Goal: Transaction & Acquisition: Book appointment/travel/reservation

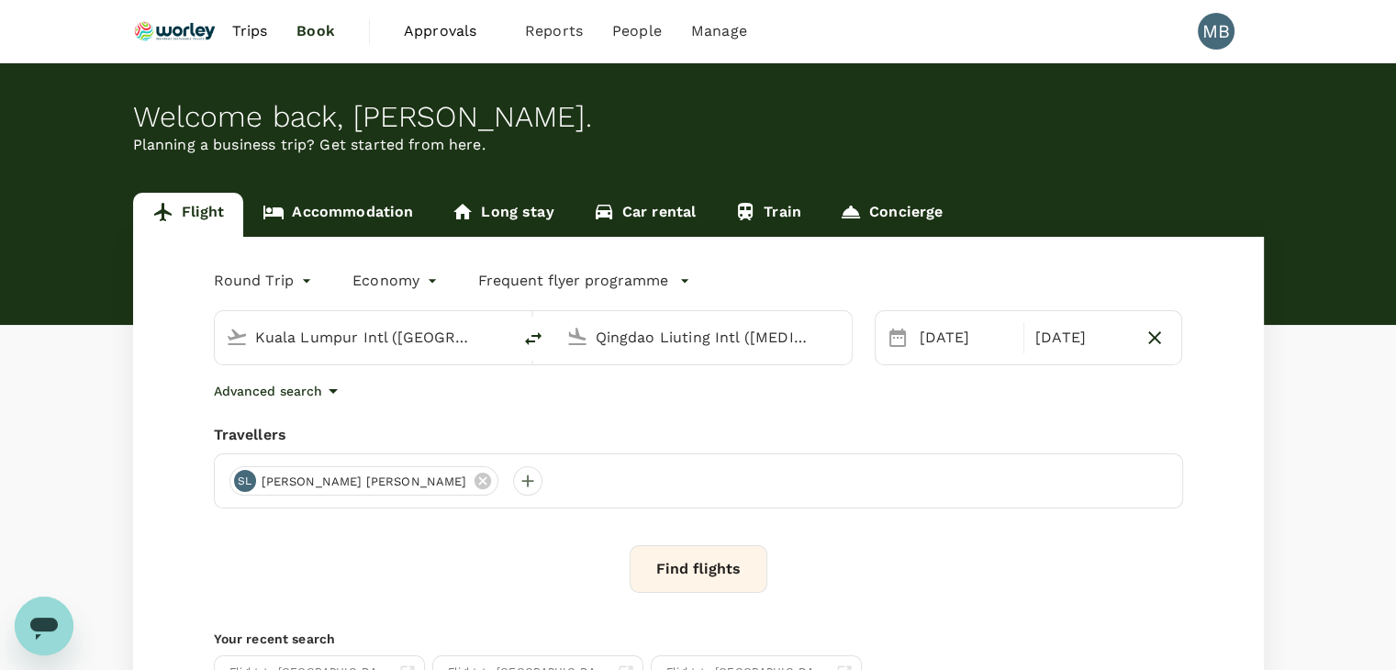
click at [682, 339] on input "Qingdao Liuting Intl ([MEDICAL_DATA])" at bounding box center [704, 337] width 217 height 28
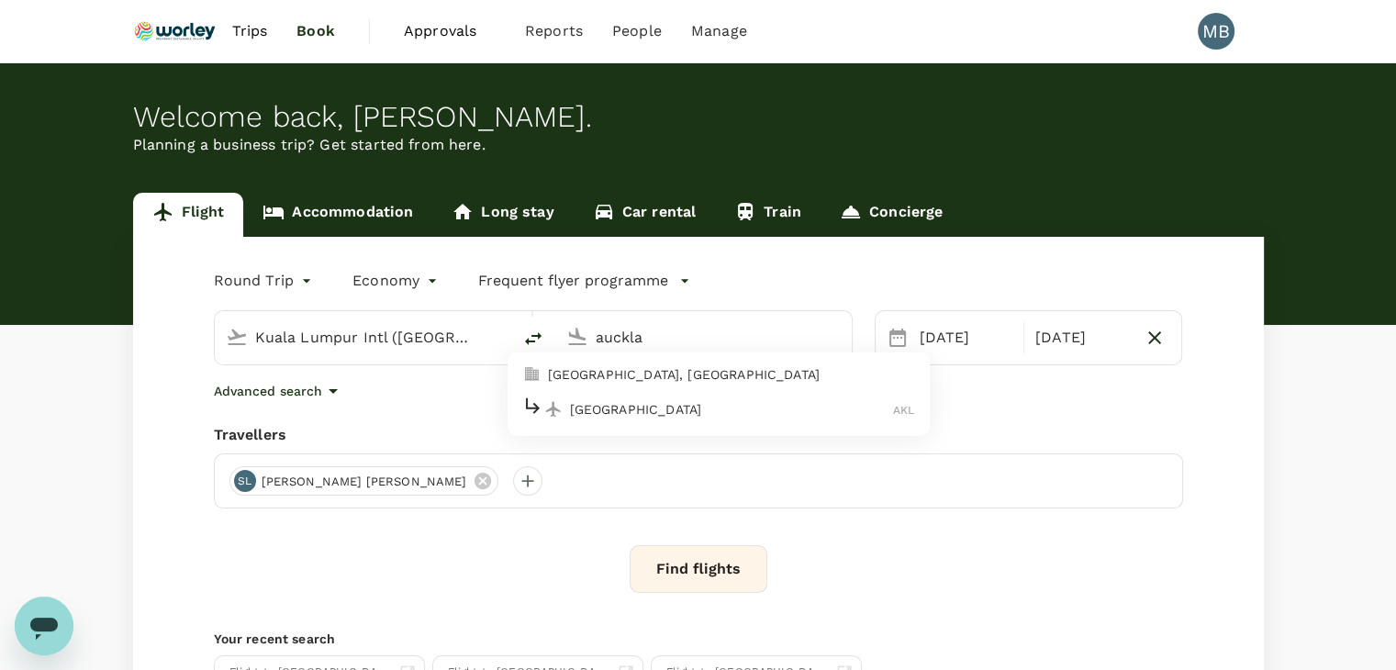
click at [610, 403] on p "[GEOGRAPHIC_DATA]" at bounding box center [732, 409] width 324 height 18
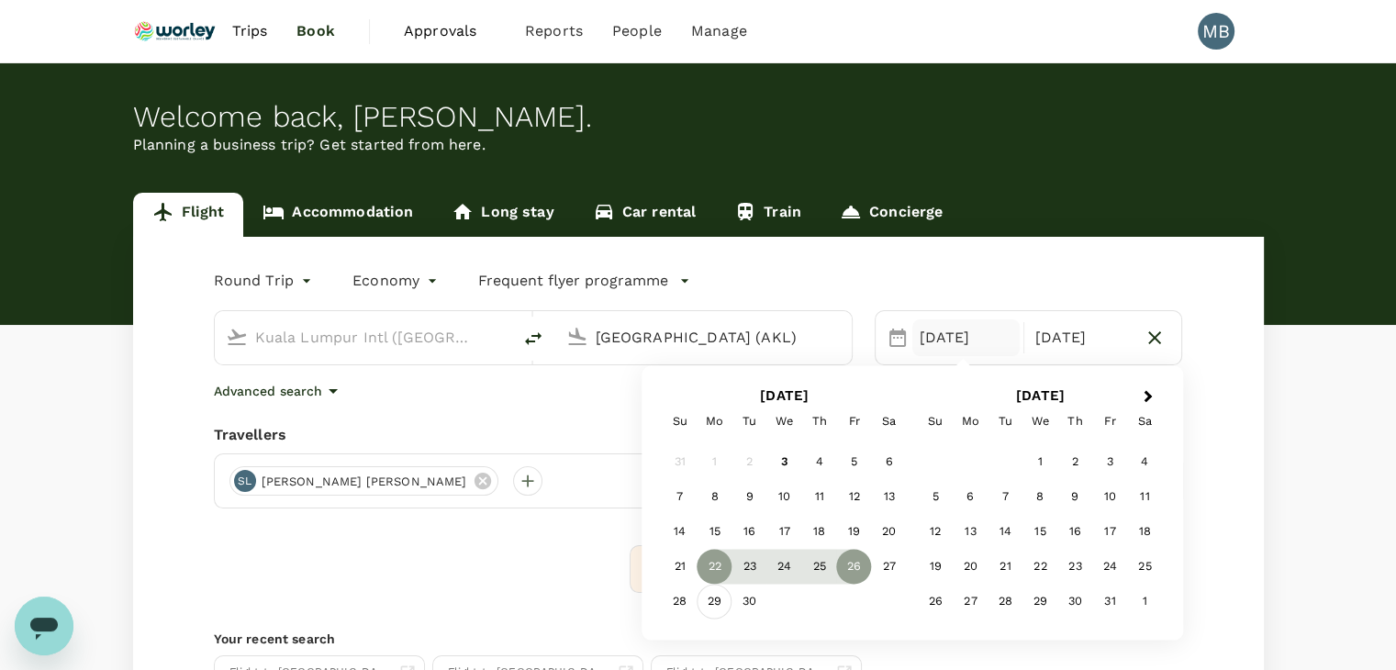
type input "[GEOGRAPHIC_DATA] (AKL)"
click at [713, 599] on div "29" at bounding box center [714, 602] width 35 height 35
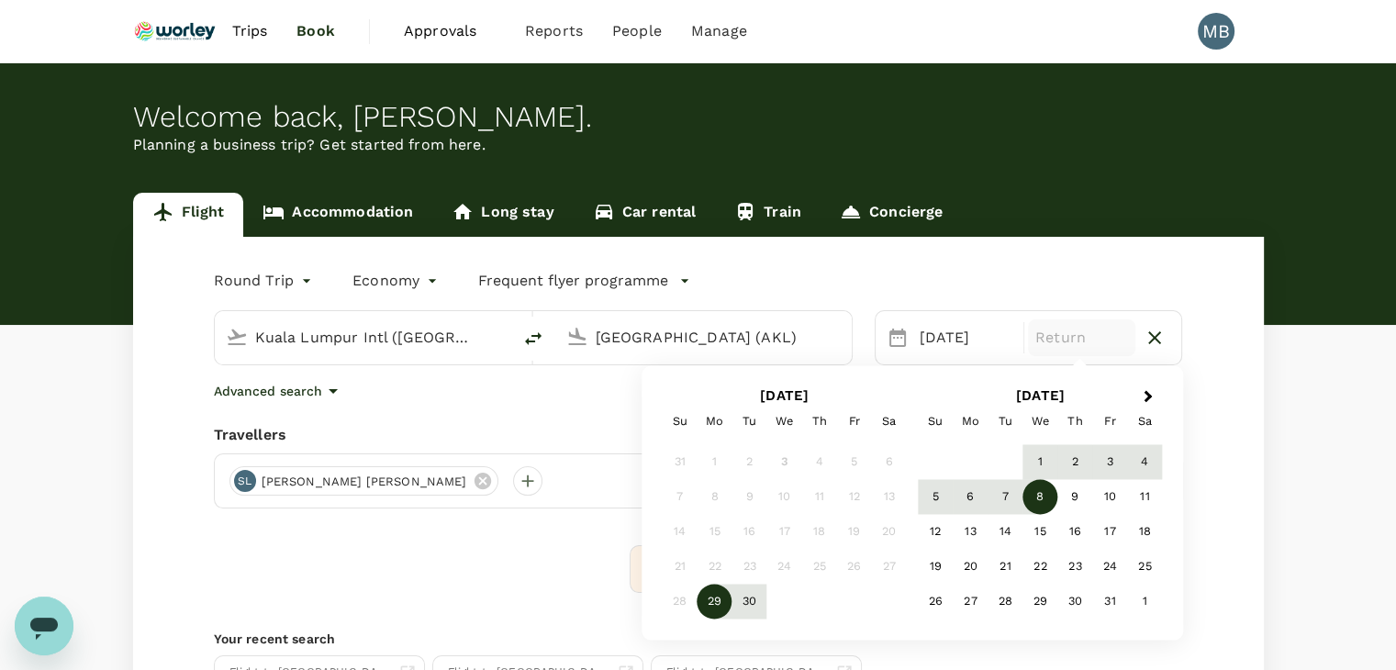
click at [1026, 493] on div "8" at bounding box center [1039, 497] width 35 height 35
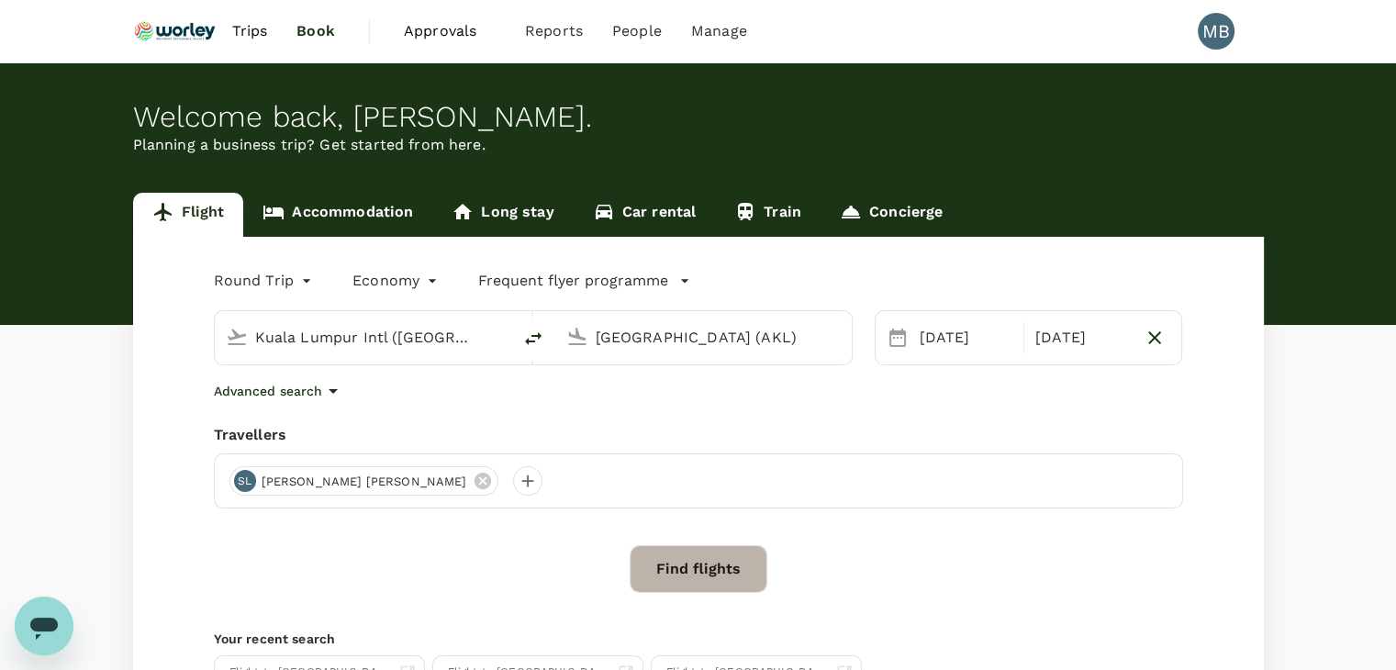
click at [721, 589] on button "Find flights" at bounding box center [699, 569] width 138 height 48
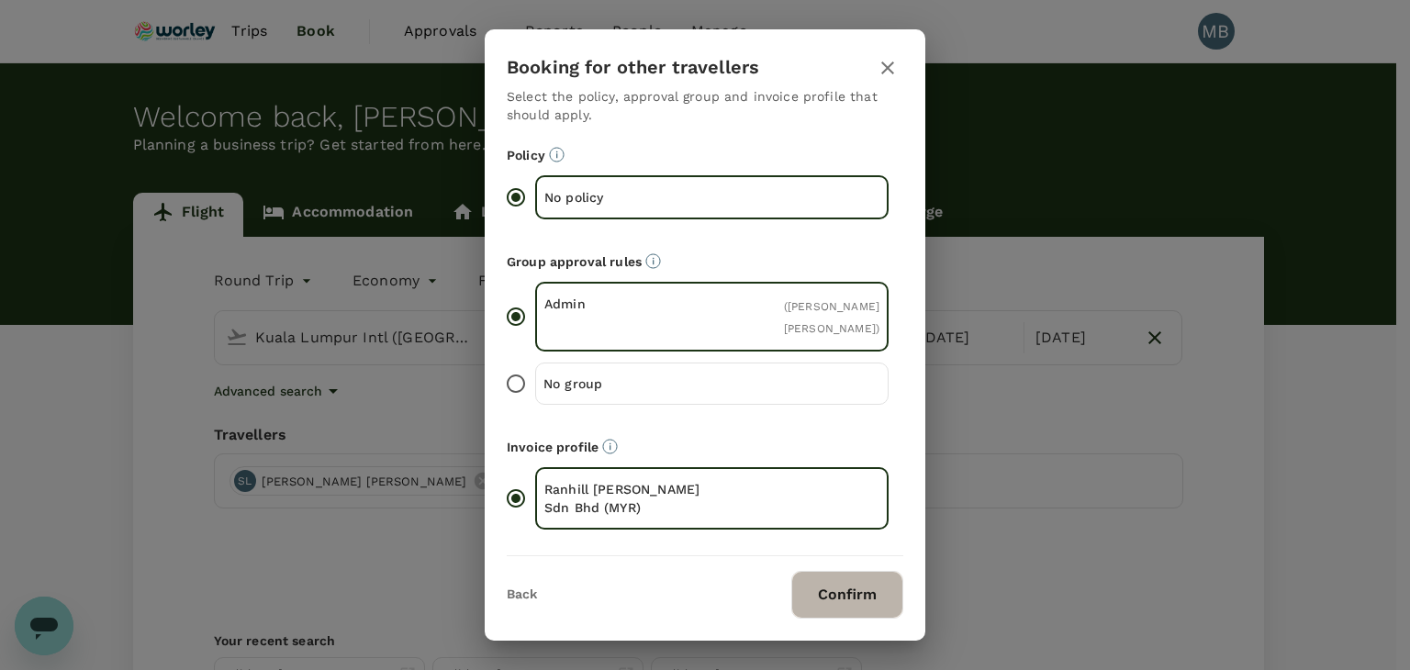
click at [830, 580] on button "Confirm" at bounding box center [847, 595] width 112 height 48
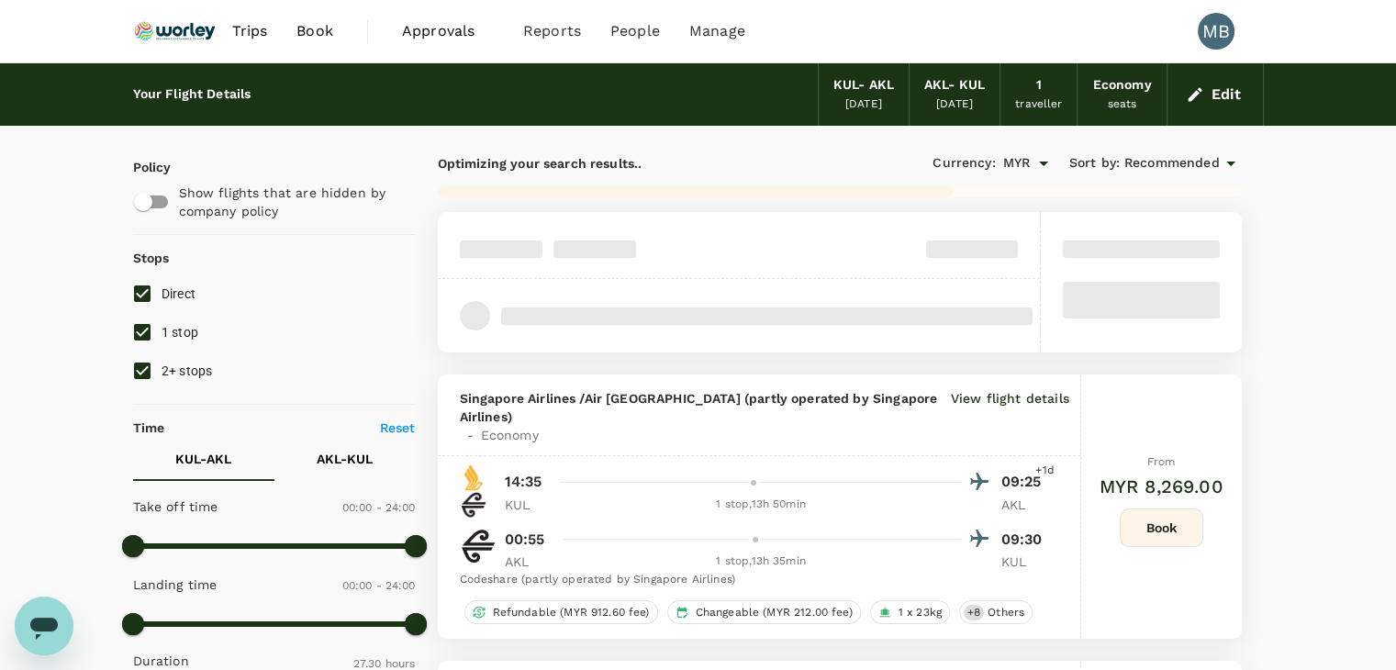
click at [143, 364] on input "2+ stops" at bounding box center [142, 370] width 39 height 39
checkbox input "false"
click at [140, 294] on input "Direct" at bounding box center [142, 293] width 39 height 39
checkbox input "false"
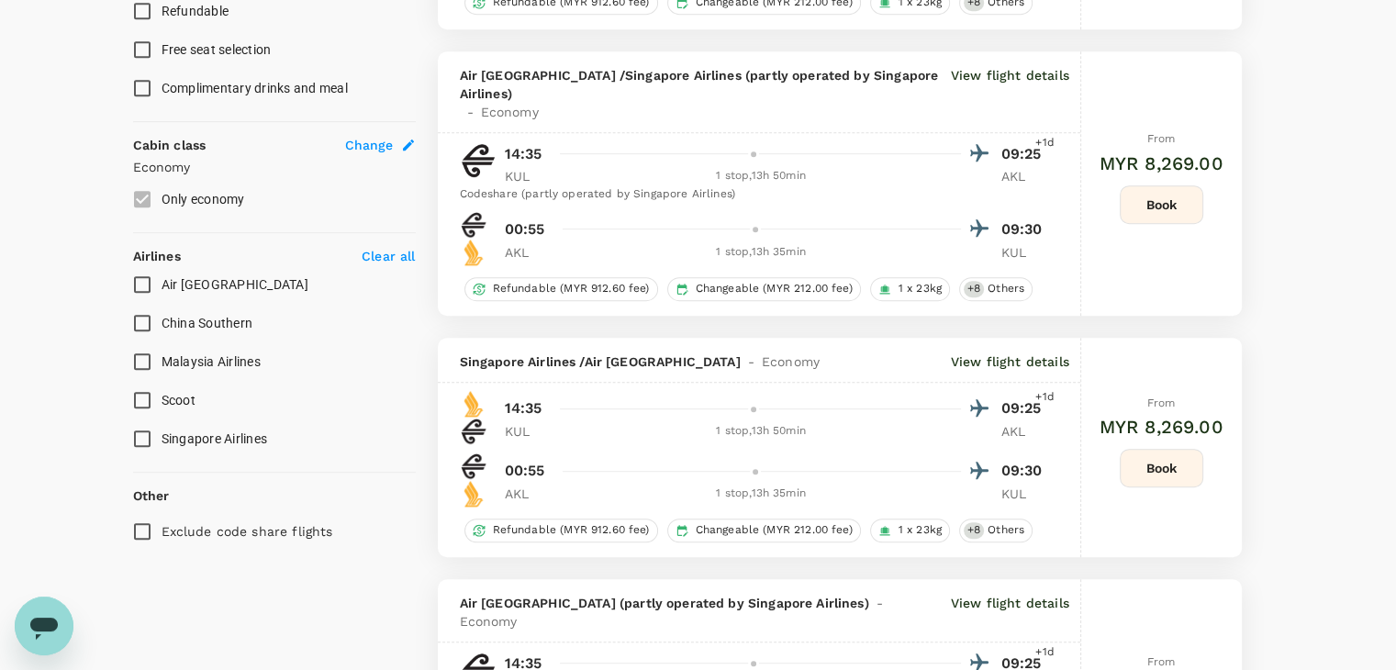
scroll to position [918, 0]
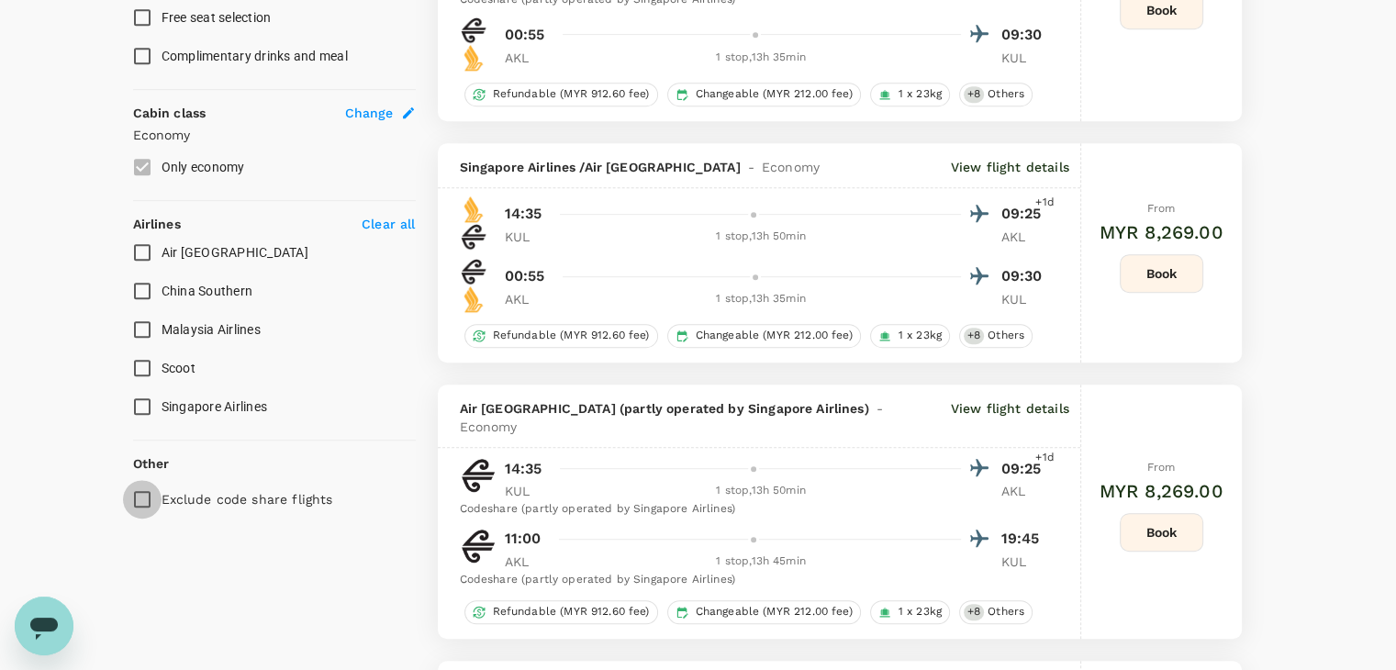
click at [144, 501] on input "Exclude code share flights" at bounding box center [142, 499] width 39 height 39
checkbox input "true"
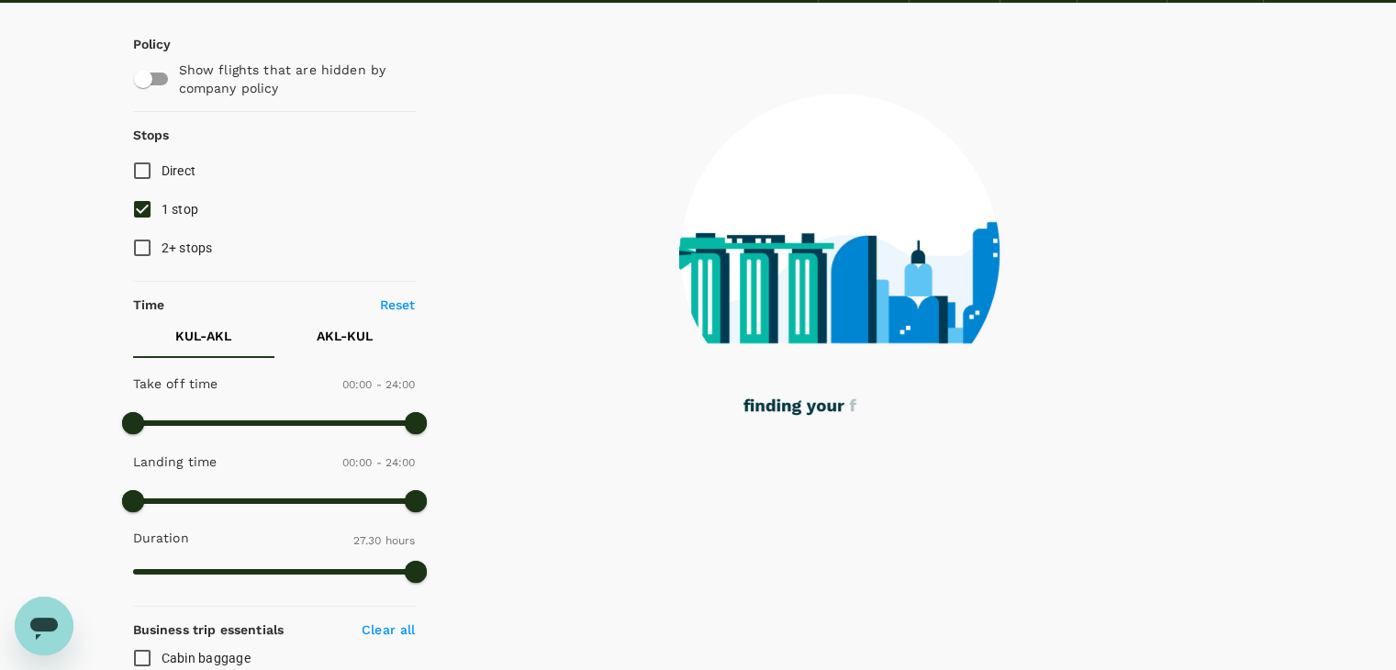
scroll to position [0, 0]
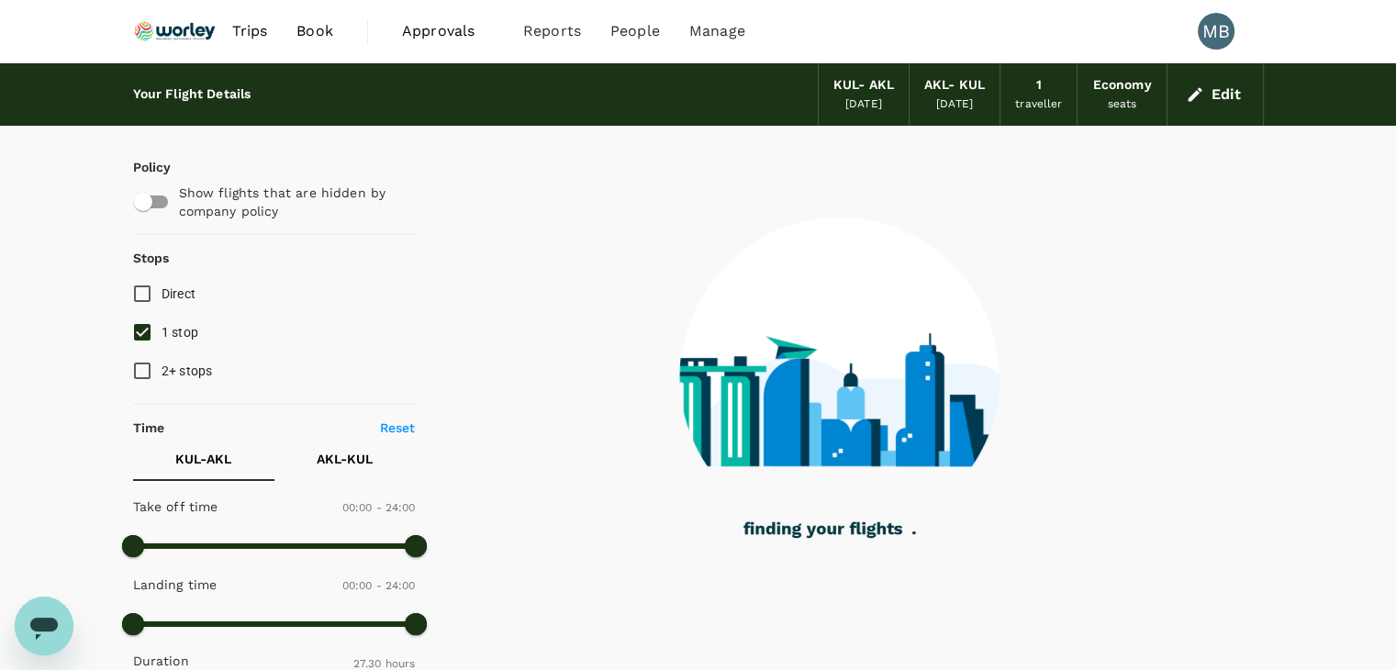
type input "2230"
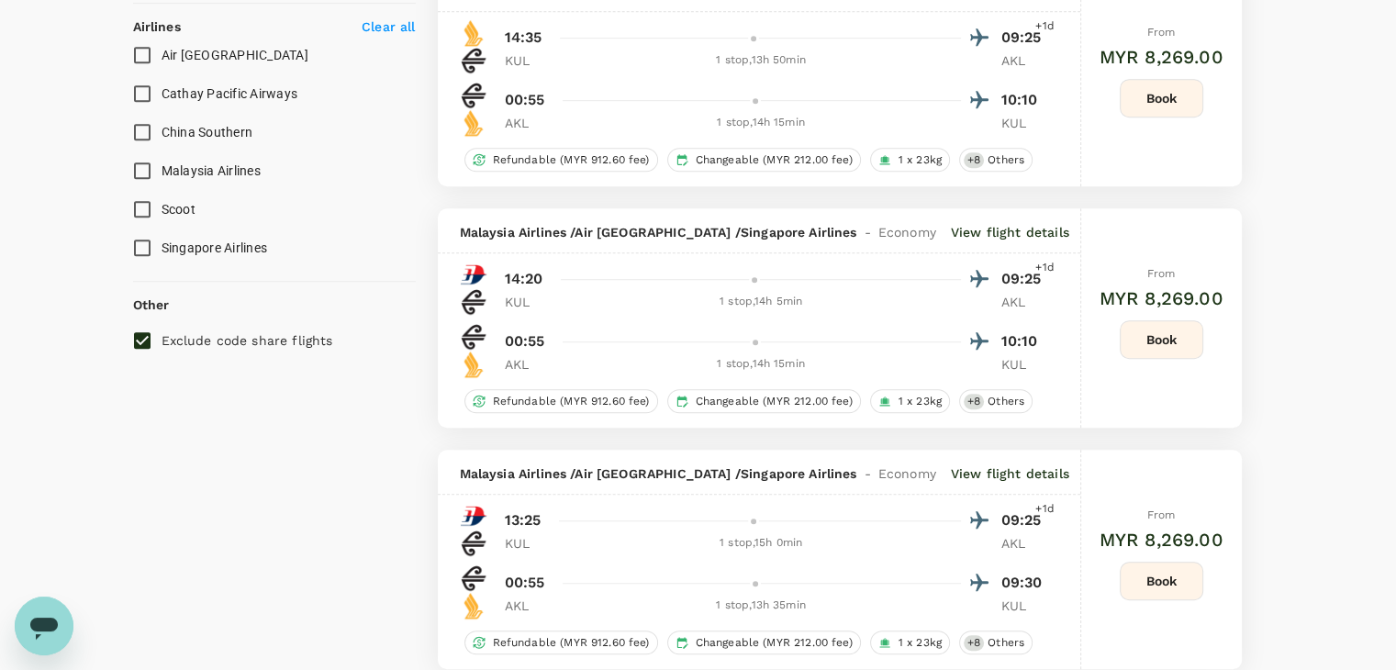
scroll to position [1193, 0]
click at [149, 340] on input "Exclude code share flights" at bounding box center [142, 339] width 39 height 39
checkbox input "false"
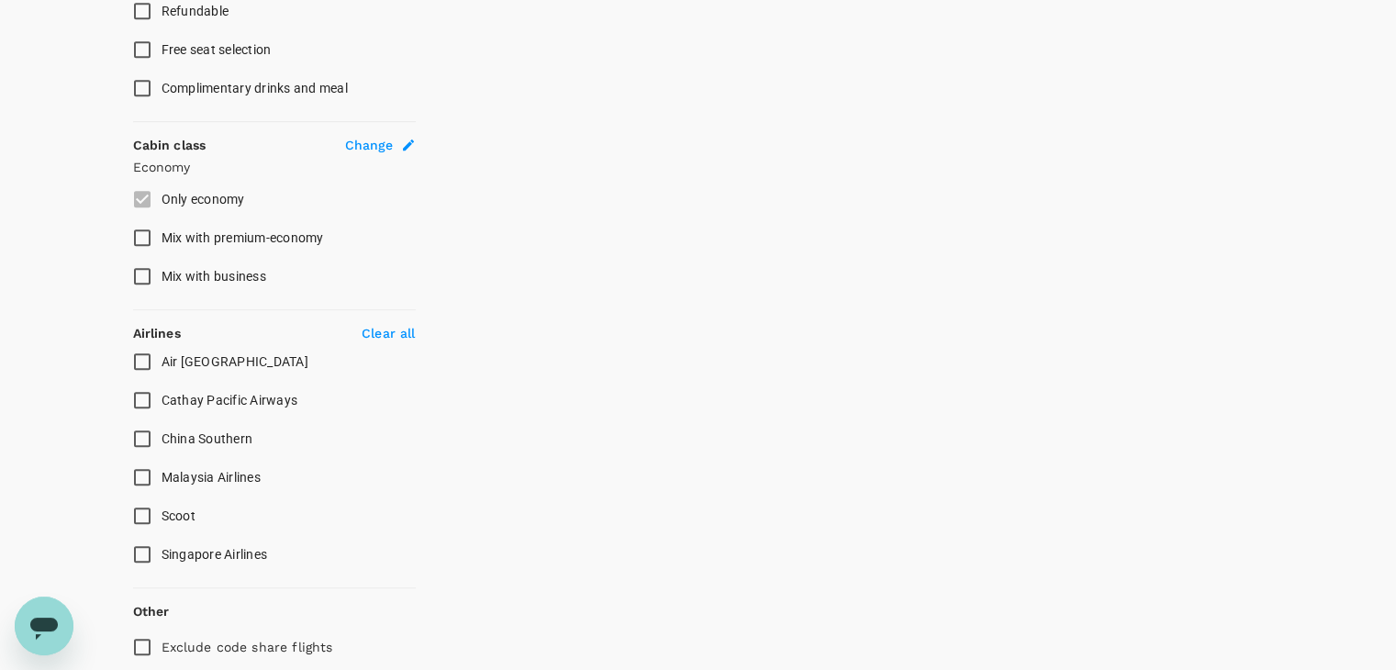
scroll to position [918, 0]
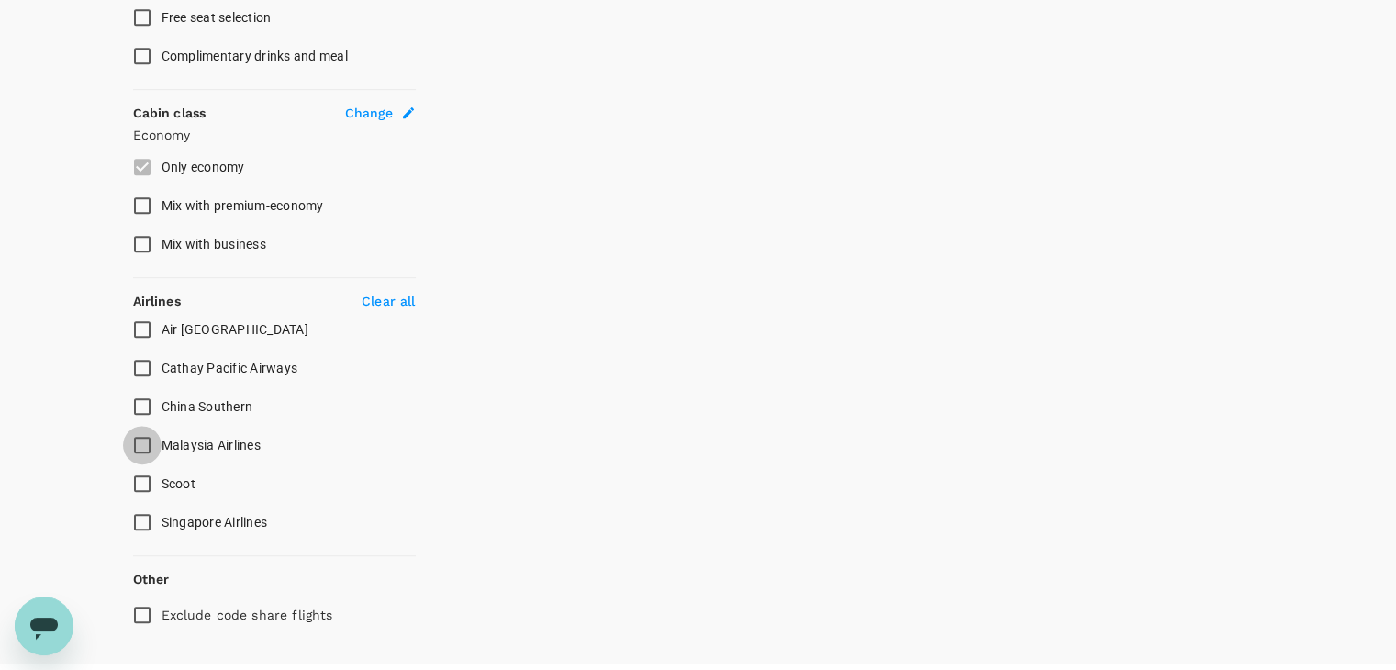
click at [140, 441] on input "Malaysia Airlines" at bounding box center [142, 445] width 39 height 39
checkbox input "true"
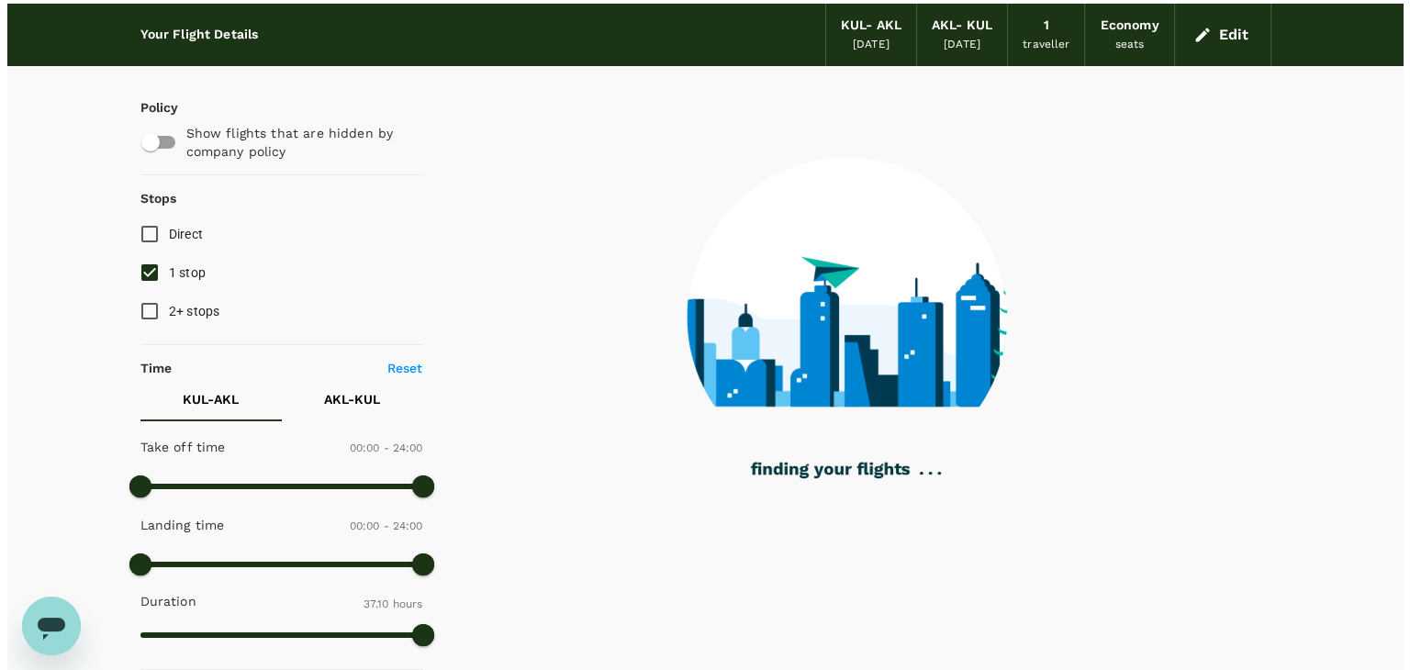
scroll to position [0, 0]
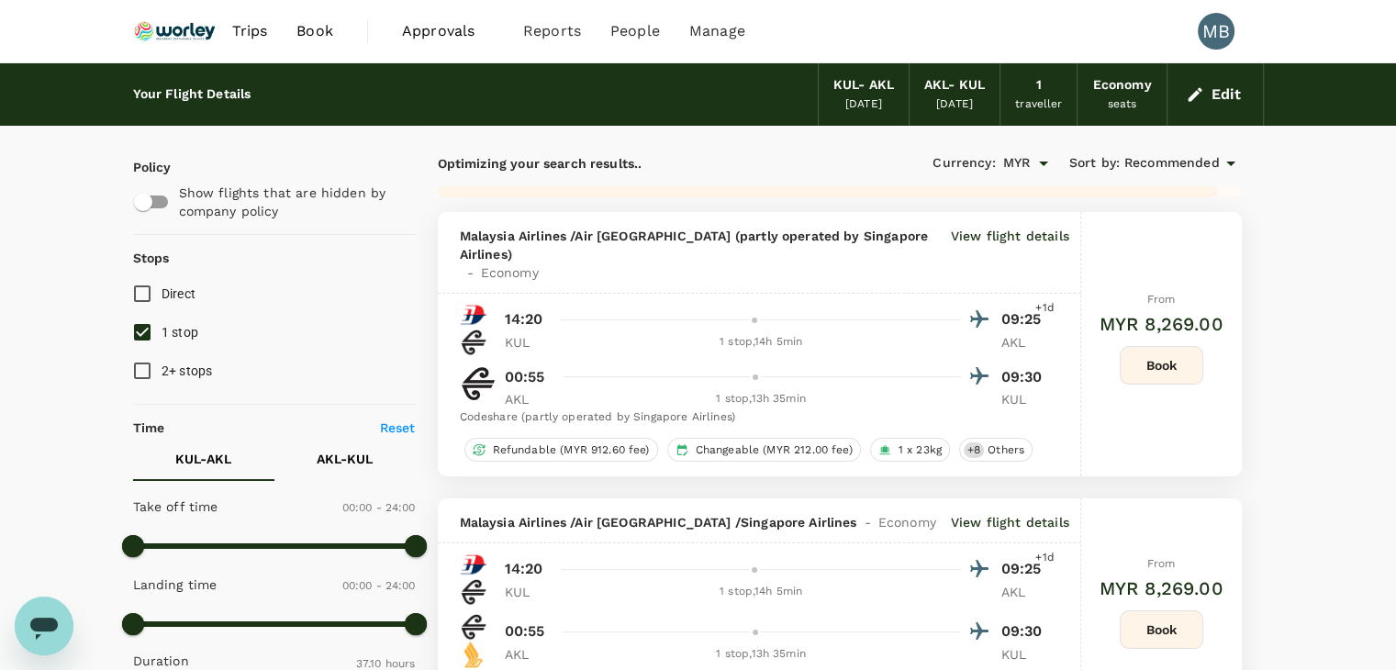
click at [1008, 239] on p "View flight details" at bounding box center [1010, 254] width 118 height 55
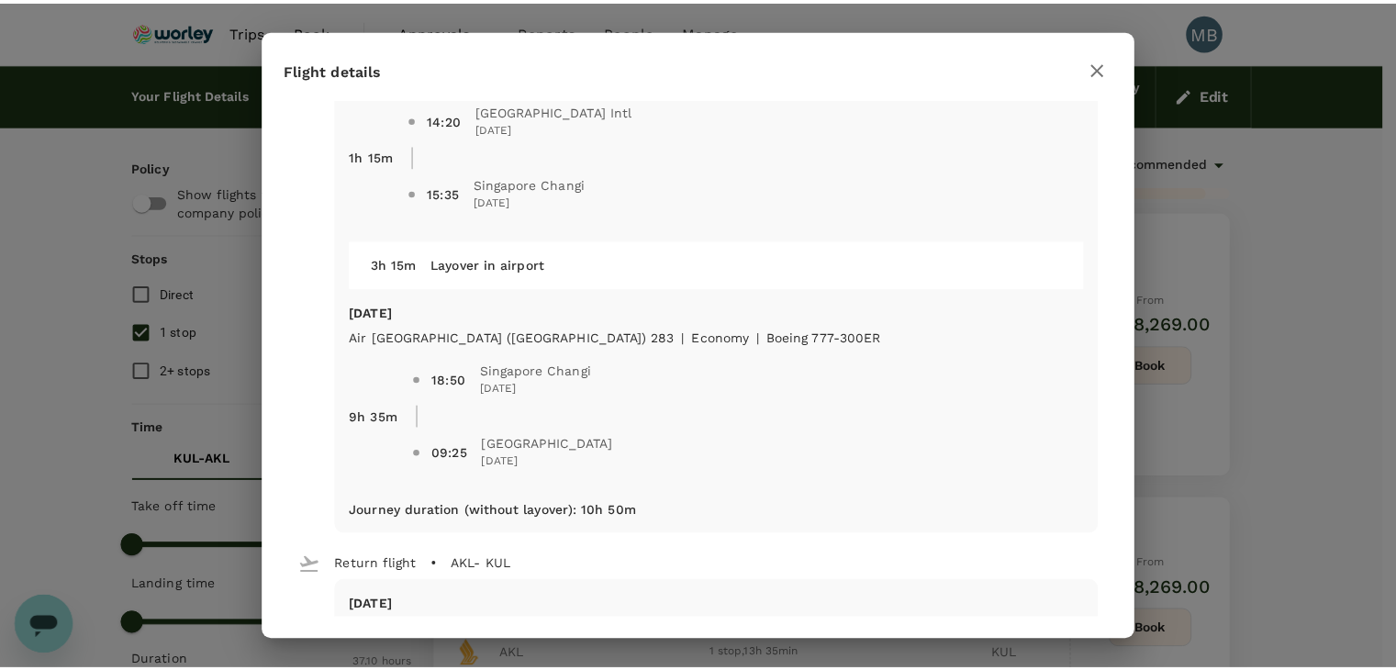
scroll to position [92, 0]
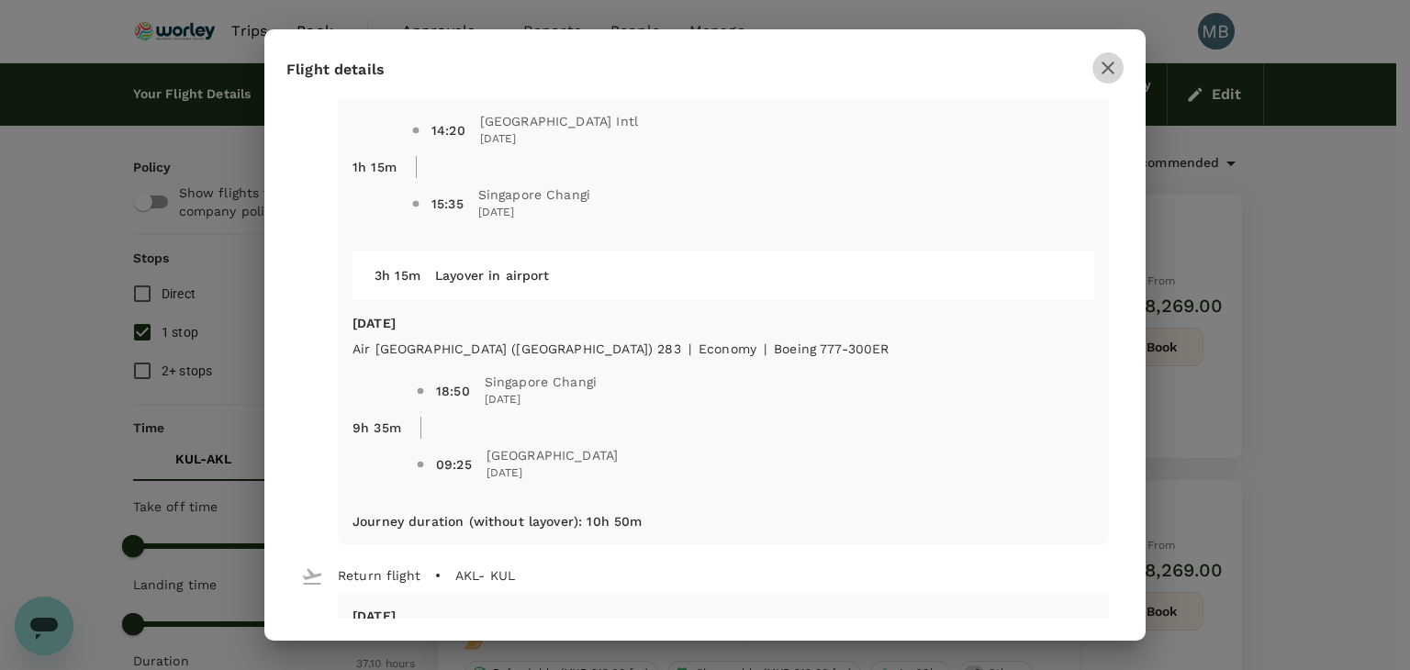
click at [1098, 64] on icon "button" at bounding box center [1108, 68] width 22 height 22
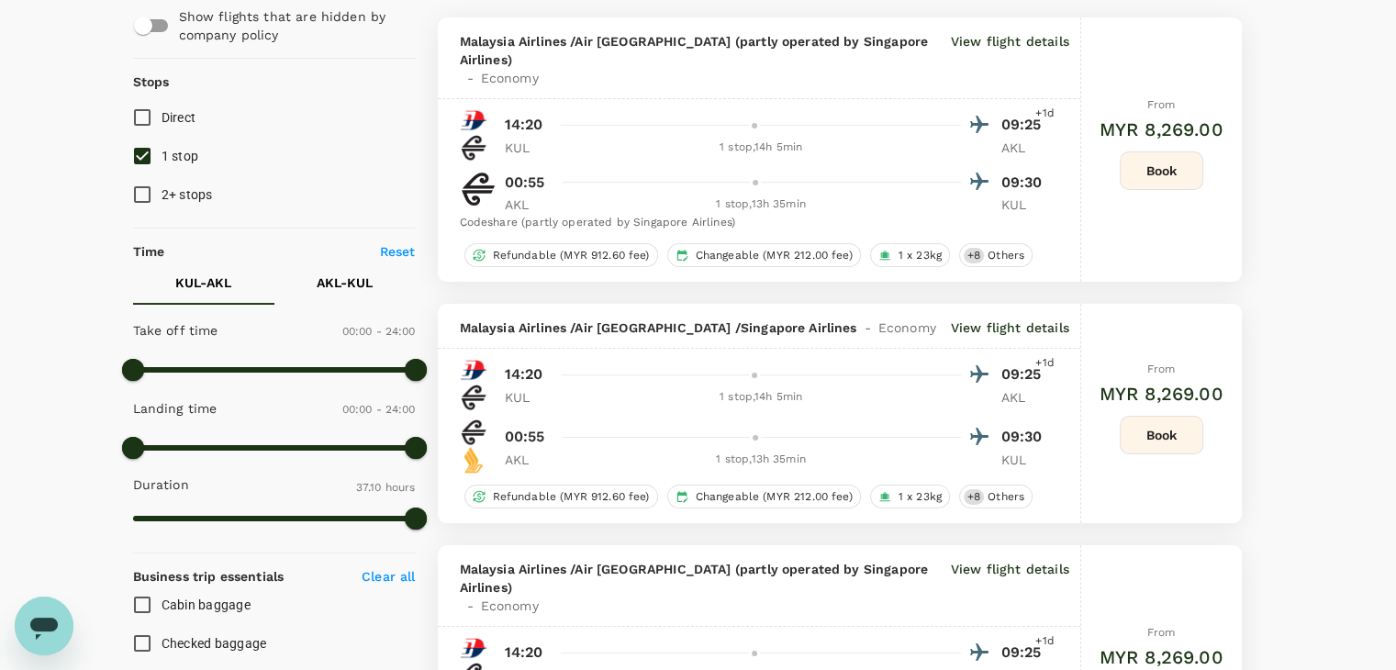
scroll to position [184, 0]
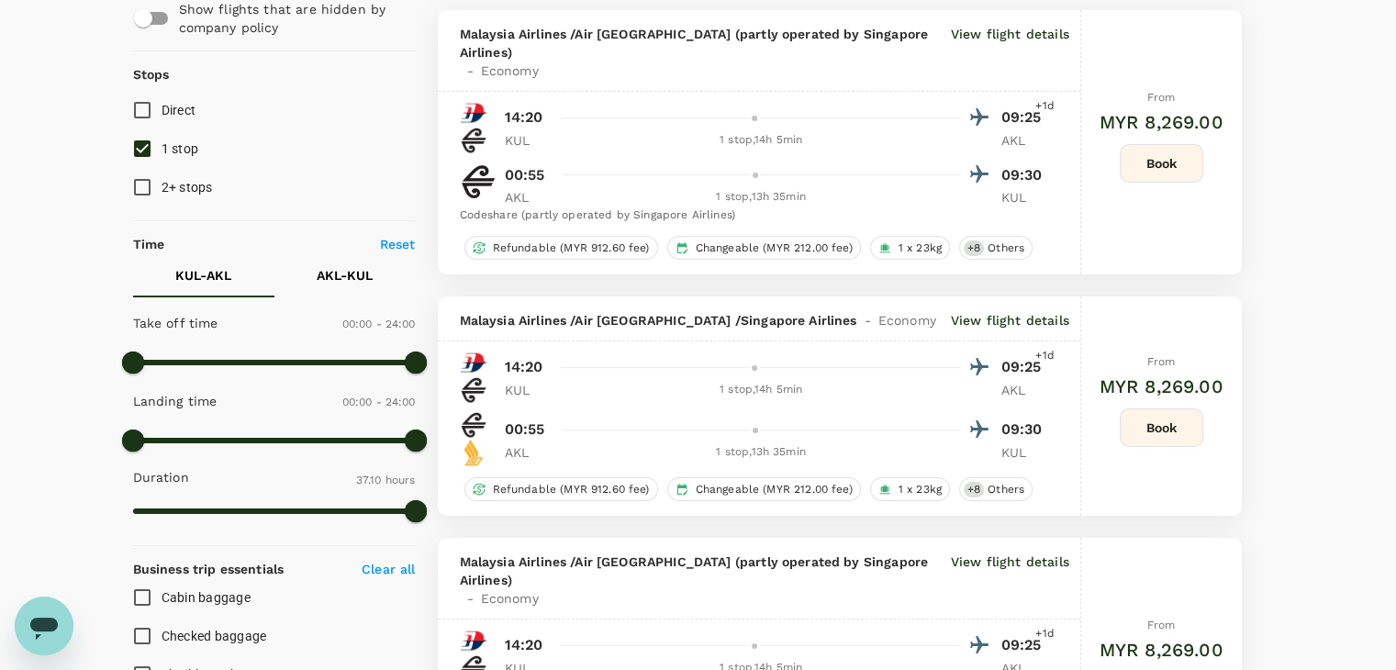
click at [1006, 311] on p "View flight details" at bounding box center [1010, 320] width 118 height 18
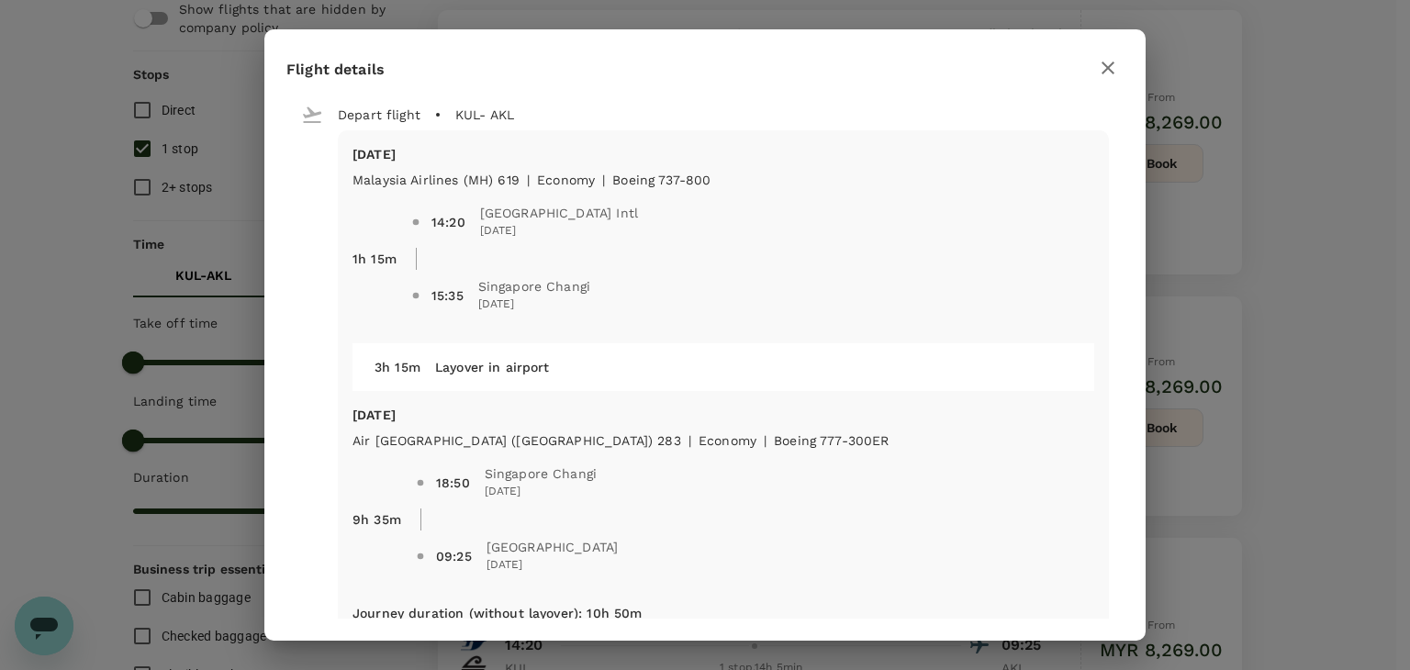
click at [1113, 73] on icon "button" at bounding box center [1108, 68] width 22 height 22
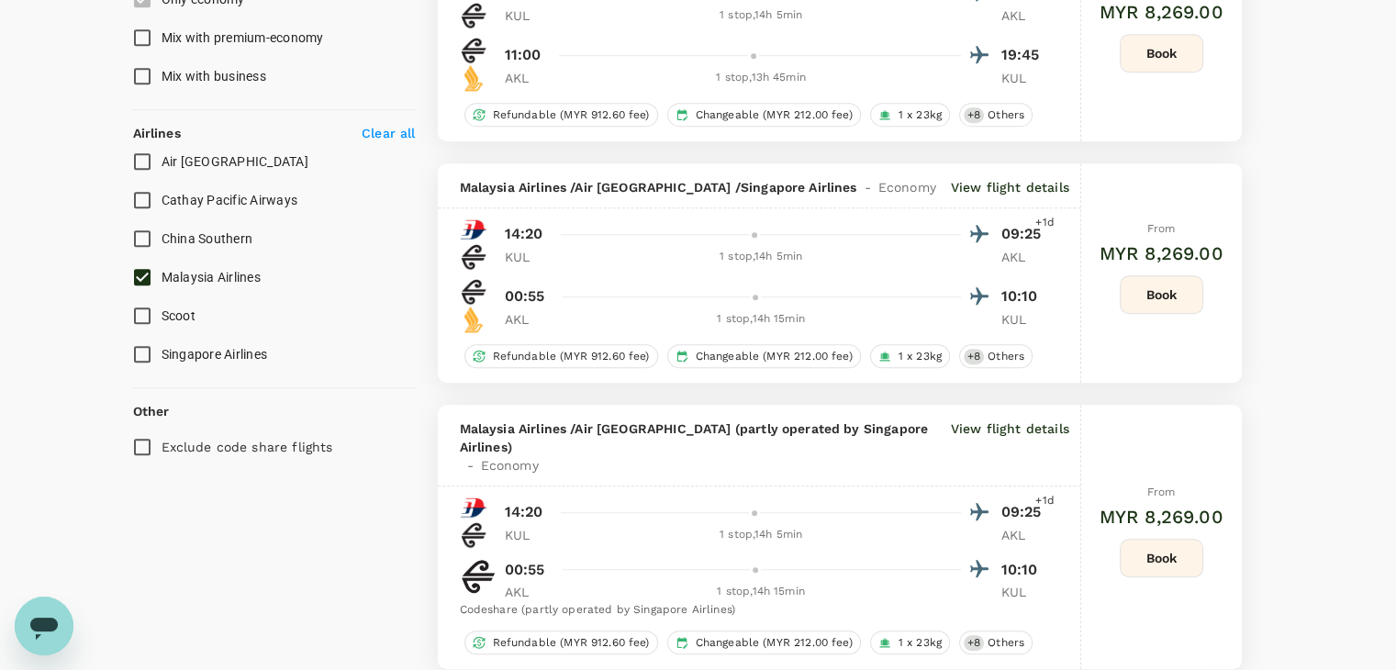
scroll to position [1101, 0]
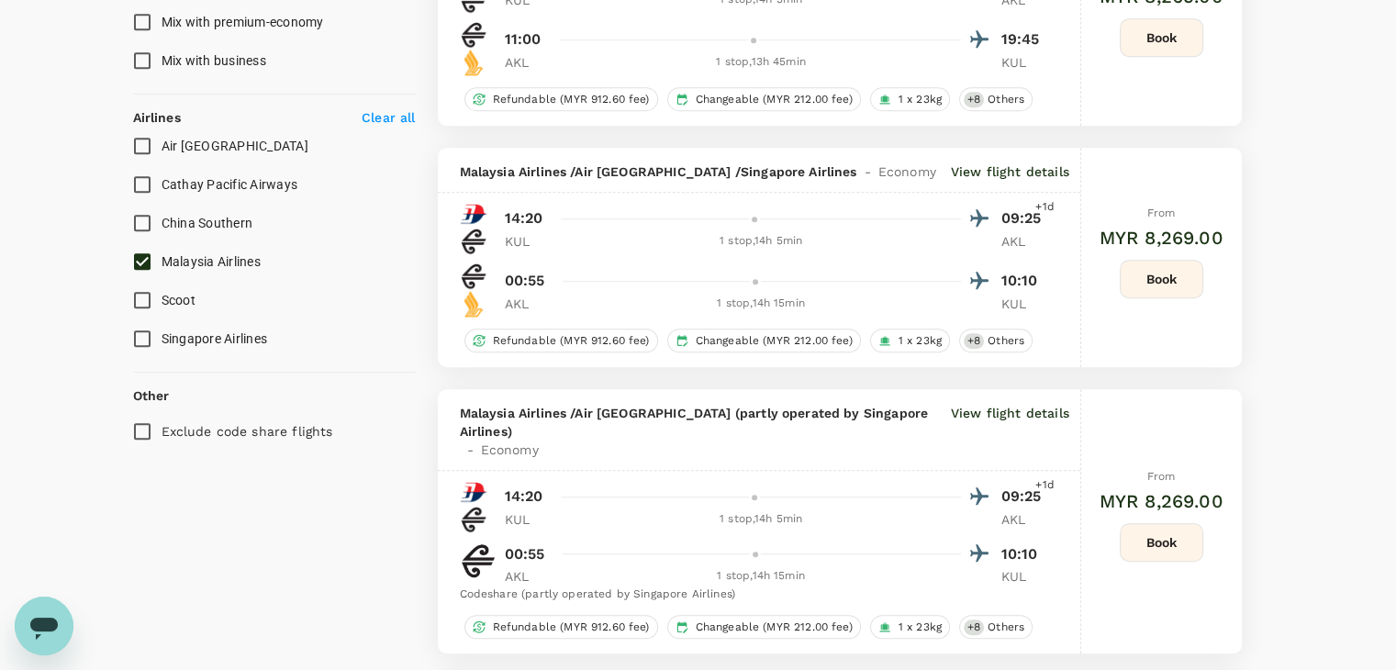
click at [1018, 162] on p "View flight details" at bounding box center [1010, 171] width 118 height 18
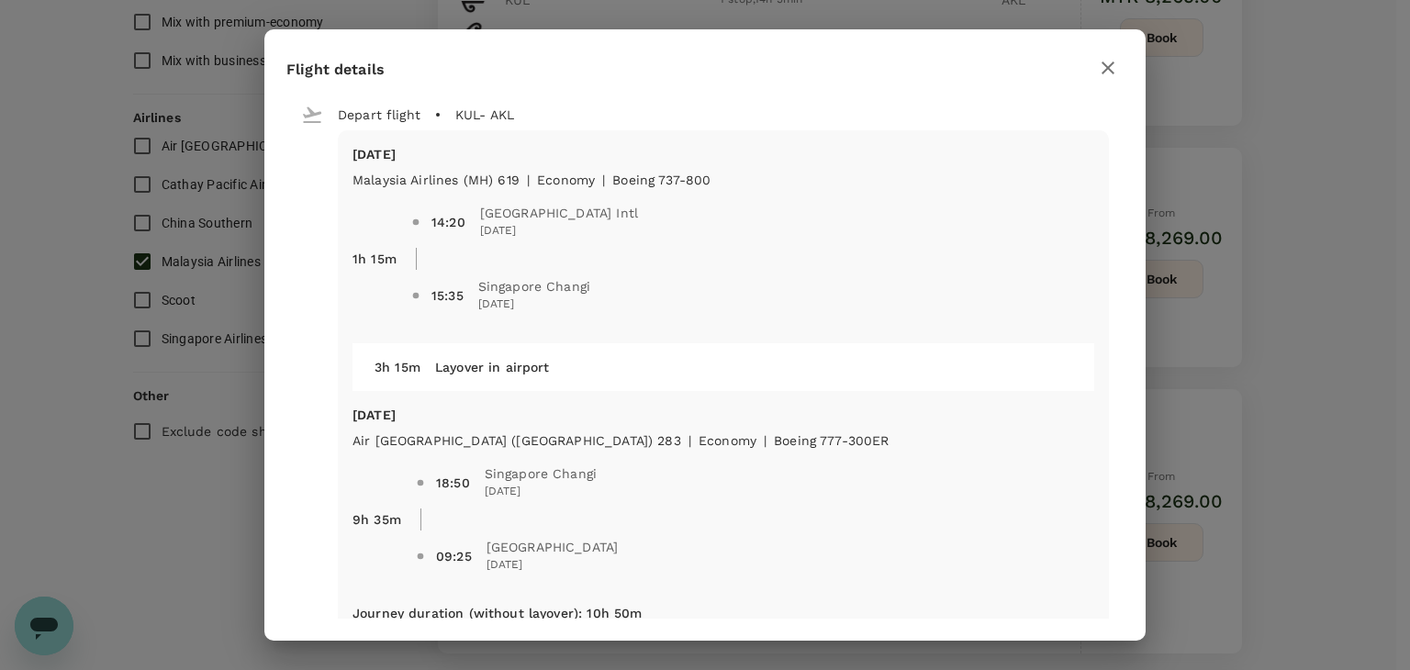
click at [1109, 61] on icon "button" at bounding box center [1108, 68] width 22 height 22
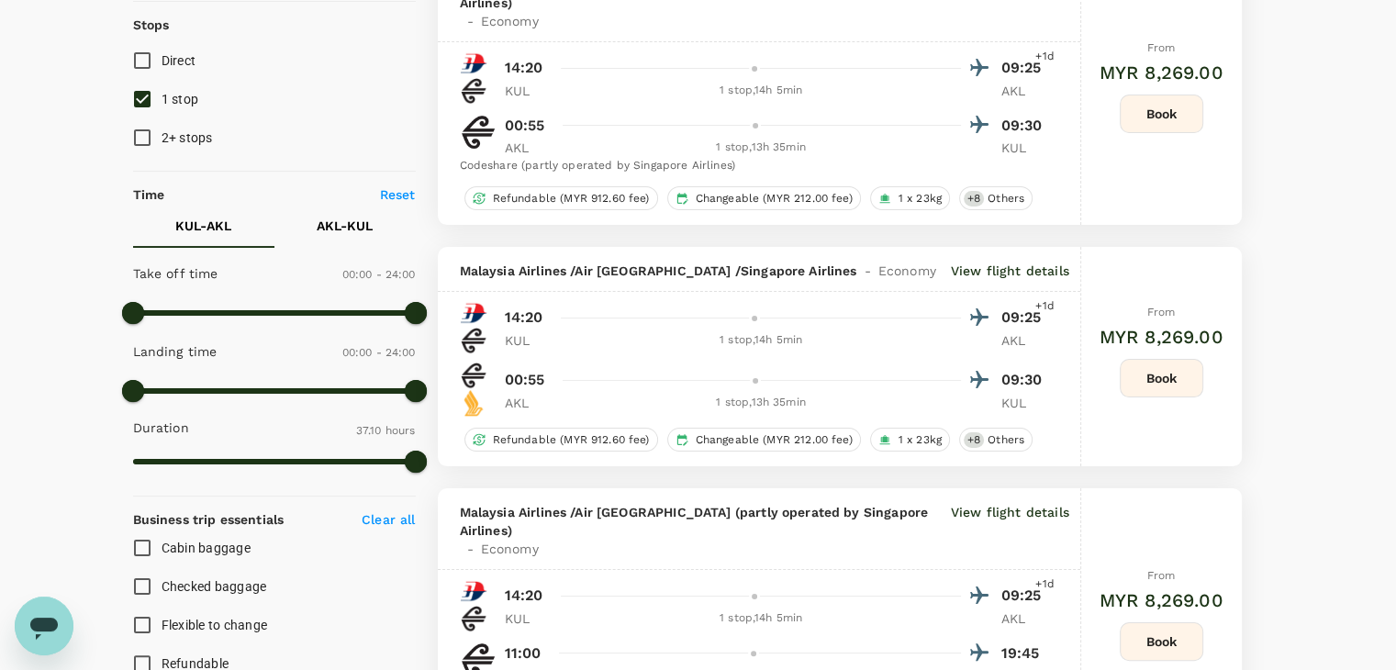
scroll to position [0, 0]
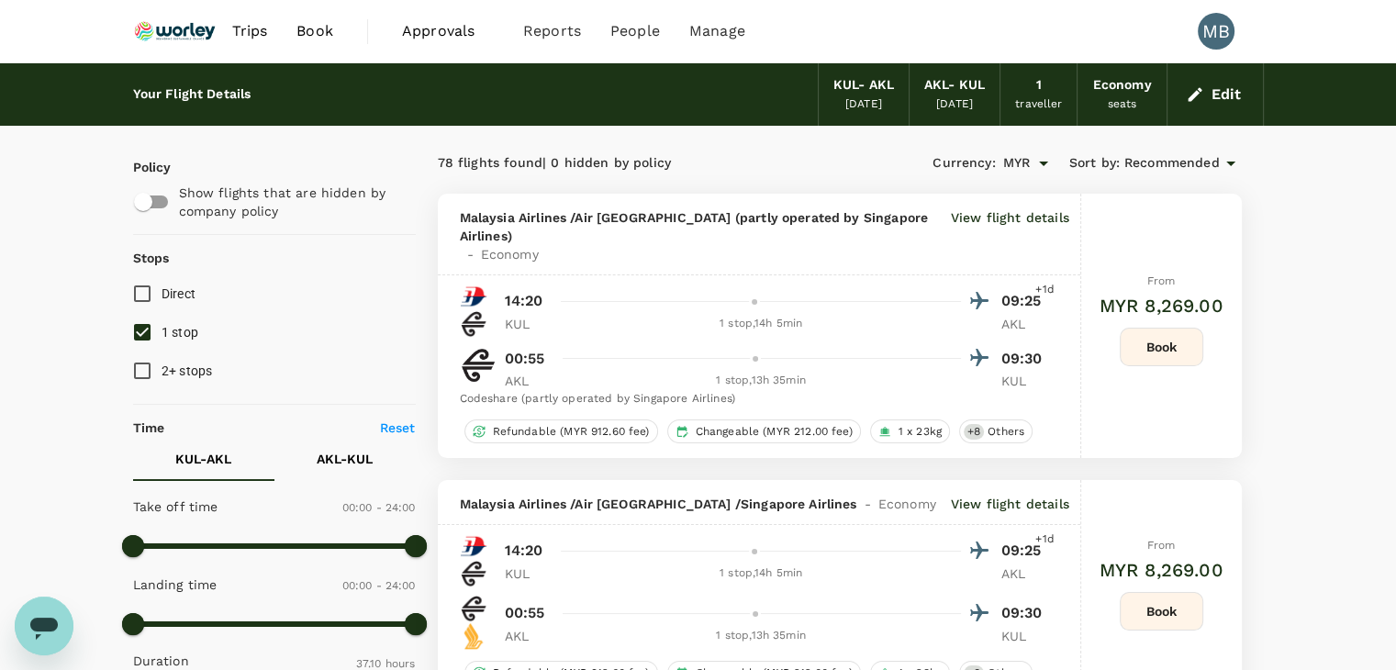
click at [180, 30] on img at bounding box center [175, 31] width 84 height 40
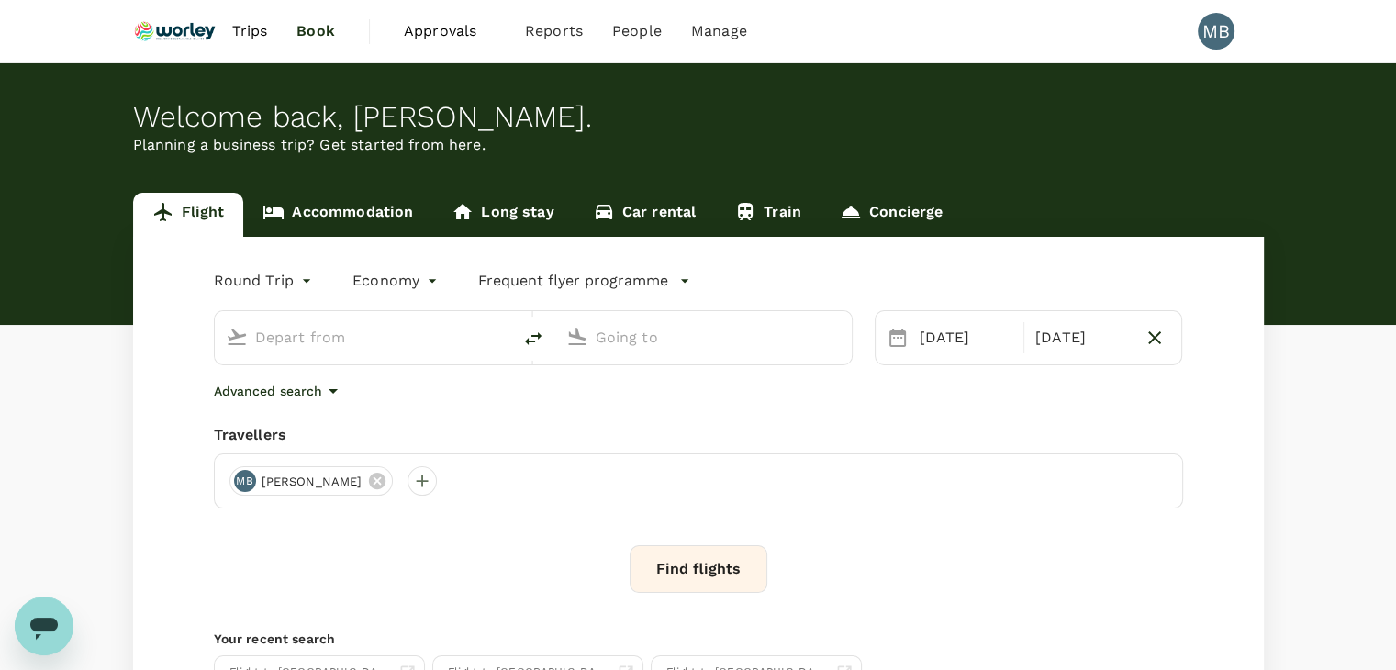
type input "Kuala Lumpur Intl ([GEOGRAPHIC_DATA])"
type input "[GEOGRAPHIC_DATA] (AKL)"
type input "Kuala Lumpur Intl ([GEOGRAPHIC_DATA])"
type input "[GEOGRAPHIC_DATA] (AKL)"
click at [338, 195] on link "Accommodation" at bounding box center [337, 215] width 189 height 44
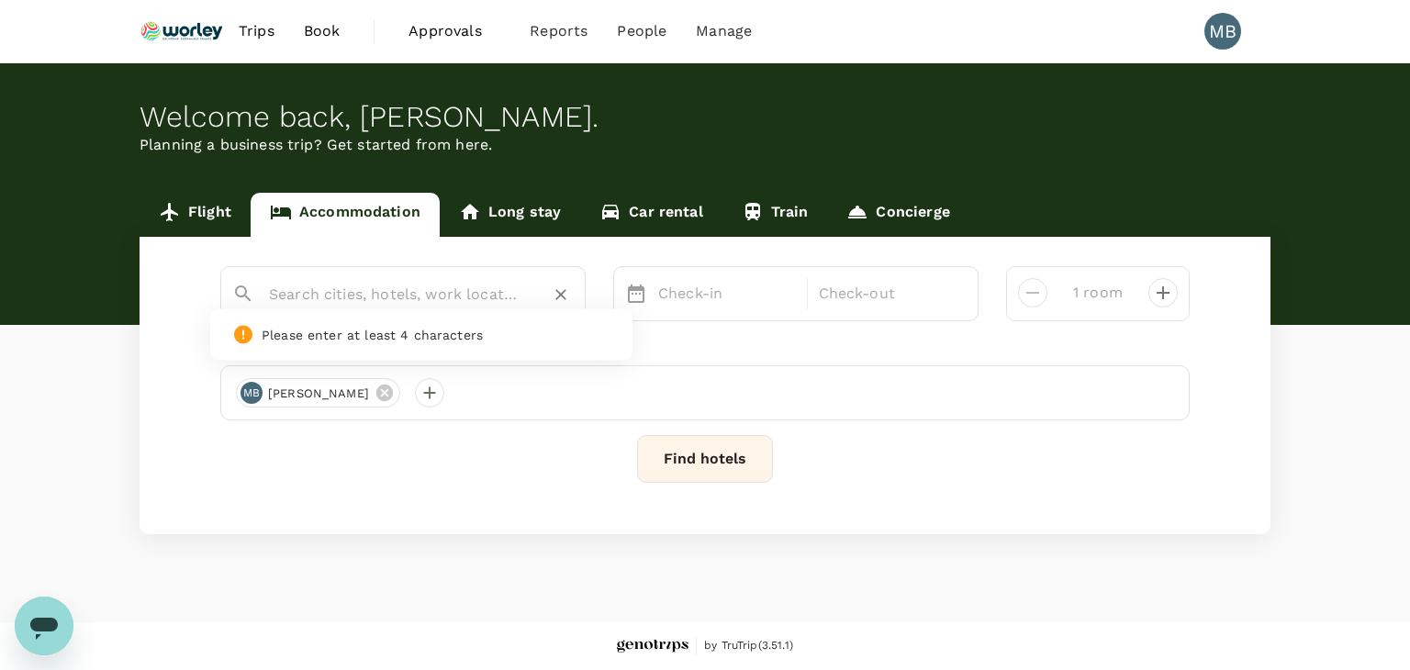
click at [324, 287] on input "text" at bounding box center [395, 294] width 253 height 28
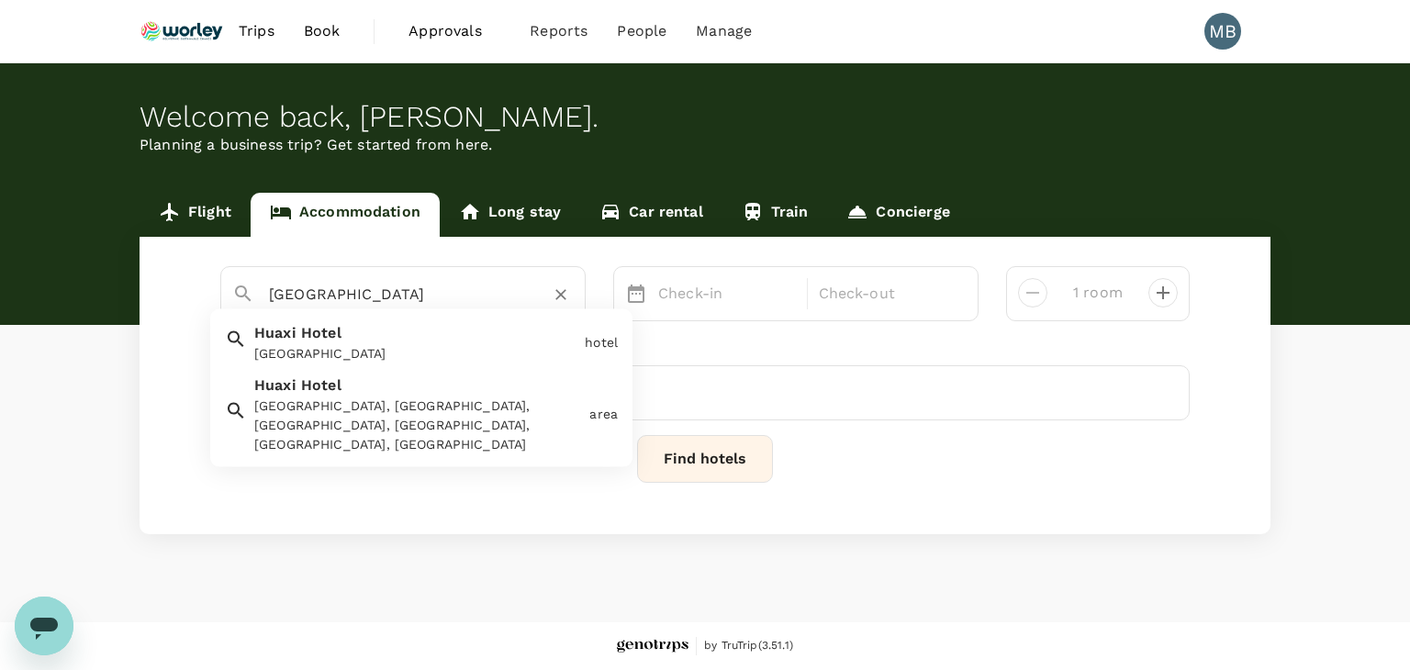
type input "[GEOGRAPHIC_DATA]"
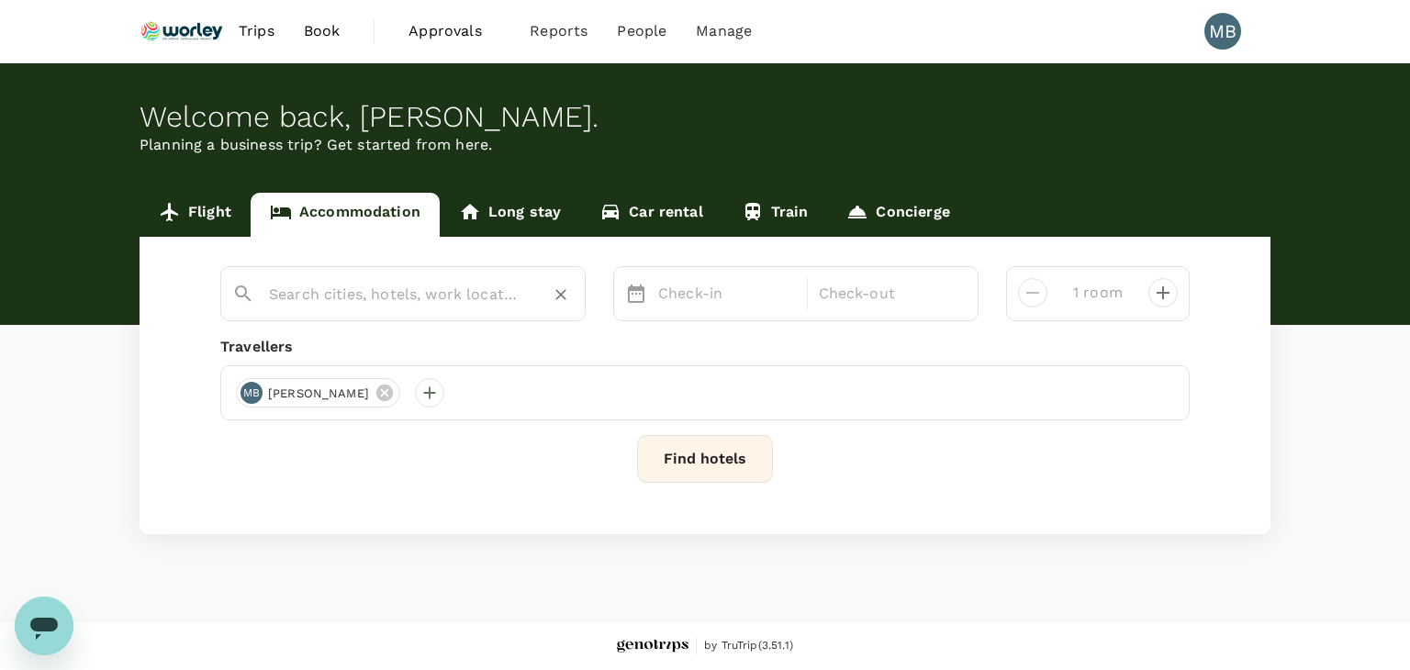
click at [378, 295] on input "text" at bounding box center [395, 294] width 253 height 28
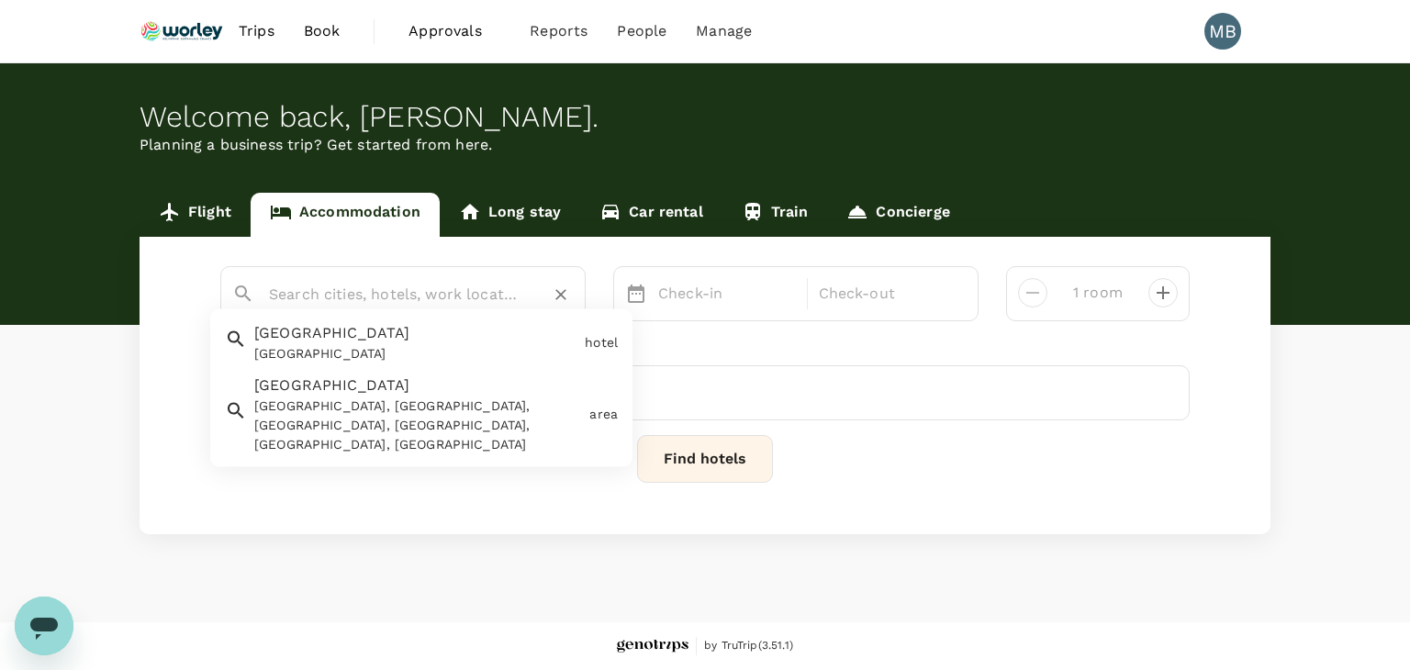
click at [364, 336] on div "[GEOGRAPHIC_DATA]" at bounding box center [412, 339] width 330 height 49
type input "[GEOGRAPHIC_DATA]"
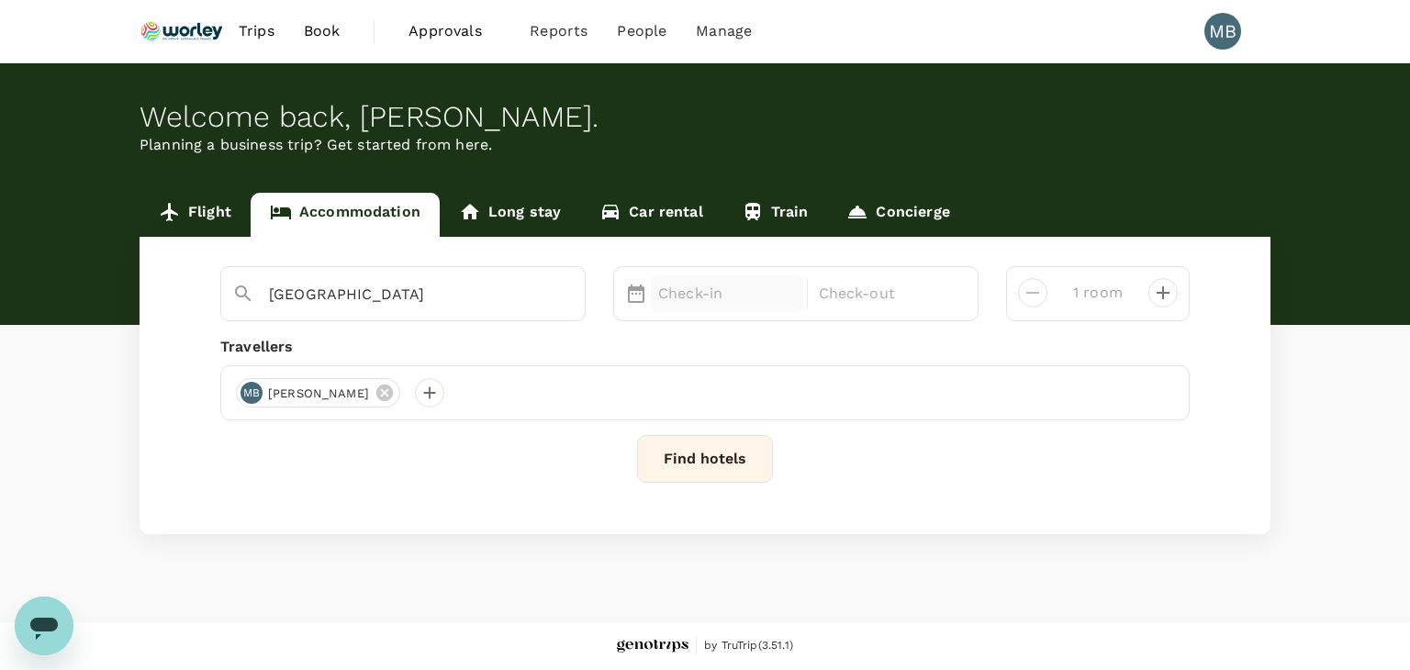
click at [699, 302] on p "Check-in" at bounding box center [727, 294] width 138 height 22
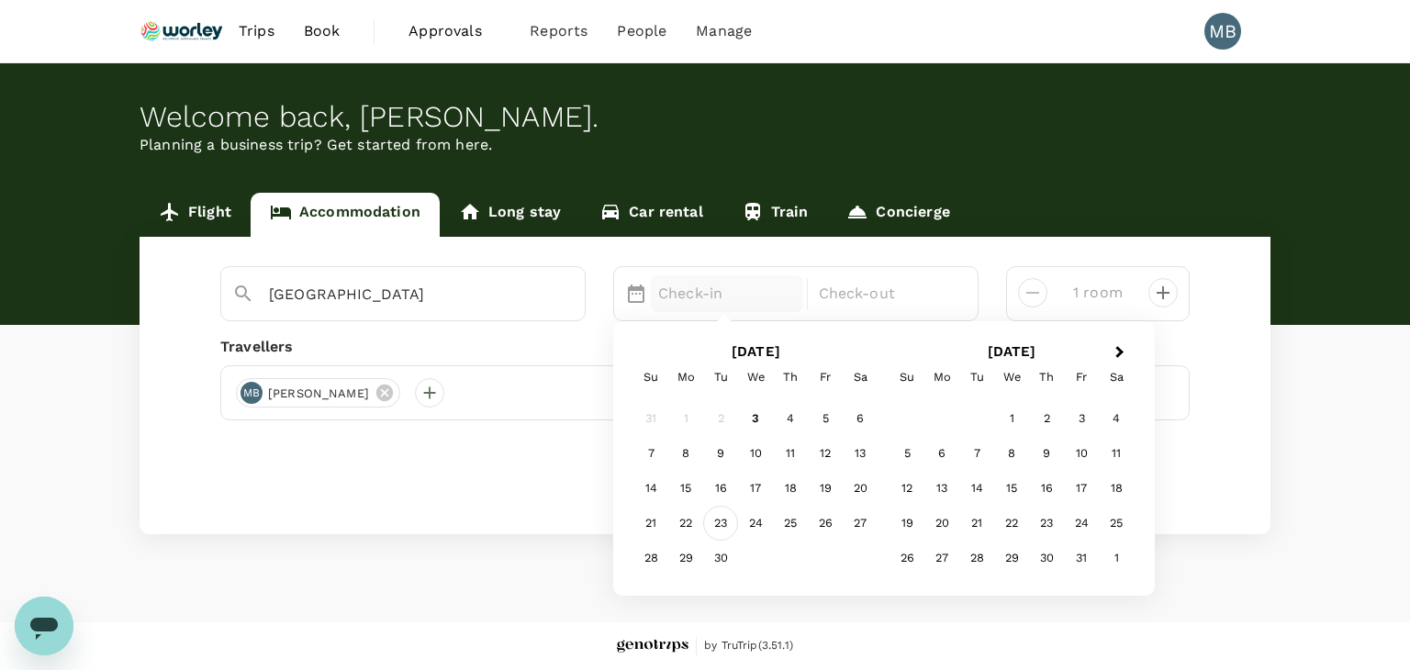
click at [719, 525] on div "23" at bounding box center [720, 523] width 35 height 35
click at [784, 531] on div "25" at bounding box center [790, 523] width 35 height 35
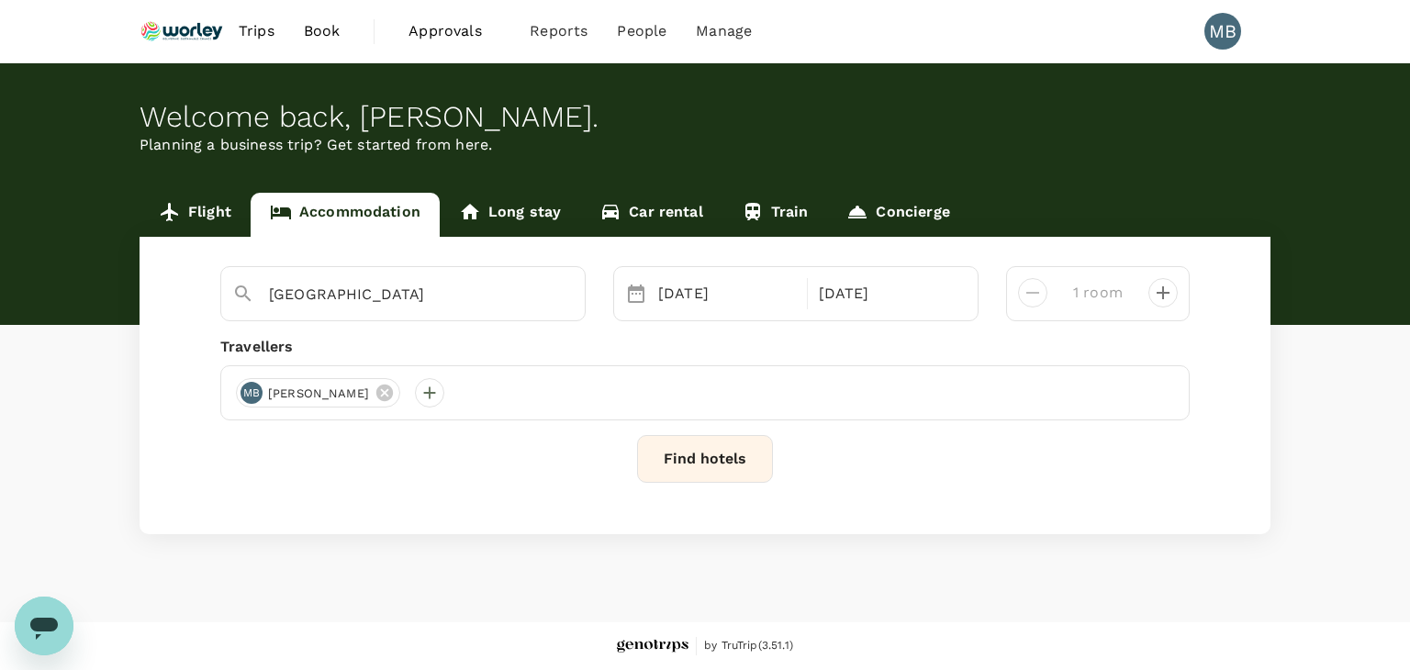
click at [751, 468] on button "Find hotels" at bounding box center [705, 459] width 136 height 48
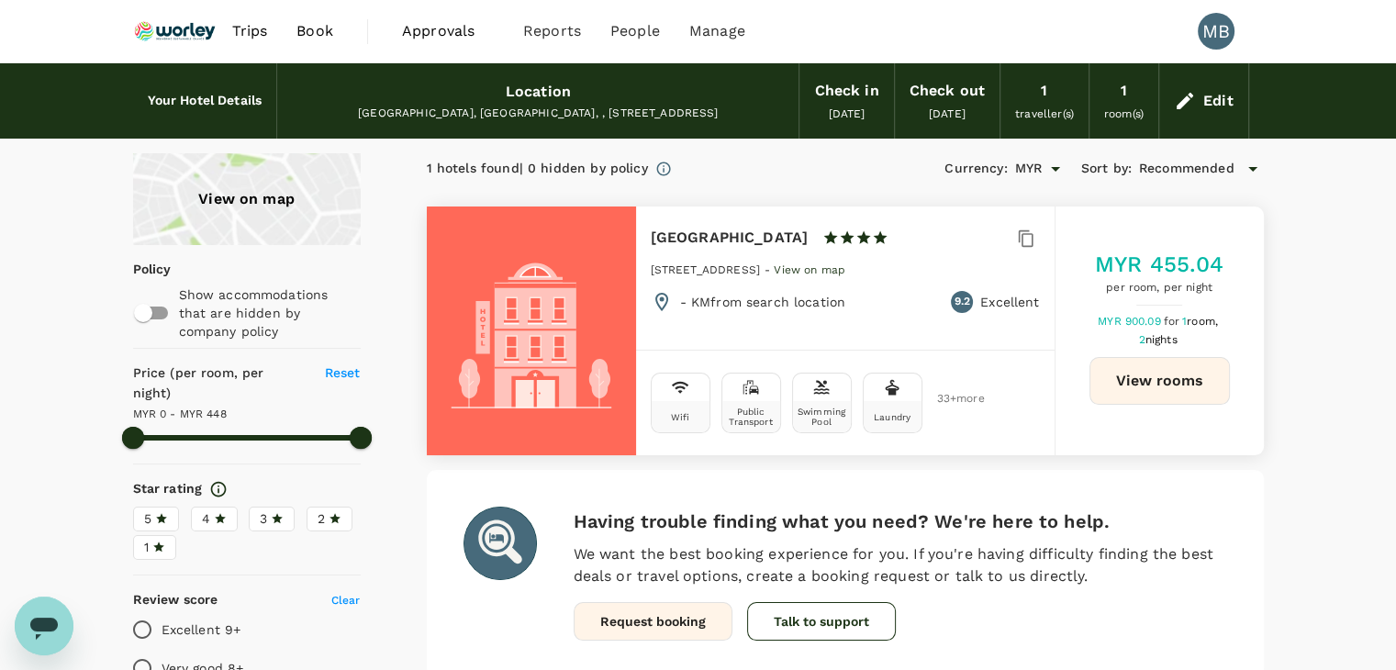
type input "447"
click at [1199, 95] on div "Edit" at bounding box center [1203, 101] width 89 height 64
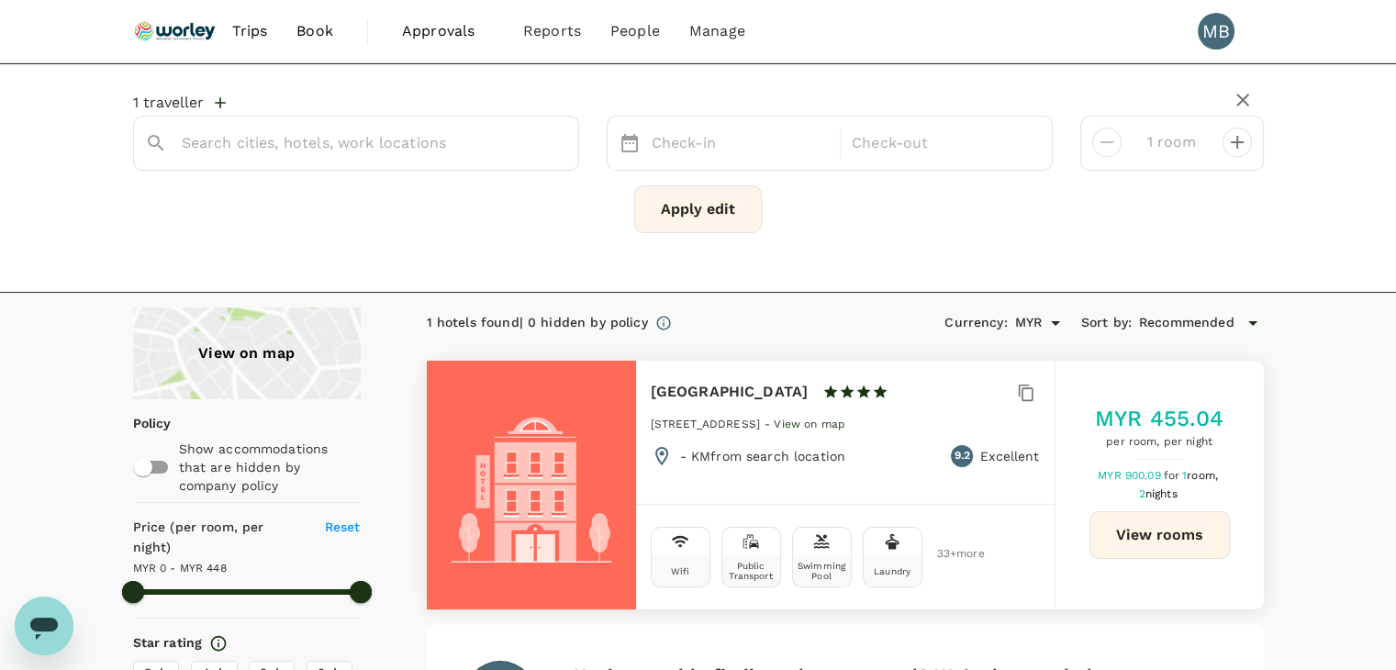
type input "[GEOGRAPHIC_DATA]"
click at [496, 149] on input "[GEOGRAPHIC_DATA]" at bounding box center [349, 142] width 334 height 28
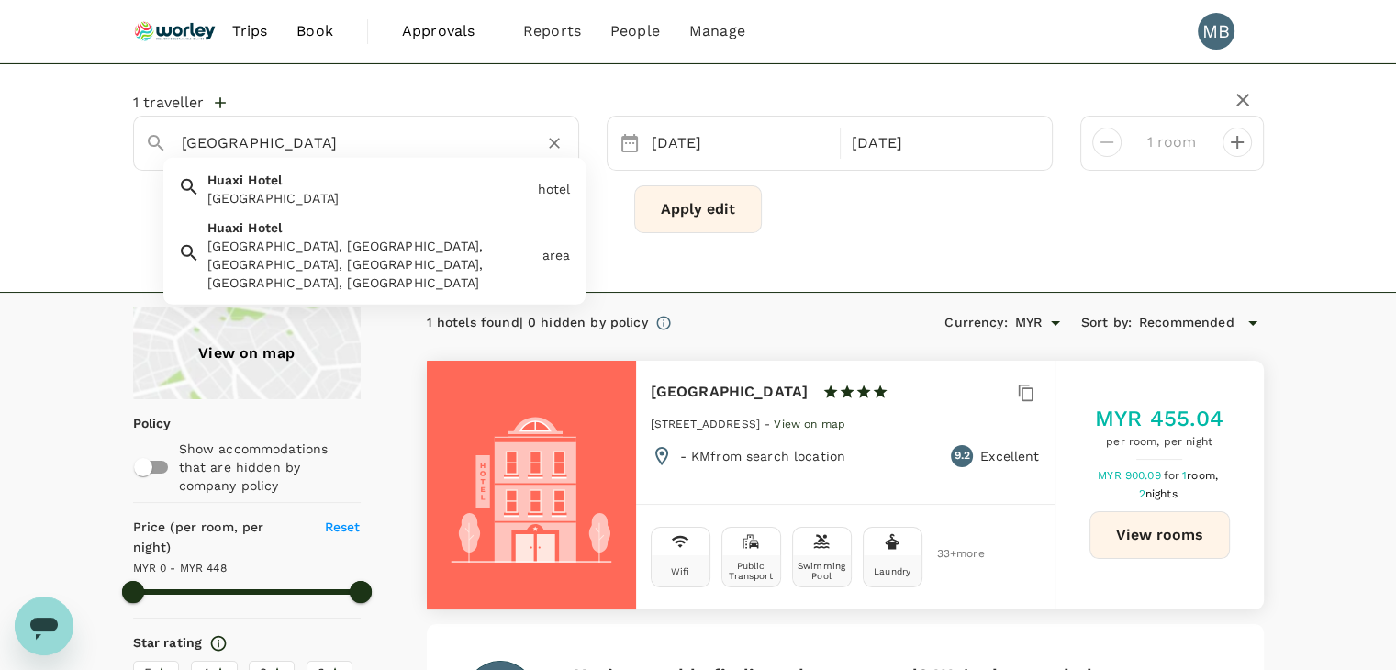
click at [496, 149] on input "[GEOGRAPHIC_DATA]" at bounding box center [349, 142] width 334 height 28
click at [552, 147] on icon "Clear" at bounding box center [554, 143] width 18 height 18
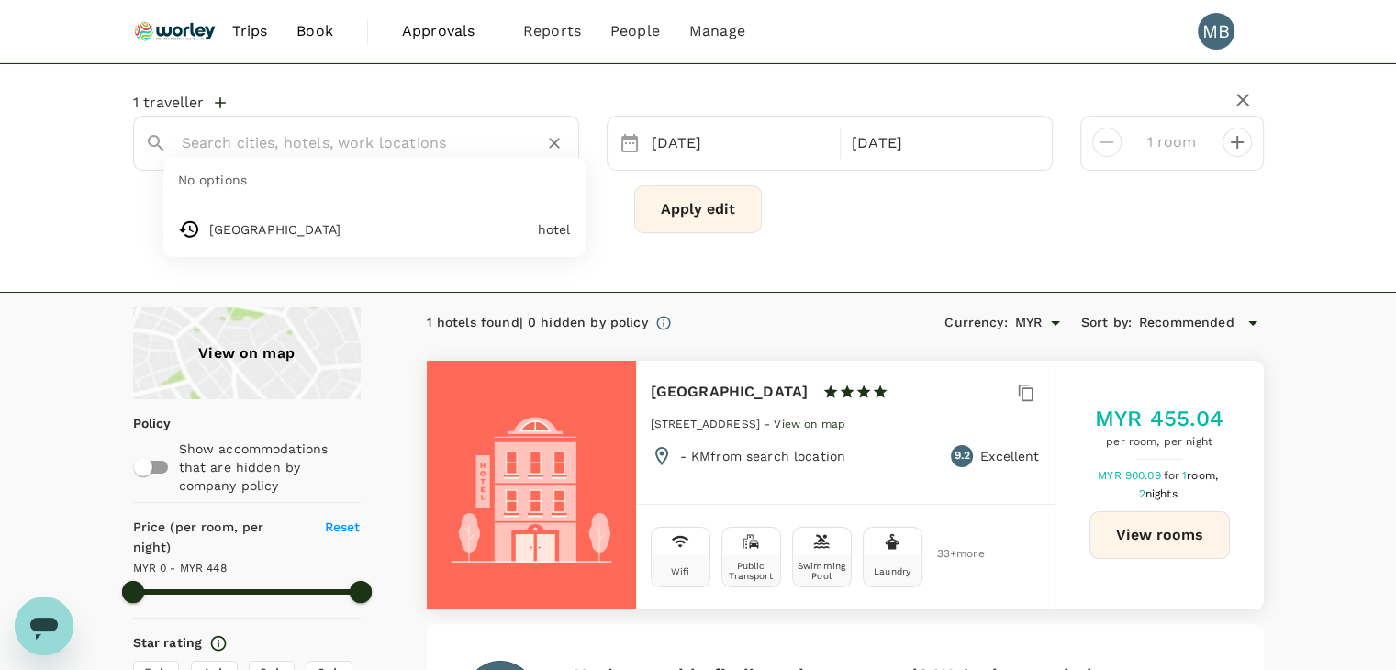
click at [496, 148] on input "text" at bounding box center [349, 142] width 334 height 28
click at [467, 135] on input "text" at bounding box center [349, 142] width 334 height 28
paste input "[GEOGRAPHIC_DATA]"
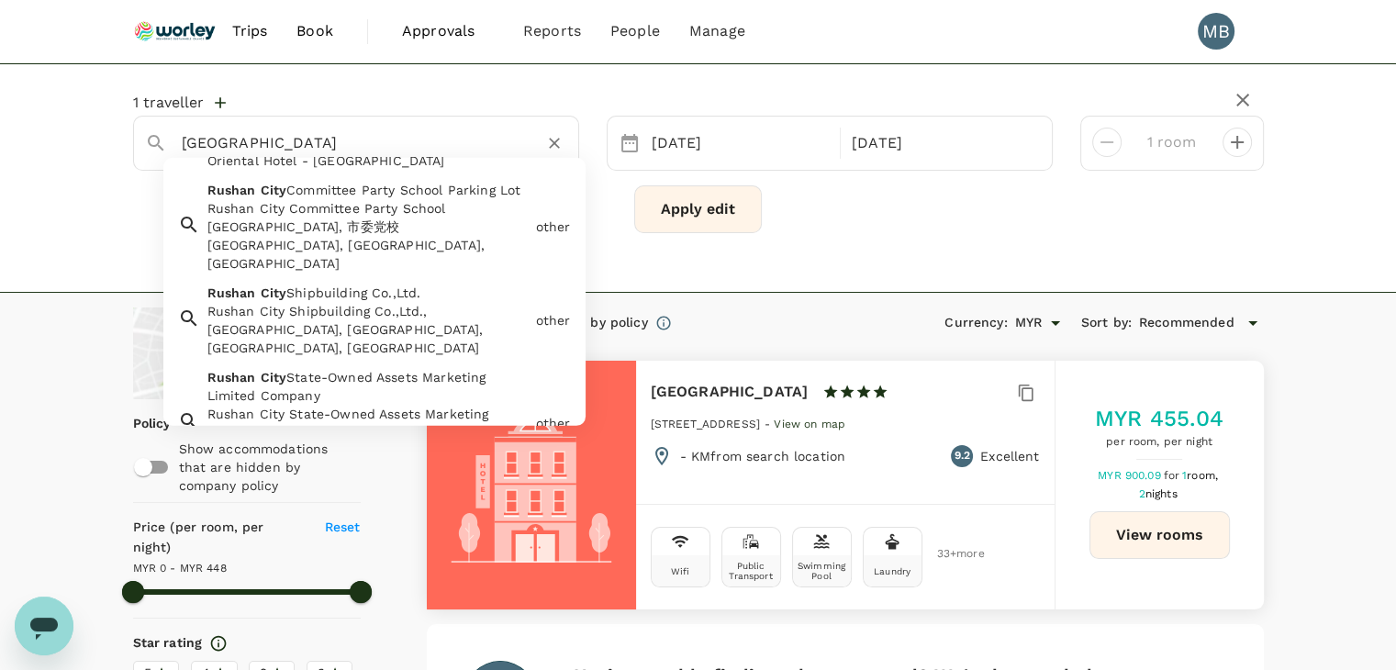
scroll to position [184, 0]
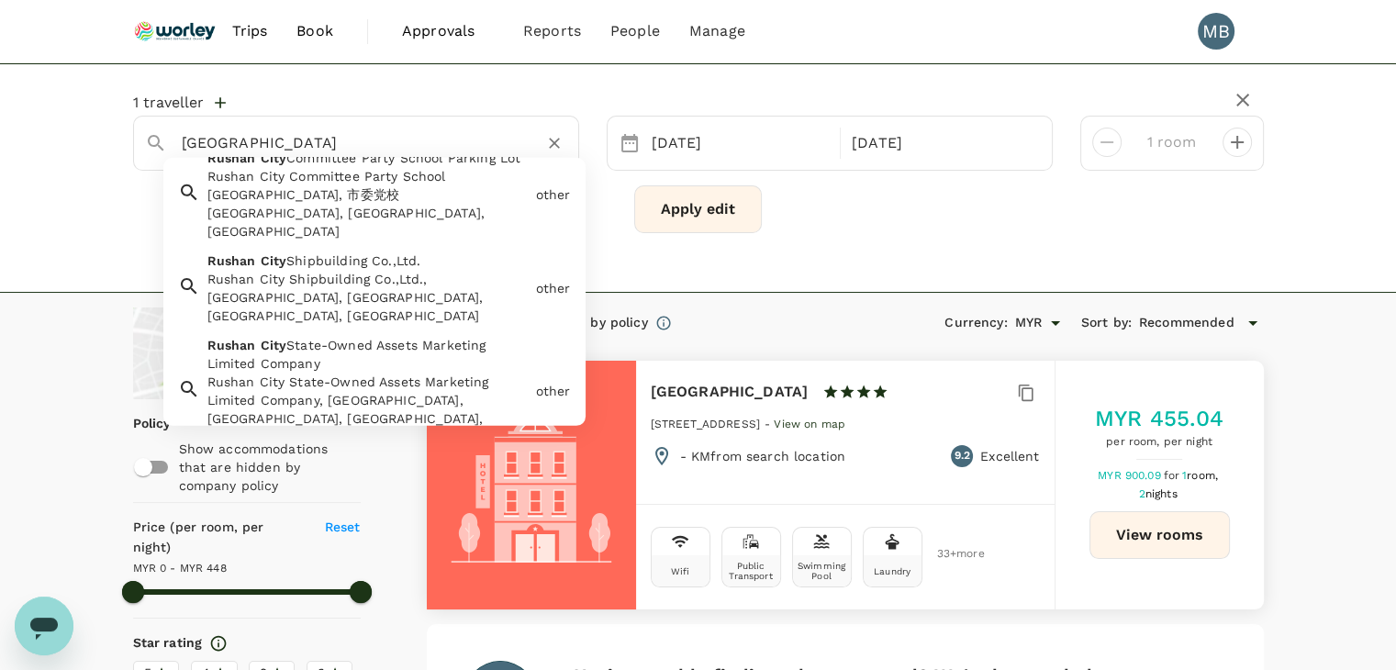
type input "[GEOGRAPHIC_DATA]"
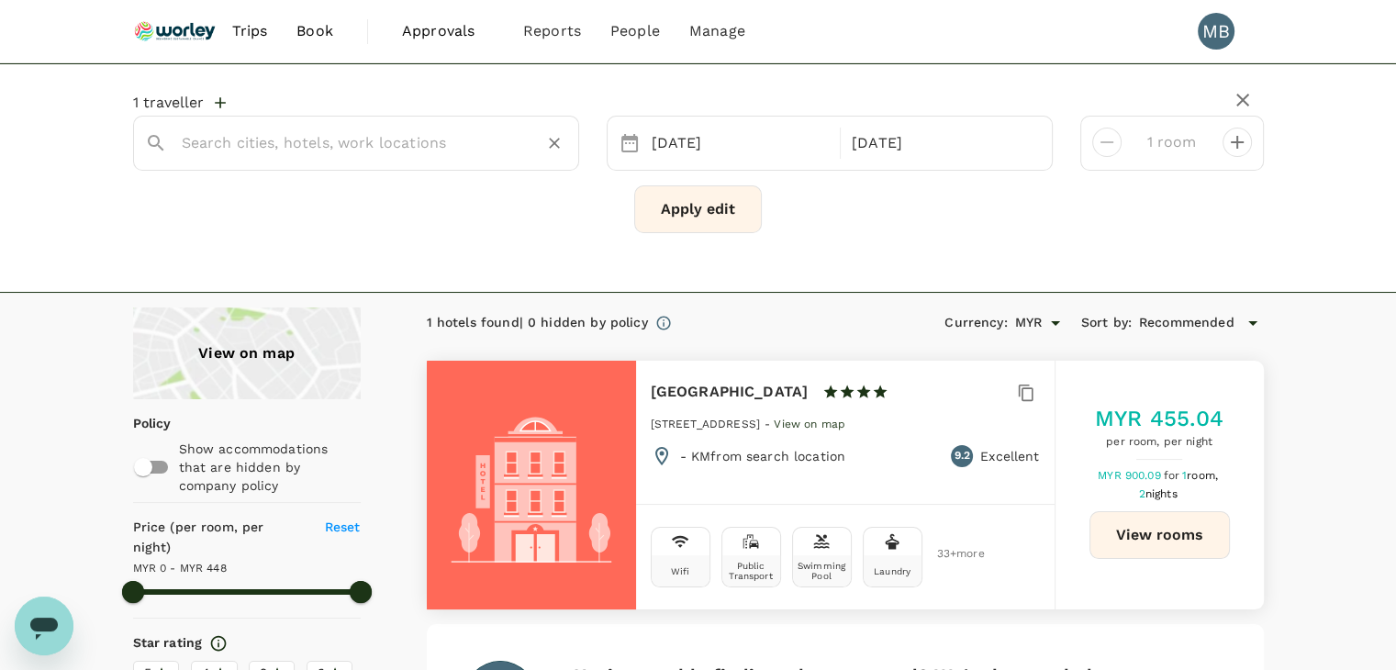
type input "447"
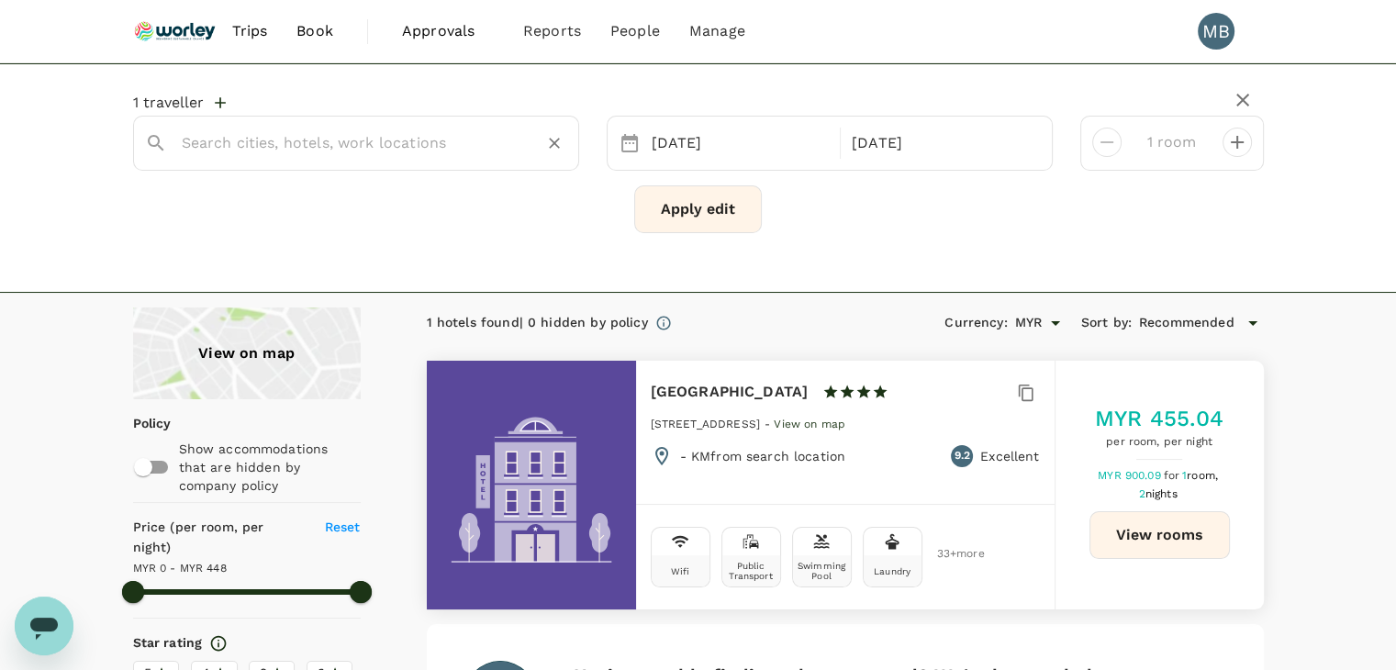
click at [470, 140] on input "text" at bounding box center [349, 142] width 334 height 28
click at [204, 36] on img at bounding box center [175, 31] width 84 height 40
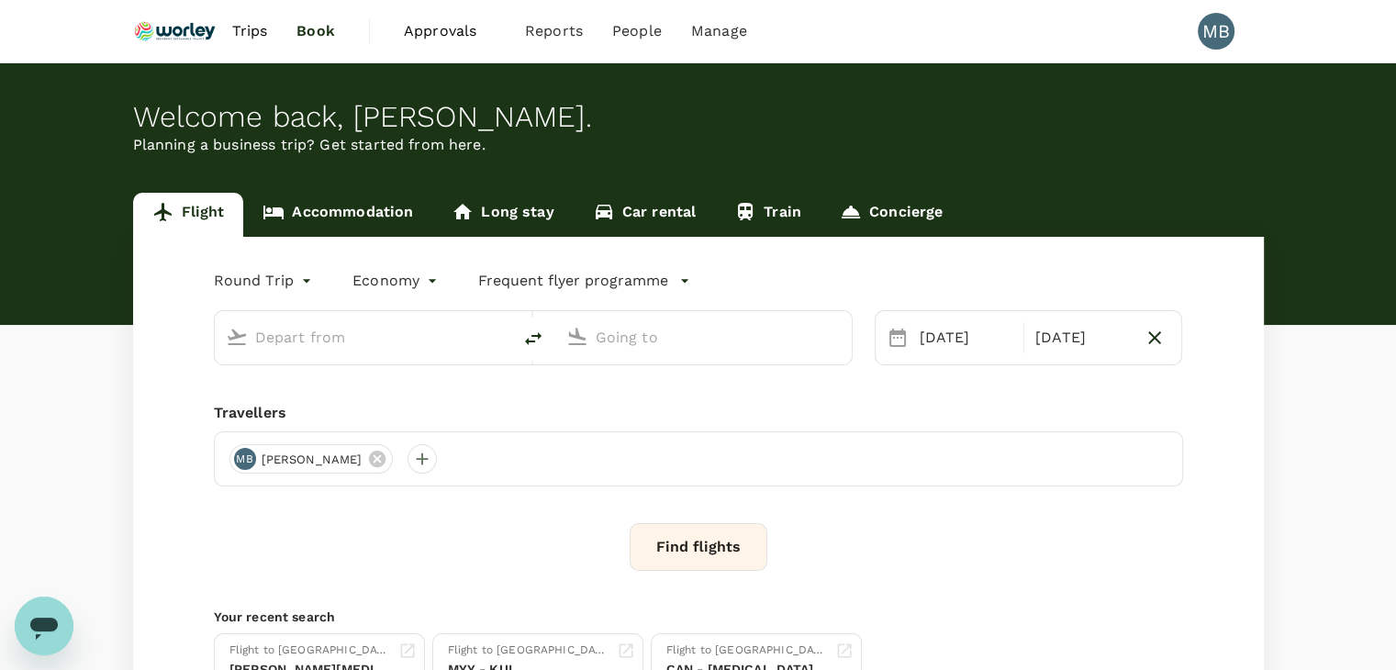
type input "Kuala Lumpur Intl ([GEOGRAPHIC_DATA])"
type input "[GEOGRAPHIC_DATA] (AKL)"
type input "Kuala Lumpur Intl ([GEOGRAPHIC_DATA])"
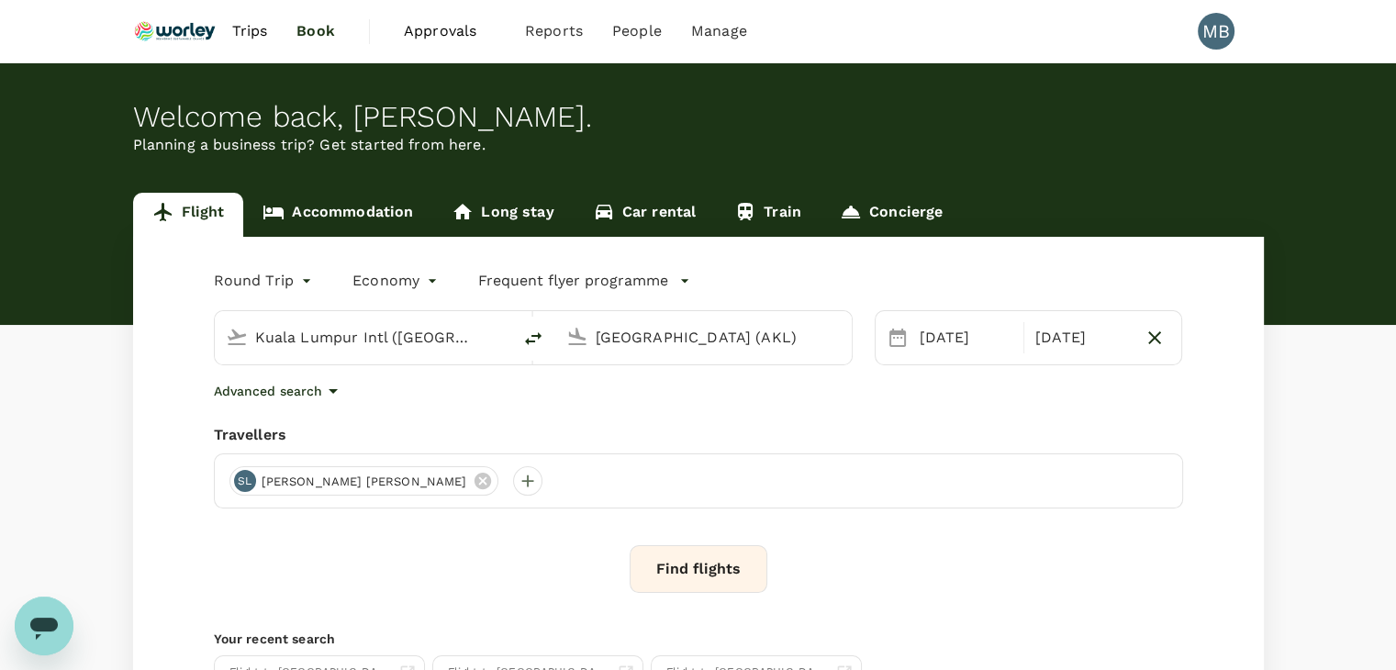
click at [604, 331] on input "[GEOGRAPHIC_DATA] (AKL)" at bounding box center [704, 337] width 217 height 28
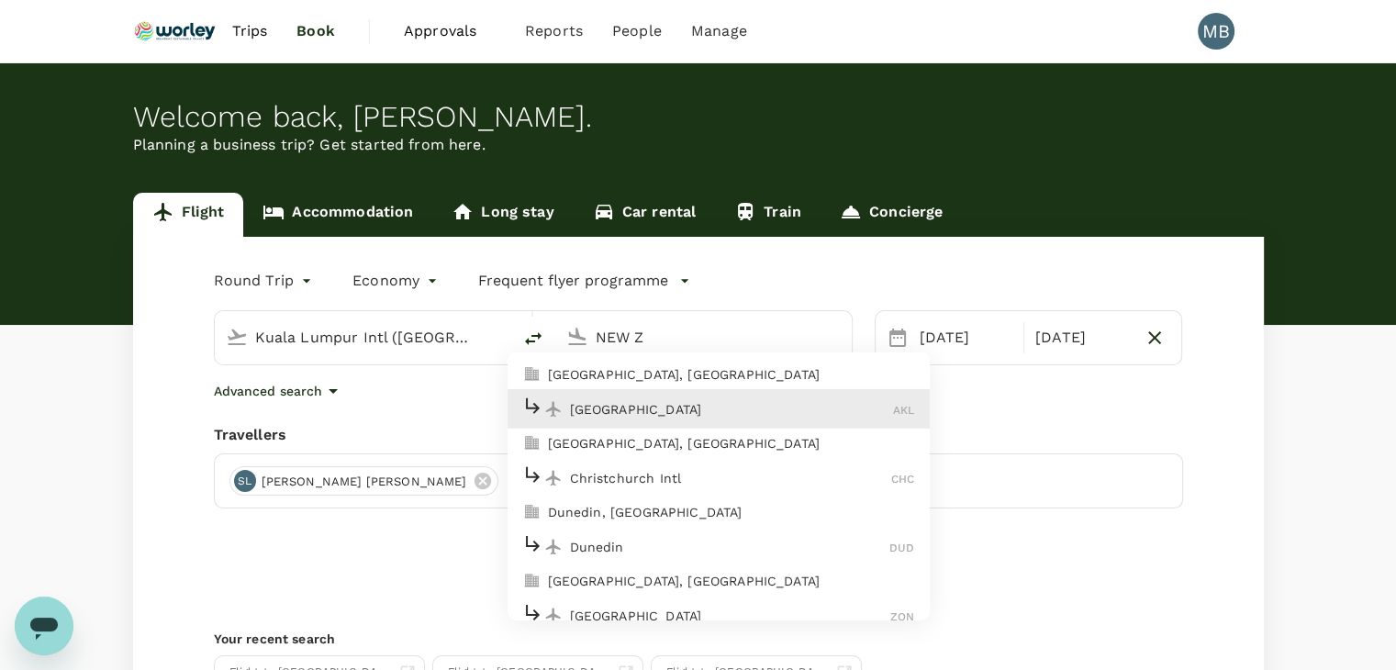
click at [623, 407] on p "[GEOGRAPHIC_DATA]" at bounding box center [732, 409] width 324 height 18
type input "[GEOGRAPHIC_DATA] (AKL)"
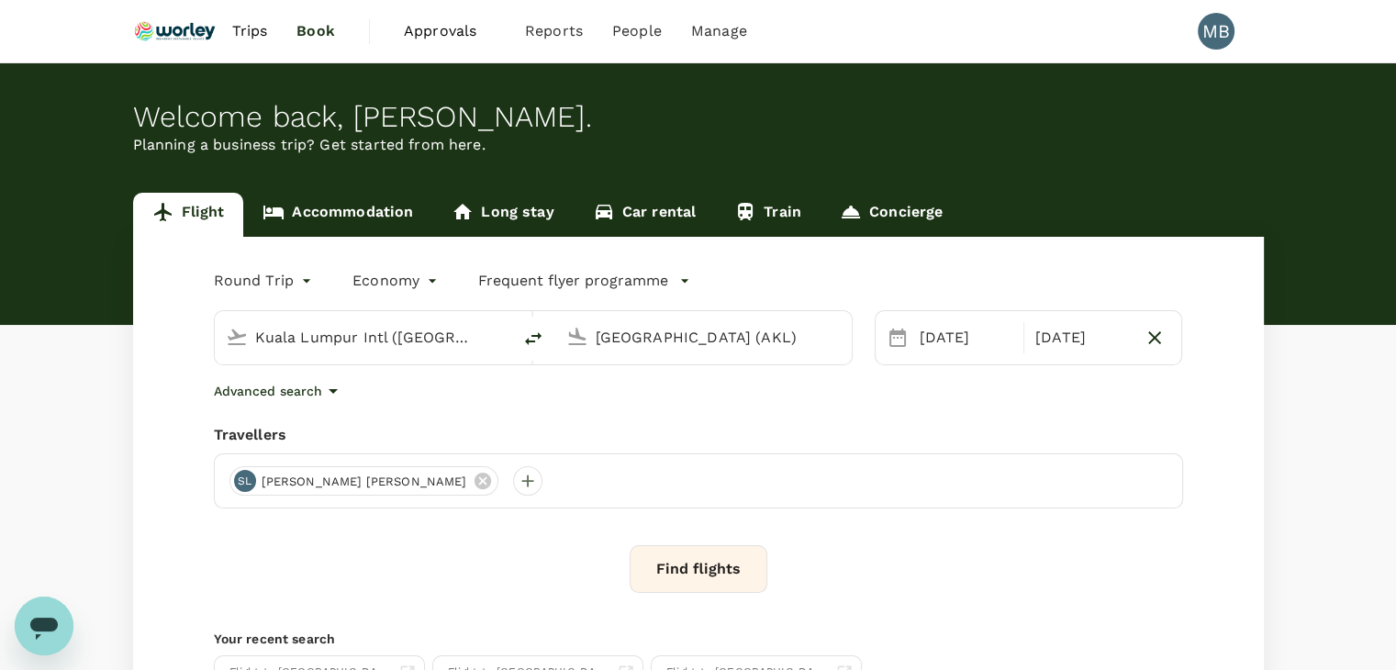
click at [621, 415] on div "Round Trip roundtrip Economy economy Frequent flyer programme [GEOGRAPHIC_DATA]…" at bounding box center [698, 497] width 1131 height 520
click at [736, 573] on button "Find flights" at bounding box center [699, 569] width 138 height 48
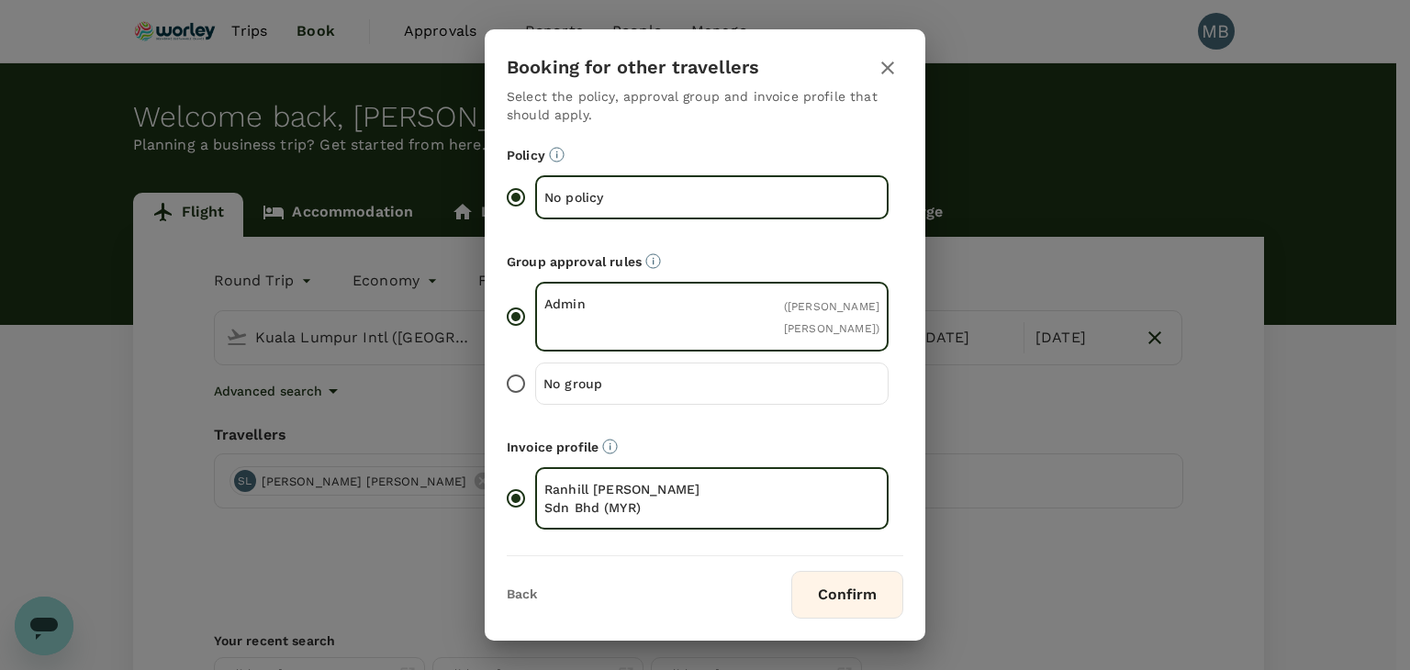
click at [822, 598] on button "Confirm" at bounding box center [847, 595] width 112 height 48
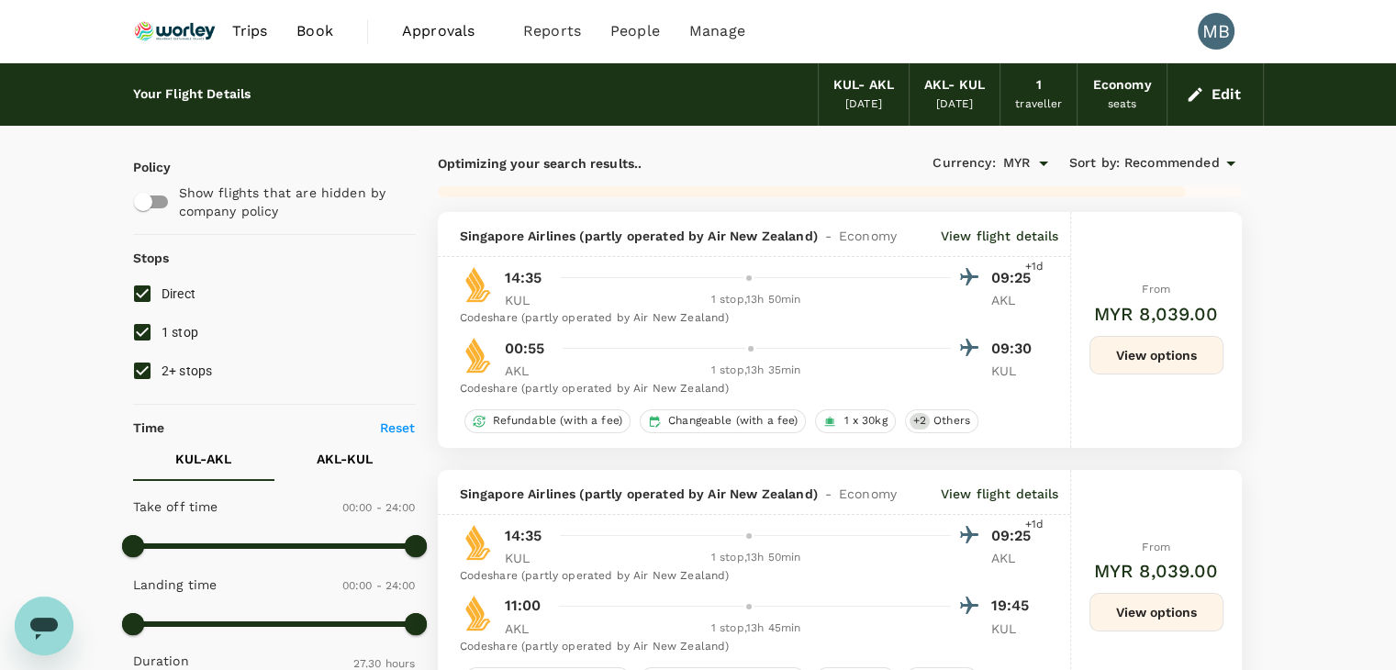
type input "2230"
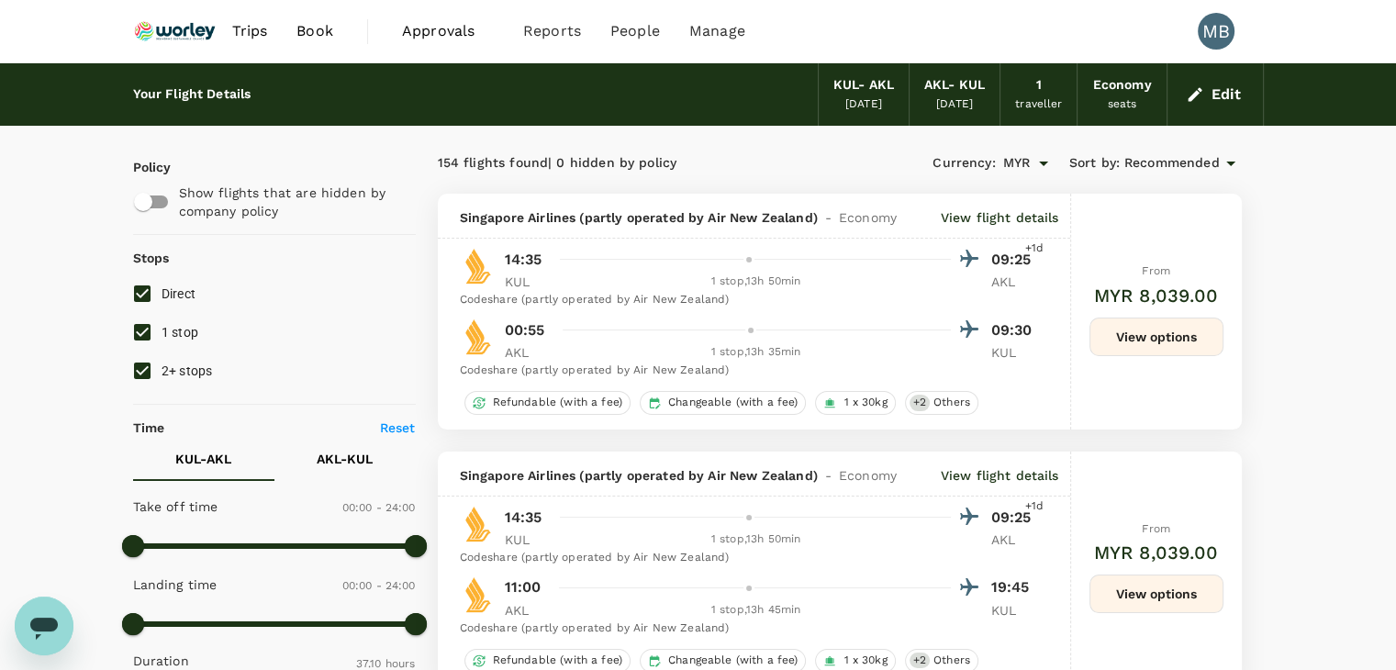
click at [141, 330] on input "1 stop" at bounding box center [142, 332] width 39 height 39
checkbox input "false"
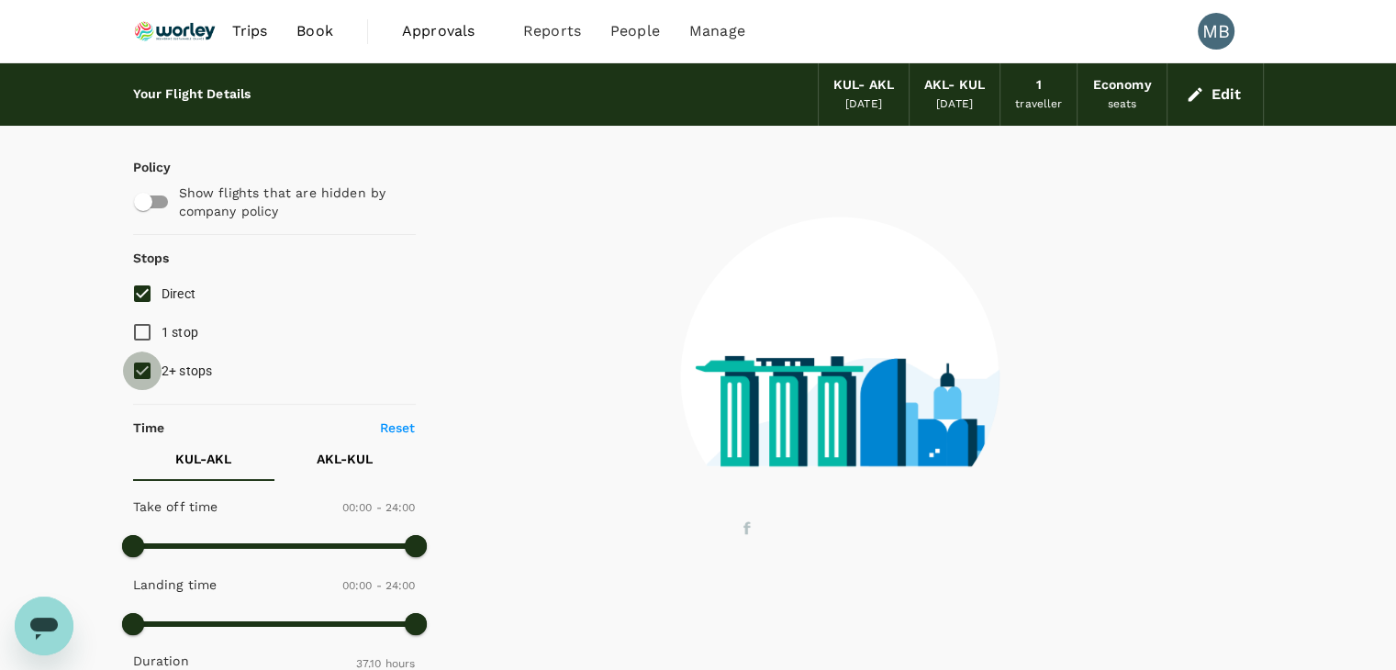
click at [136, 362] on input "2+ stops" at bounding box center [142, 370] width 39 height 39
checkbox input "false"
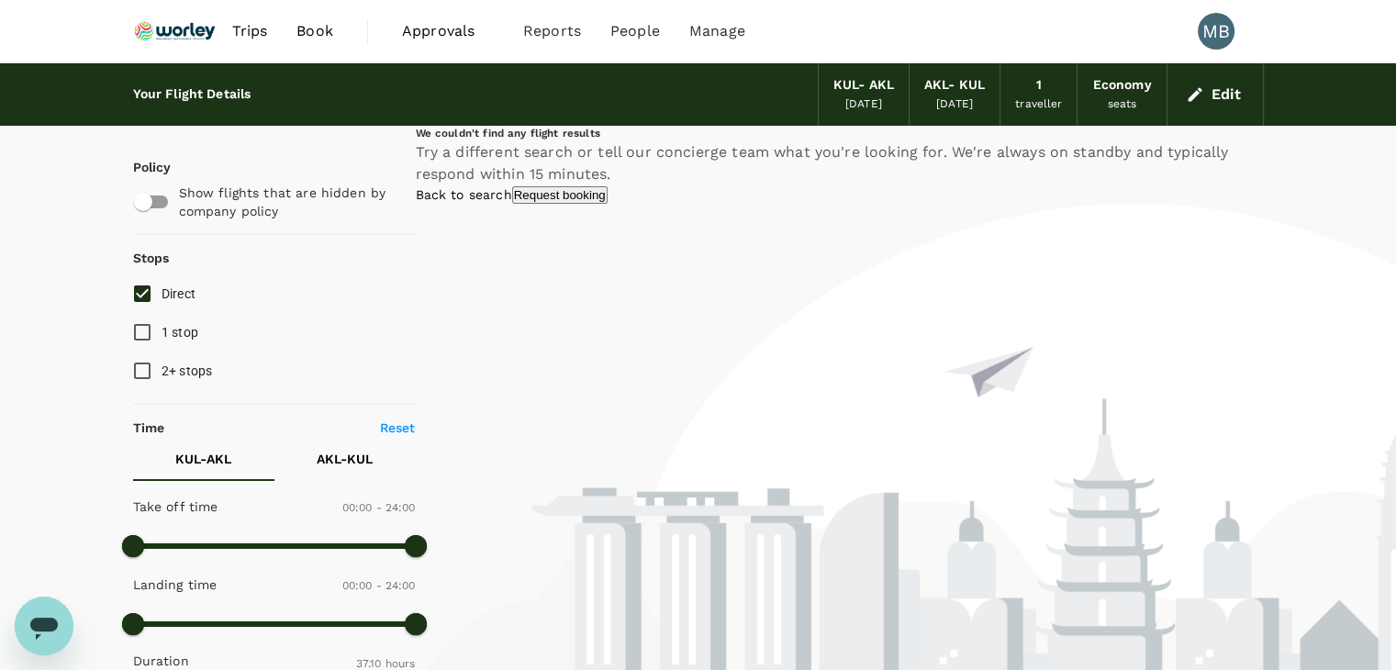
click at [139, 280] on input "Direct" at bounding box center [142, 293] width 39 height 39
checkbox input "false"
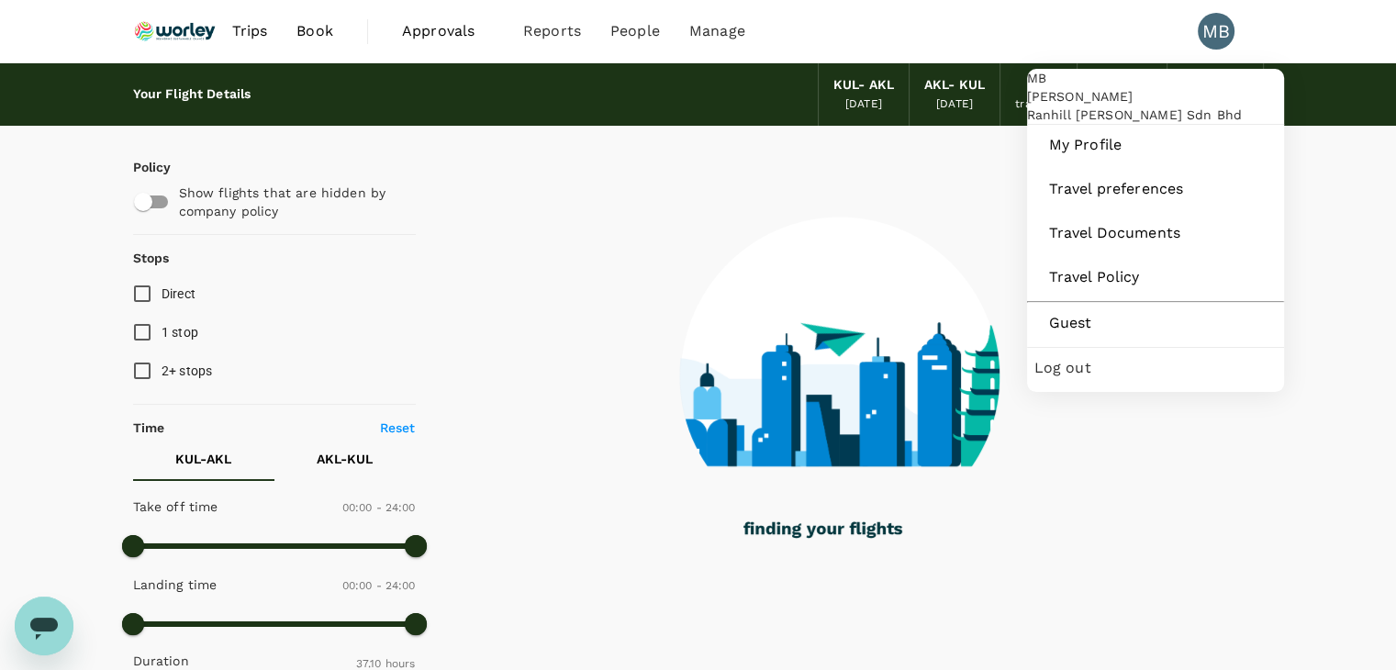
click at [1230, 85] on div "MB [PERSON_NAME] [PERSON_NAME] Sdn Bhd" at bounding box center [1155, 96] width 257 height 55
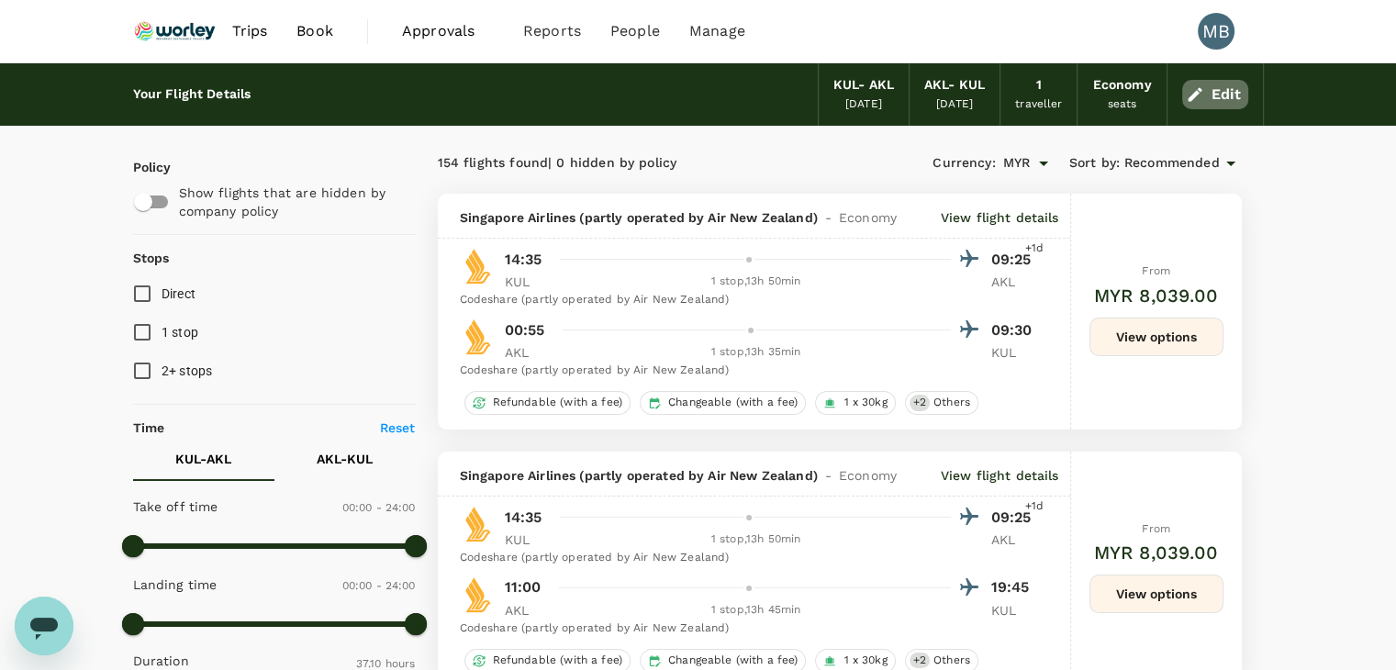
click at [1214, 80] on button "Edit" at bounding box center [1215, 94] width 66 height 29
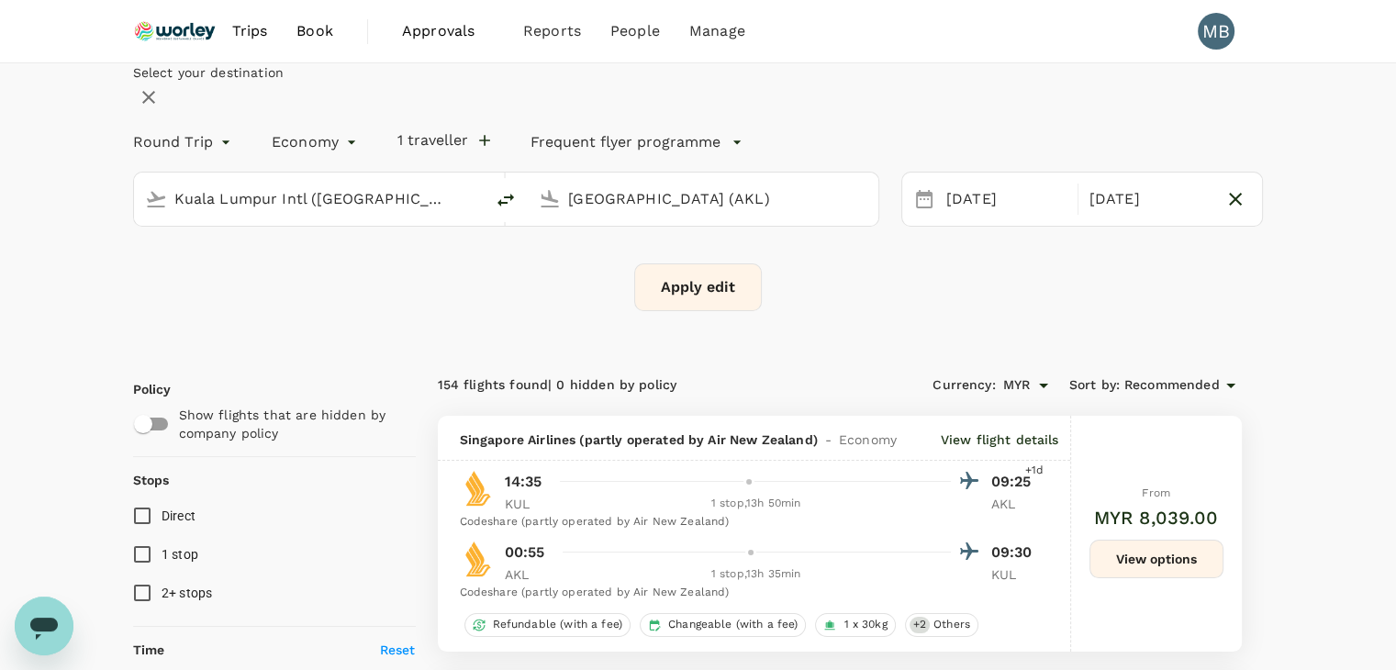
type input "Kuala Lumpur Intl ([GEOGRAPHIC_DATA])"
click at [658, 213] on input "[GEOGRAPHIC_DATA] (AKL)" at bounding box center [704, 198] width 272 height 28
click at [696, 279] on p "[GEOGRAPHIC_DATA]" at bounding box center [676, 270] width 252 height 18
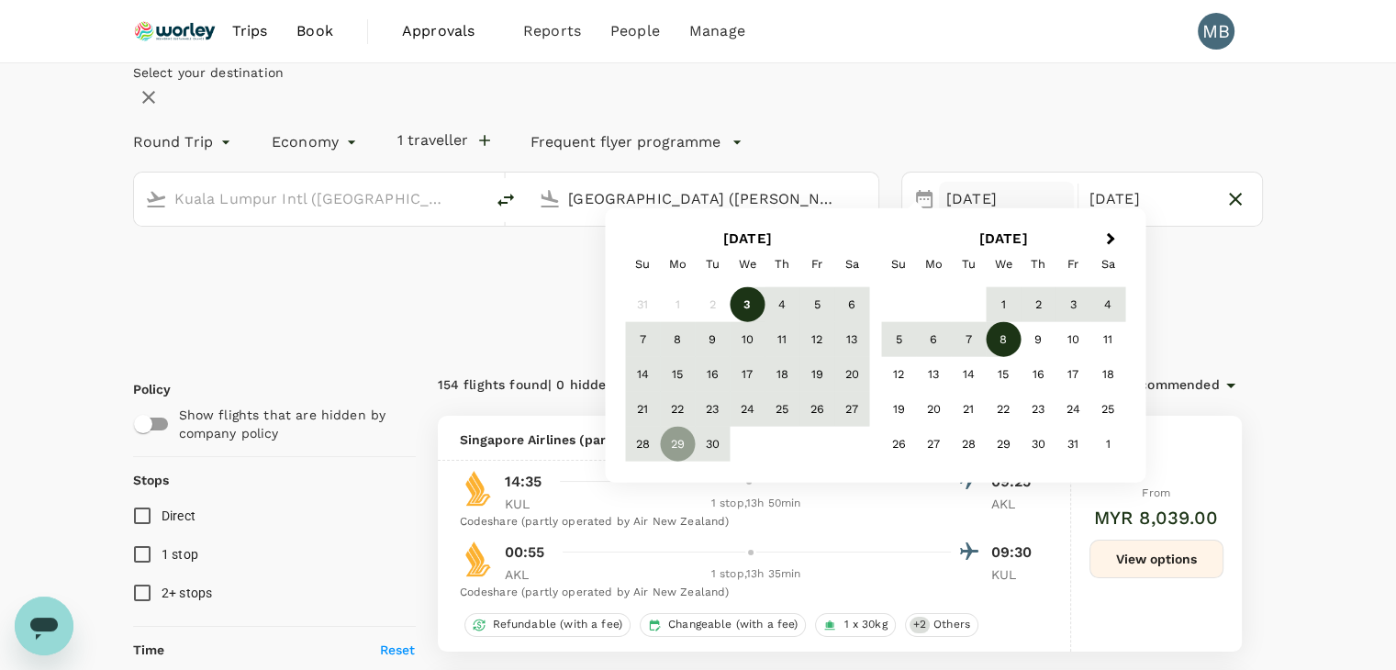
type input "[GEOGRAPHIC_DATA] ([PERSON_NAME])"
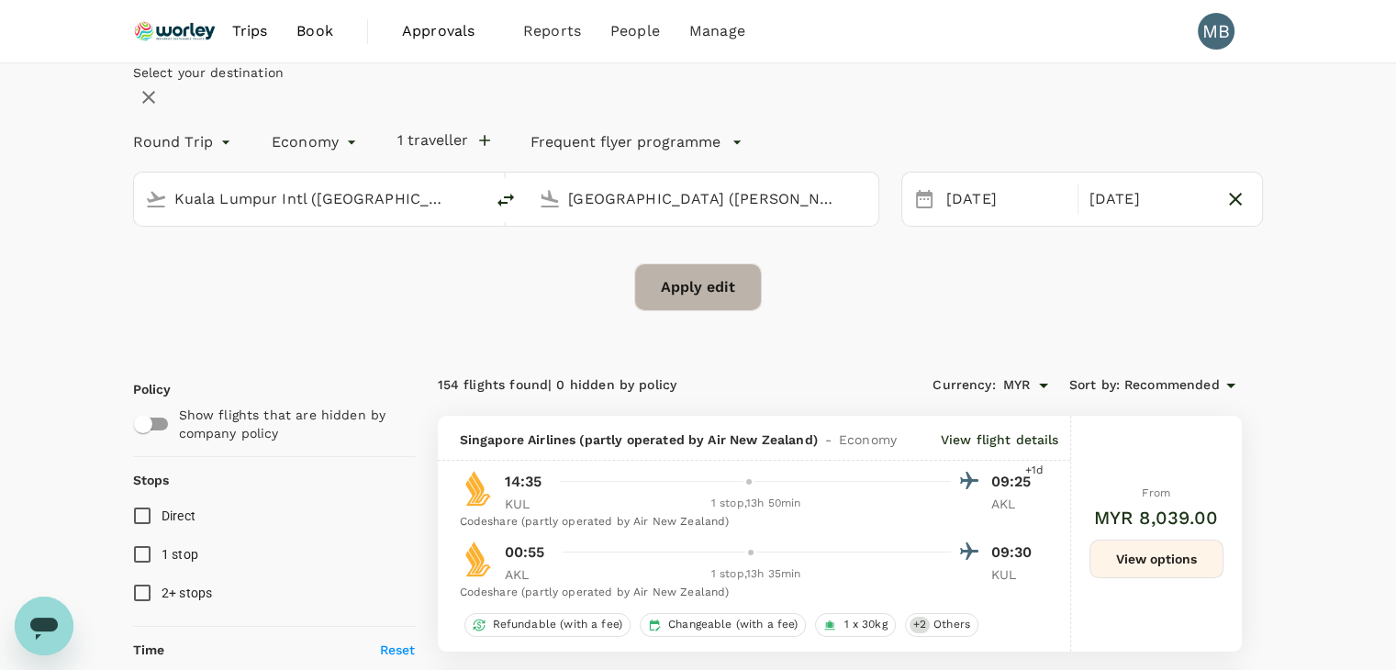
click at [656, 311] on button "Apply edit" at bounding box center [698, 287] width 128 height 48
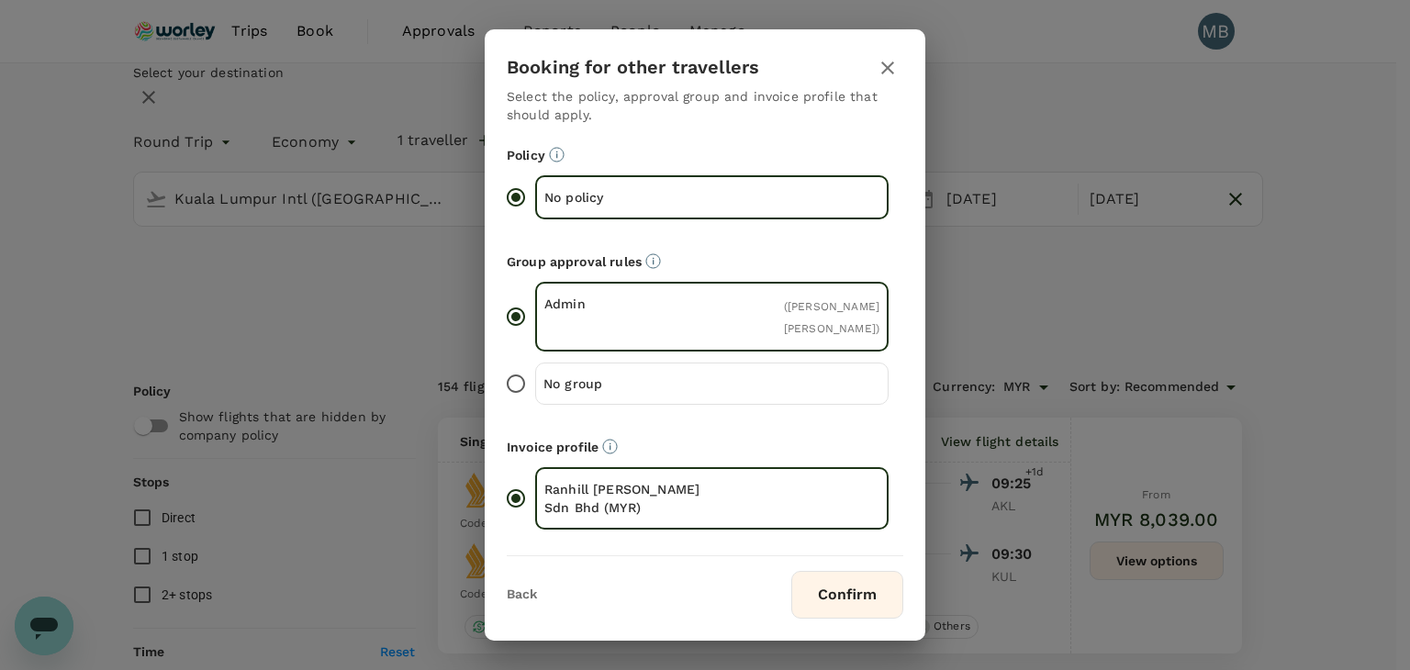
click at [852, 583] on button "Confirm" at bounding box center [847, 595] width 112 height 48
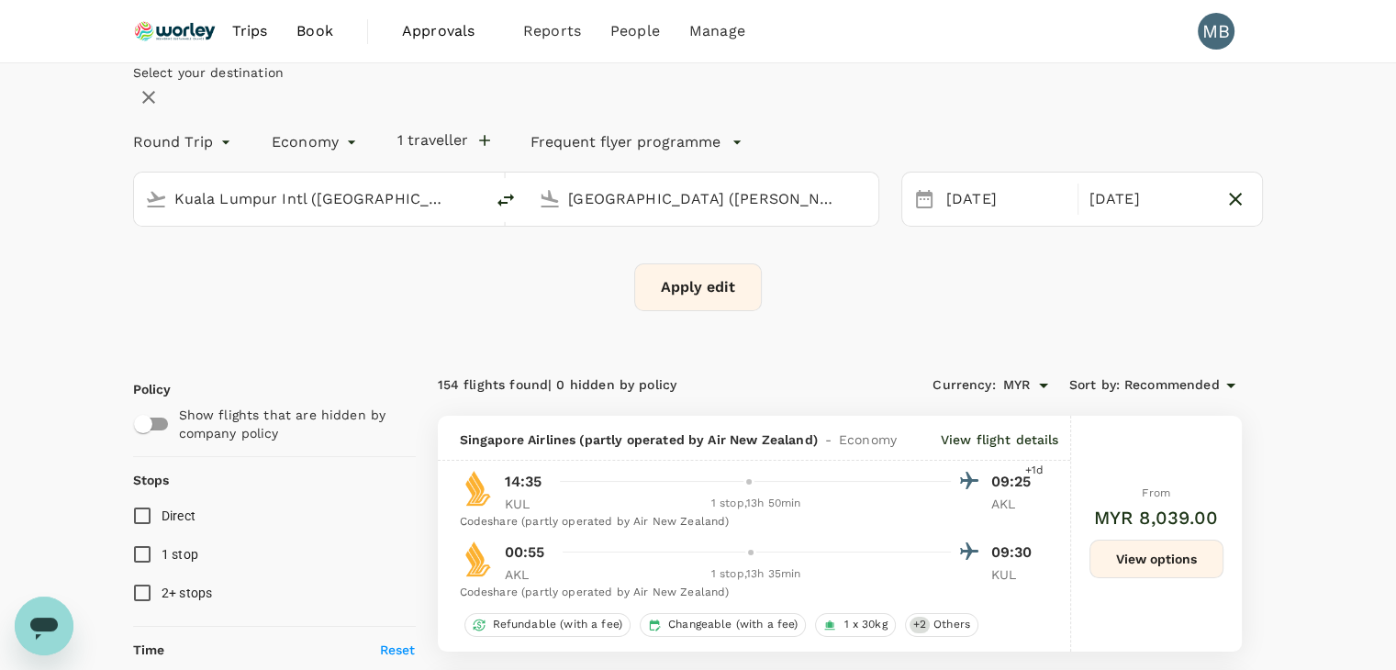
checkbox input "false"
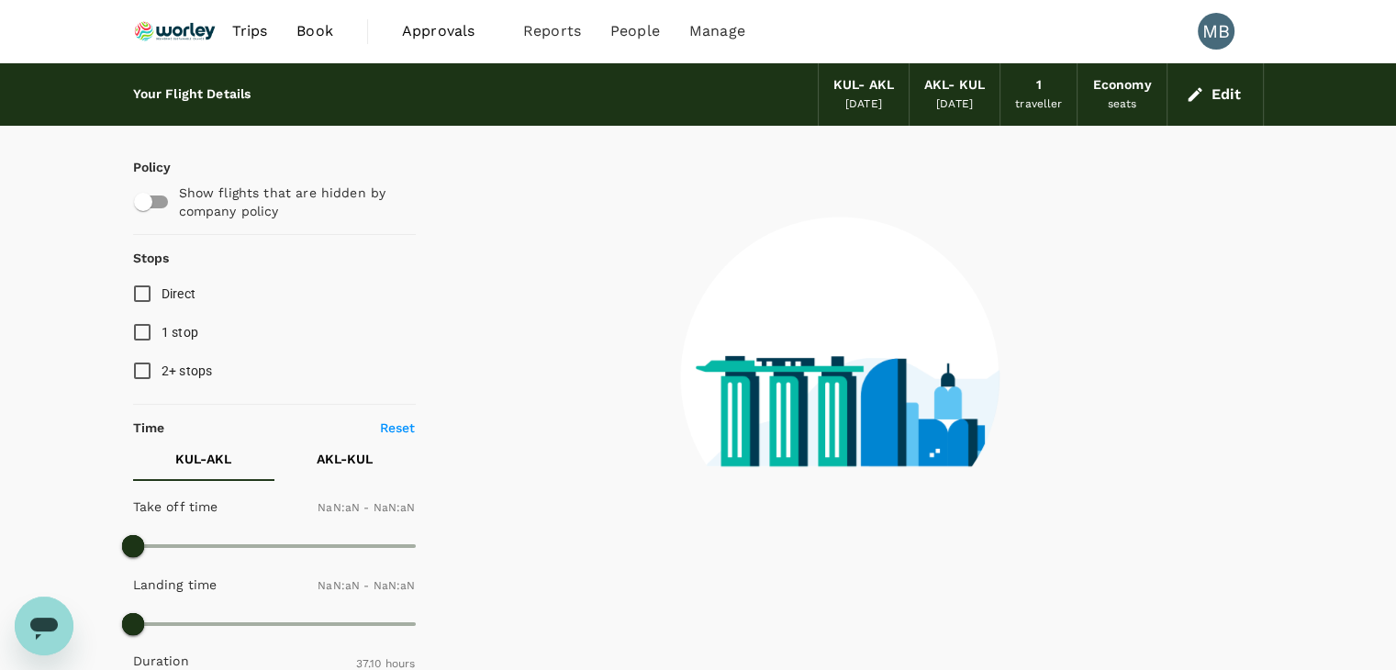
type input "1440"
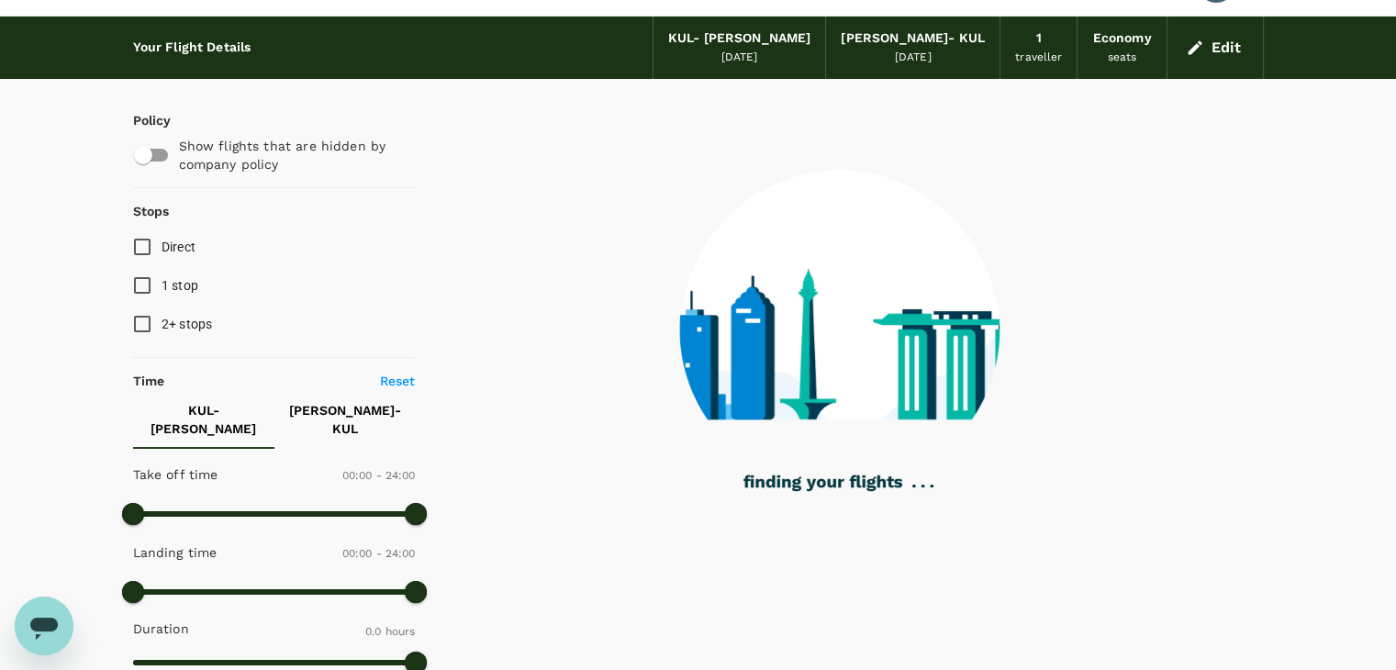
scroll to position [92, 0]
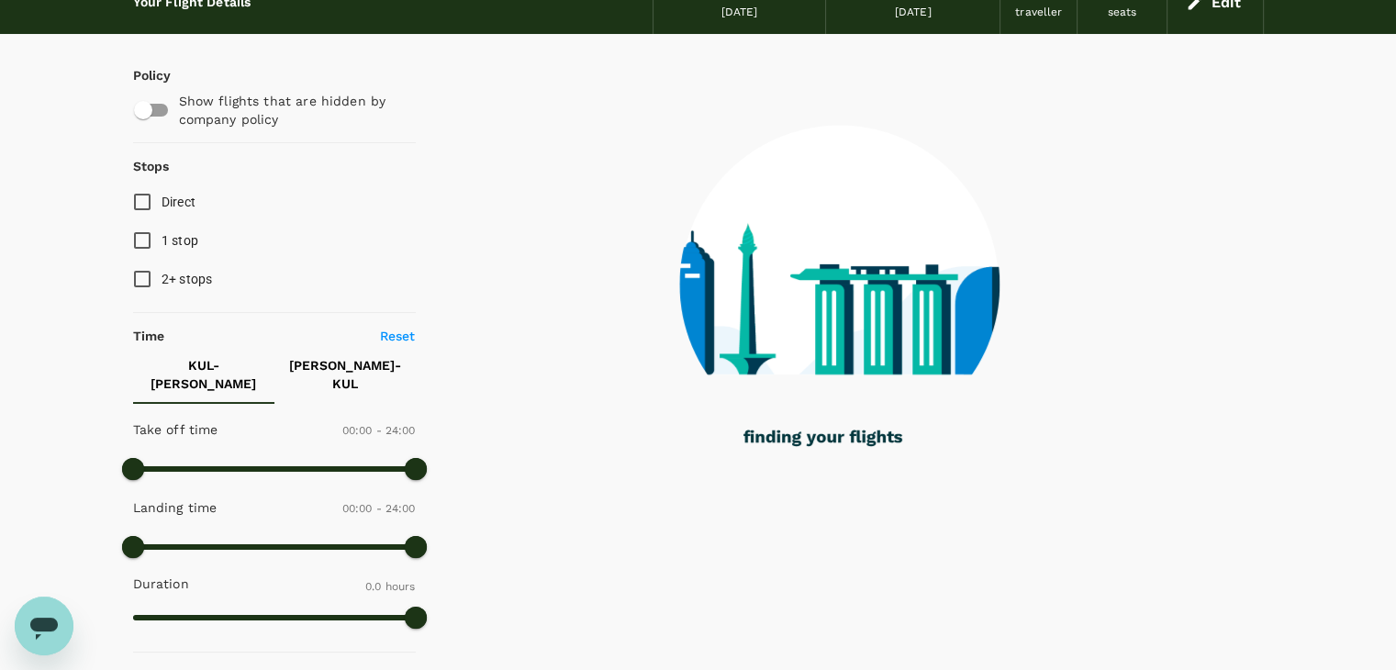
type input "1235"
checkbox input "true"
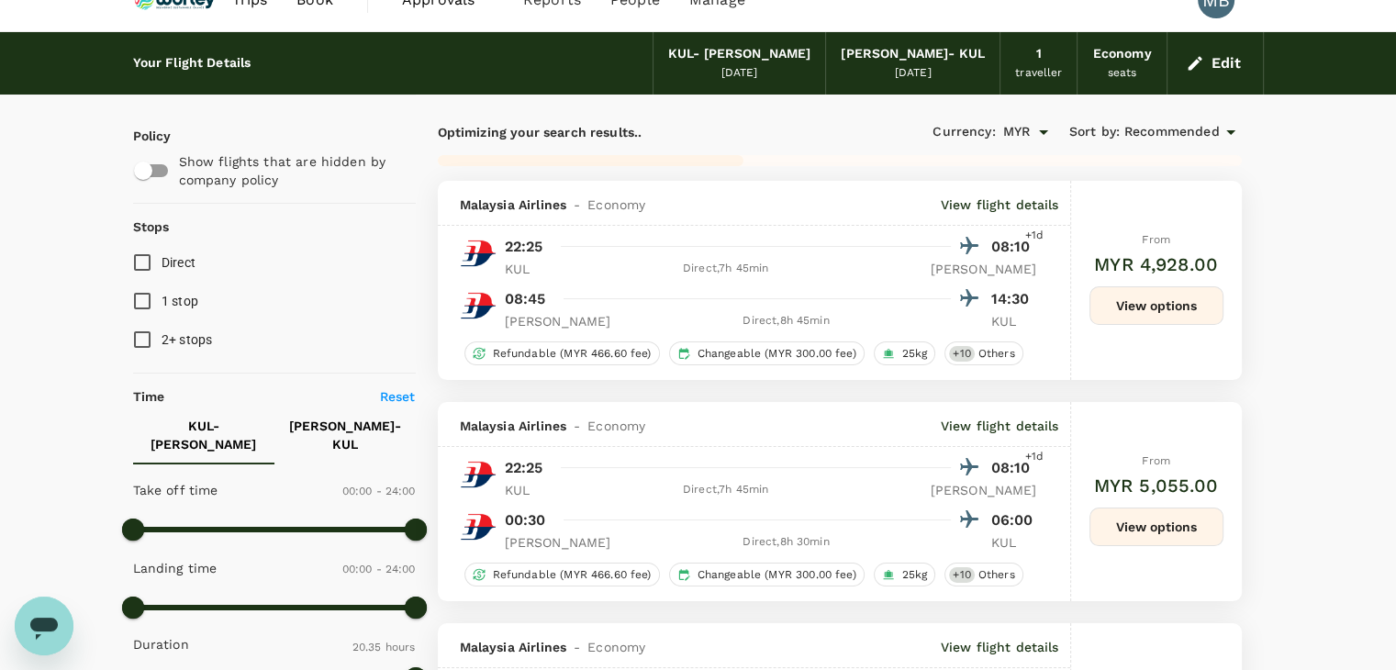
scroll to position [0, 0]
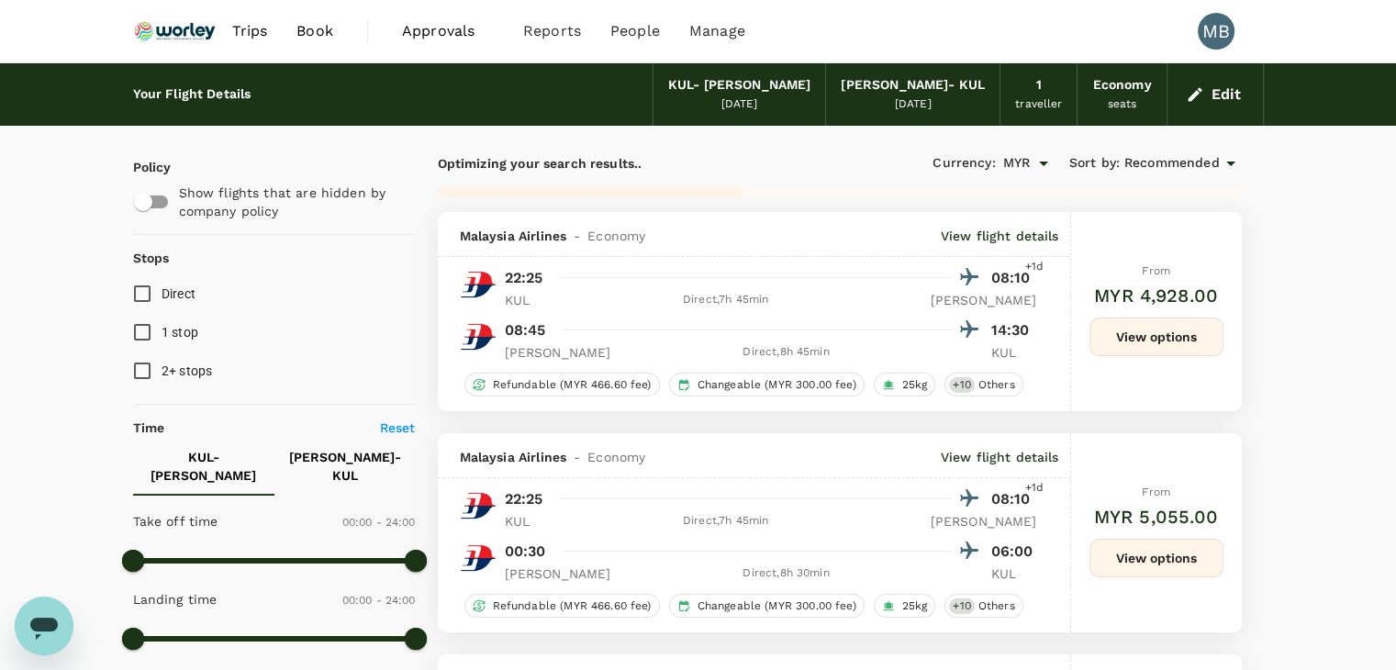
type input "1465"
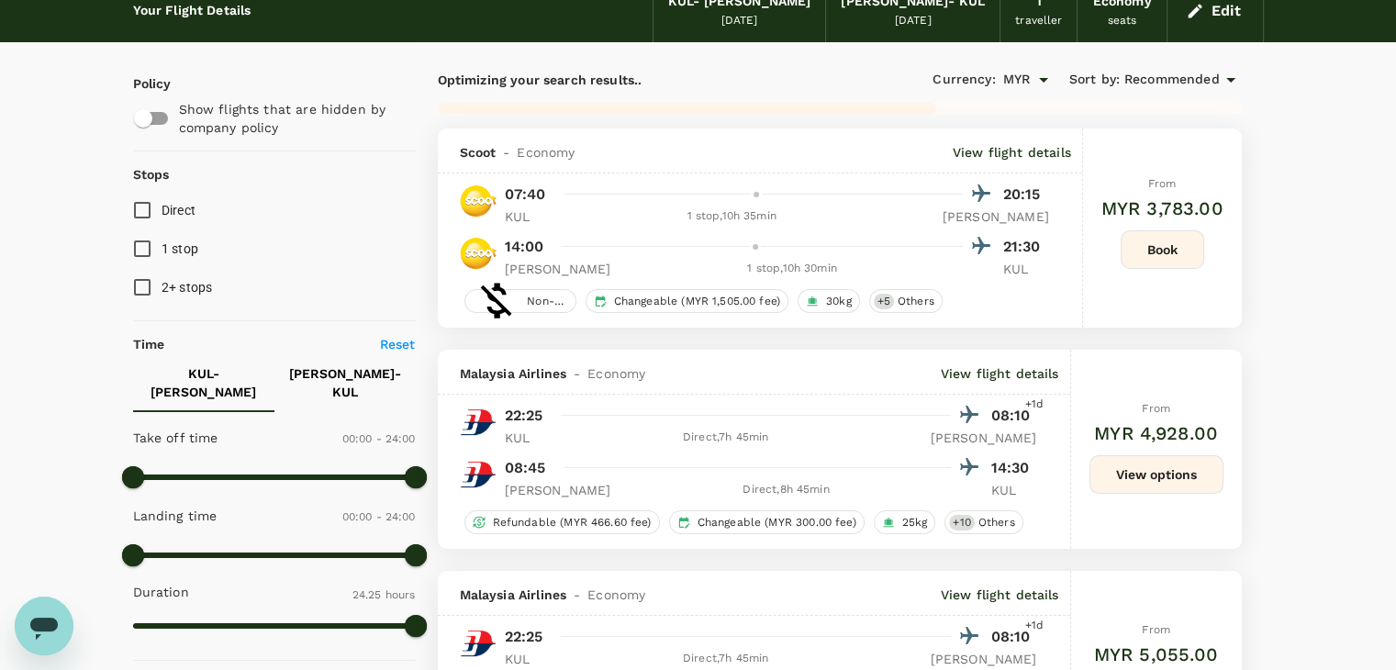
scroll to position [92, 0]
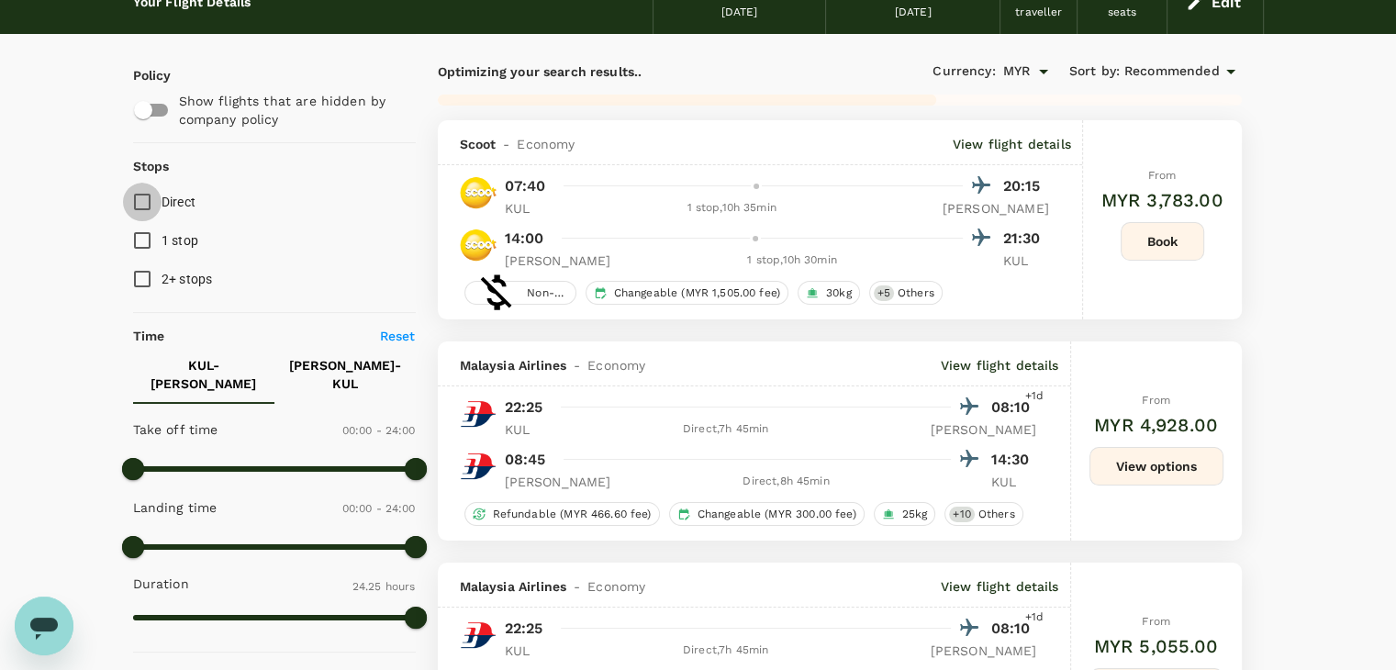
click at [137, 207] on input "Direct" at bounding box center [142, 202] width 39 height 39
checkbox input "true"
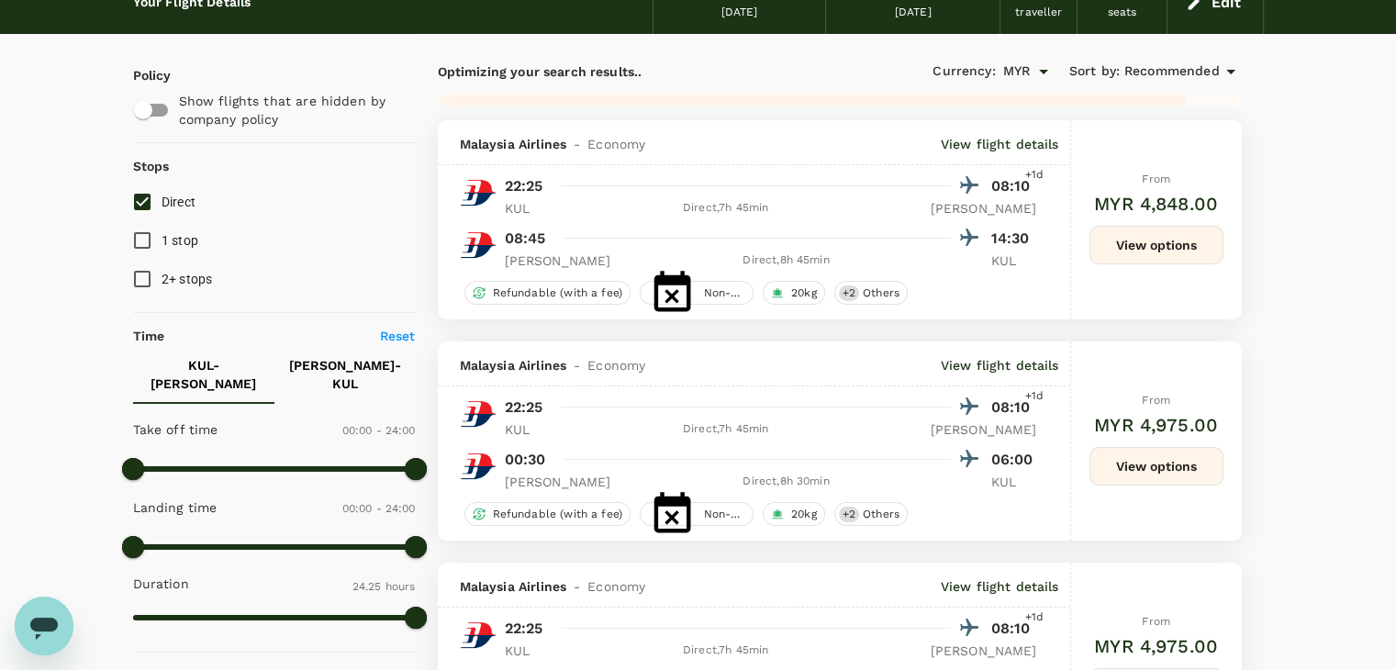
type input "2105"
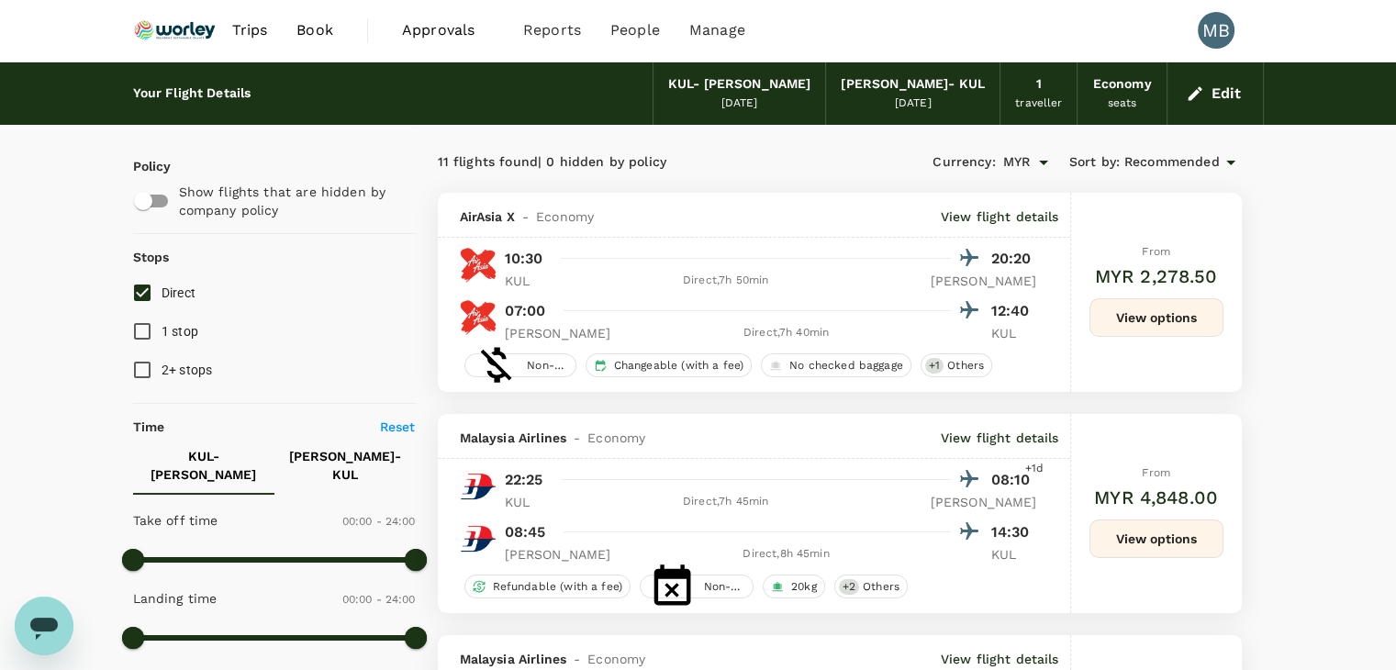
scroll to position [0, 0]
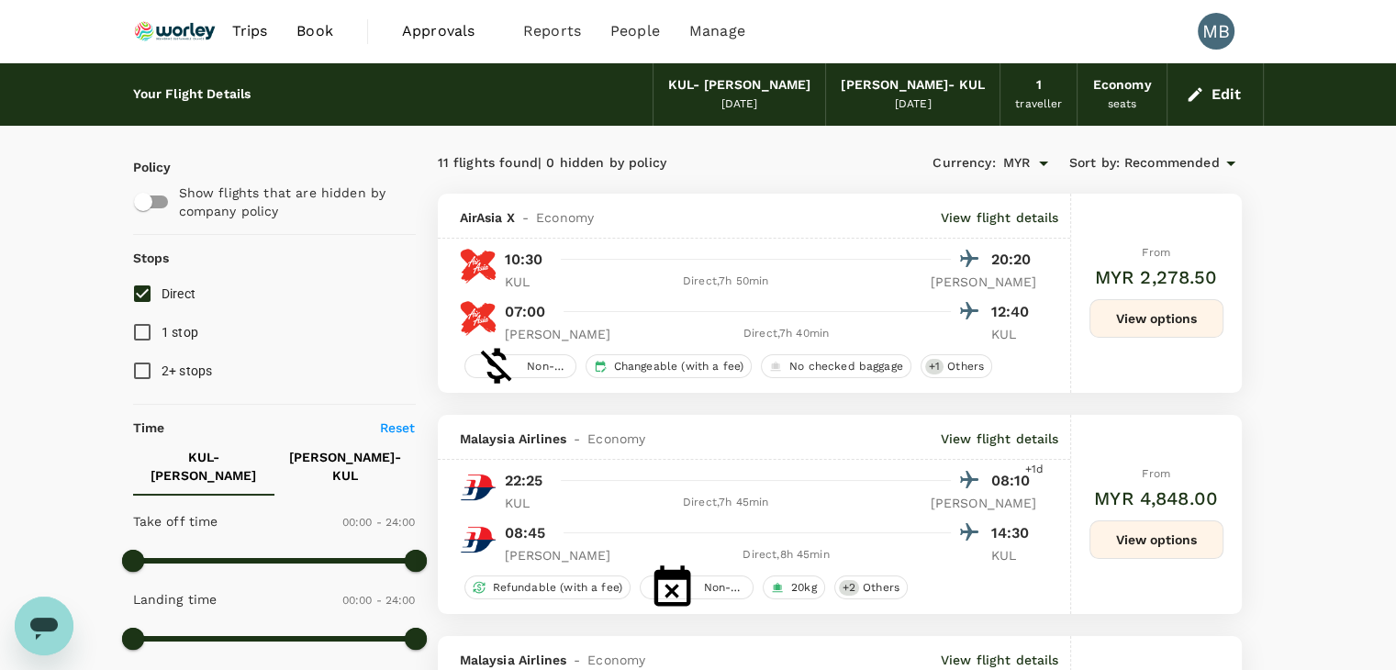
click at [1204, 93] on button "Edit" at bounding box center [1215, 94] width 66 height 29
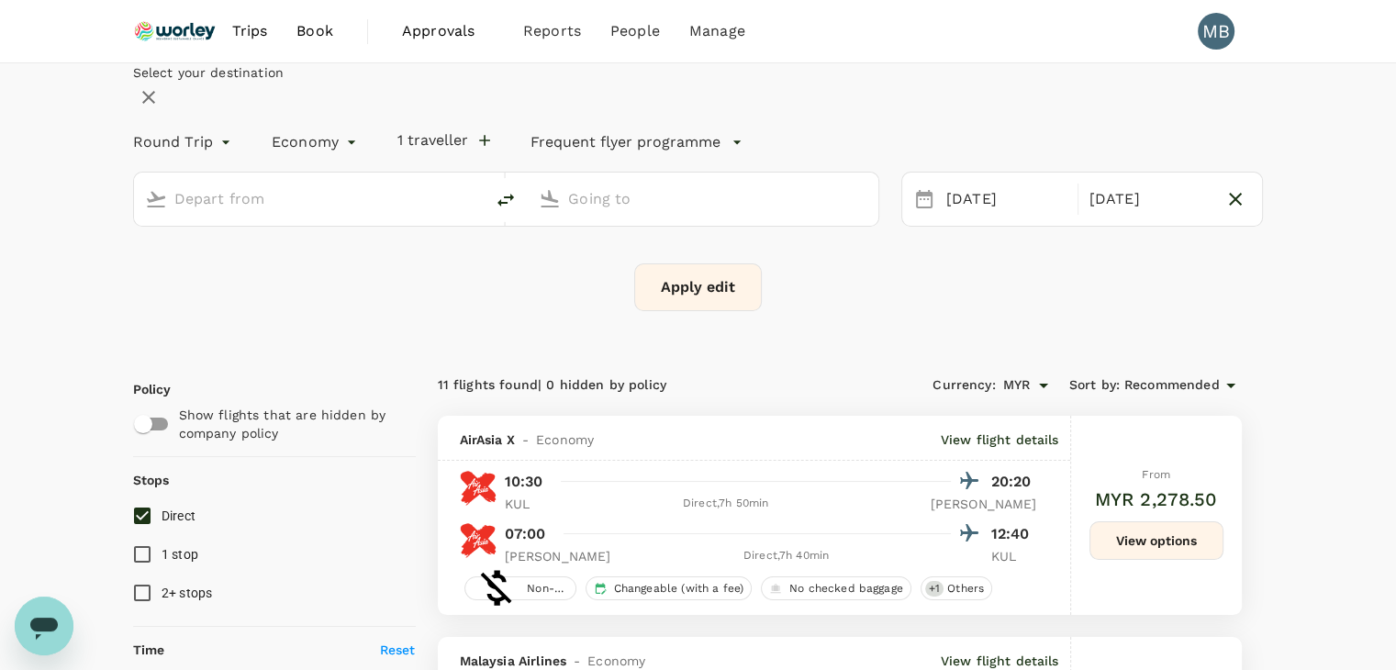
type input "Kuala Lumpur Intl ([GEOGRAPHIC_DATA])"
type input "[GEOGRAPHIC_DATA] ([PERSON_NAME])"
click at [514, 206] on icon "delete" at bounding box center [505, 200] width 17 height 13
type input "[GEOGRAPHIC_DATA] ([PERSON_NAME])"
click at [639, 213] on input "Kuala Lumpur Intl ([GEOGRAPHIC_DATA])" at bounding box center [704, 198] width 272 height 28
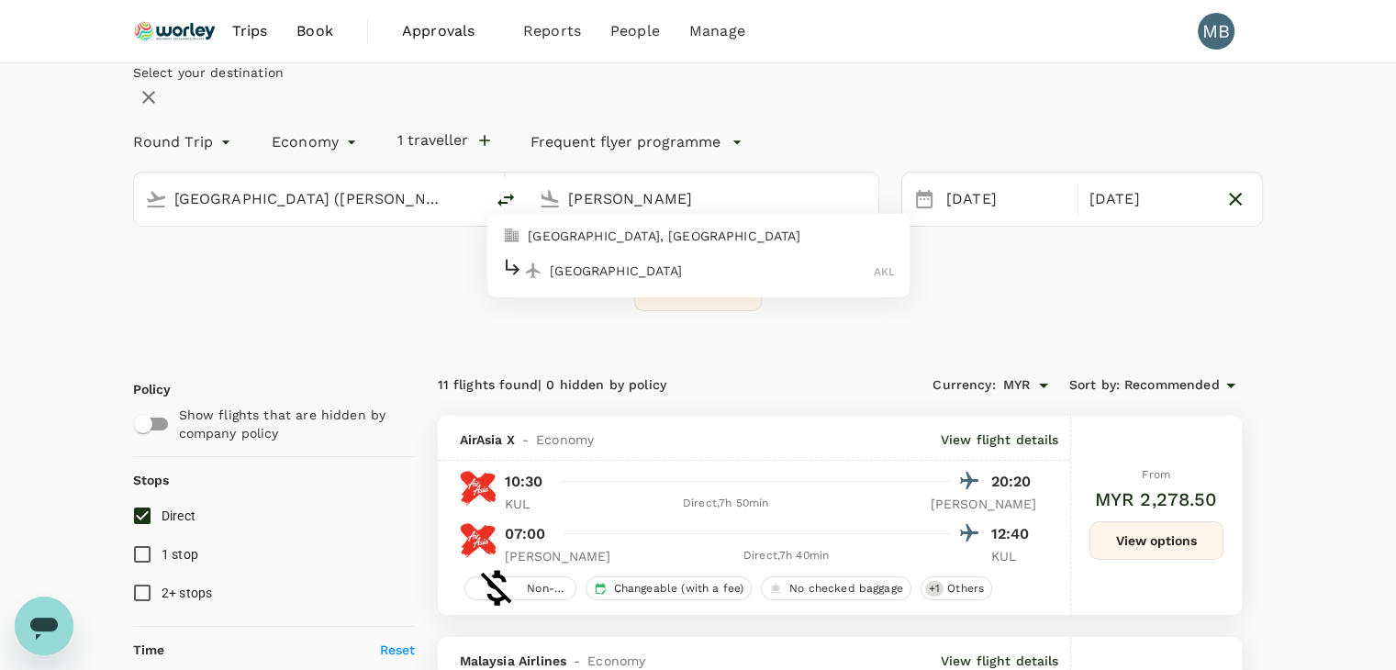
click at [637, 279] on p "[GEOGRAPHIC_DATA]" at bounding box center [712, 270] width 324 height 18
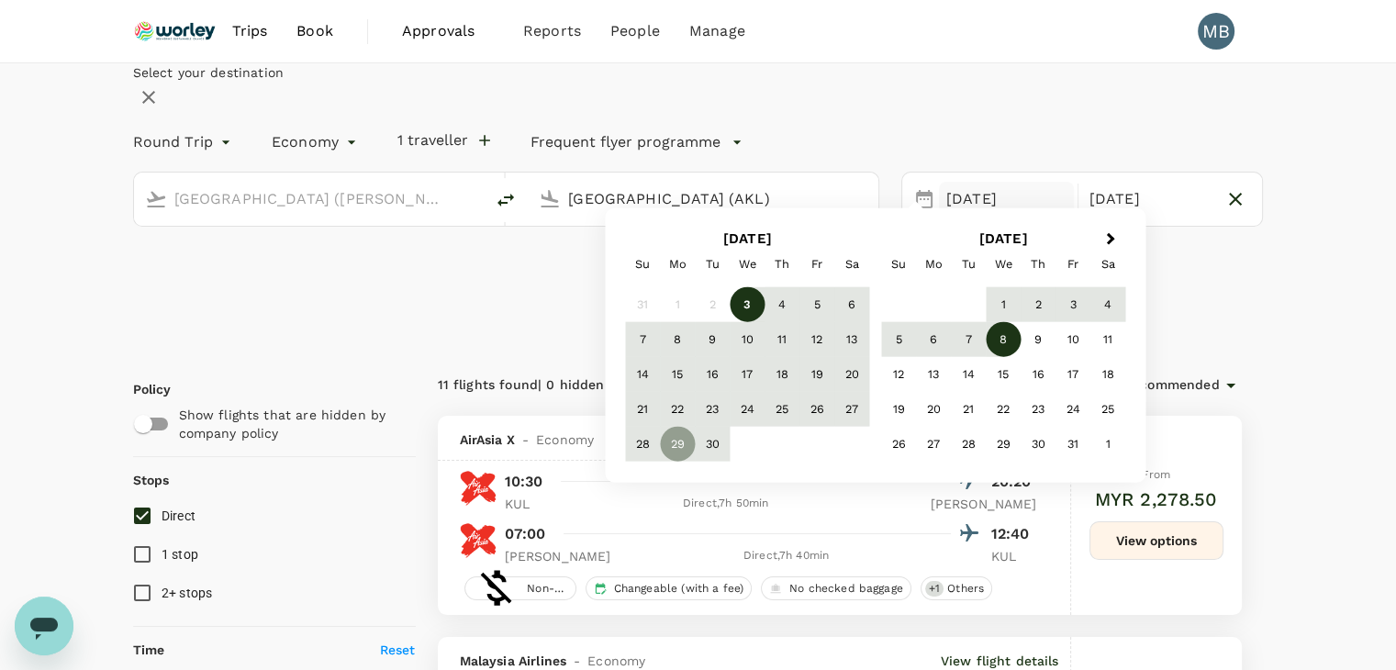
type input "[GEOGRAPHIC_DATA] (AKL)"
click at [639, 311] on button "Apply edit" at bounding box center [698, 287] width 128 height 48
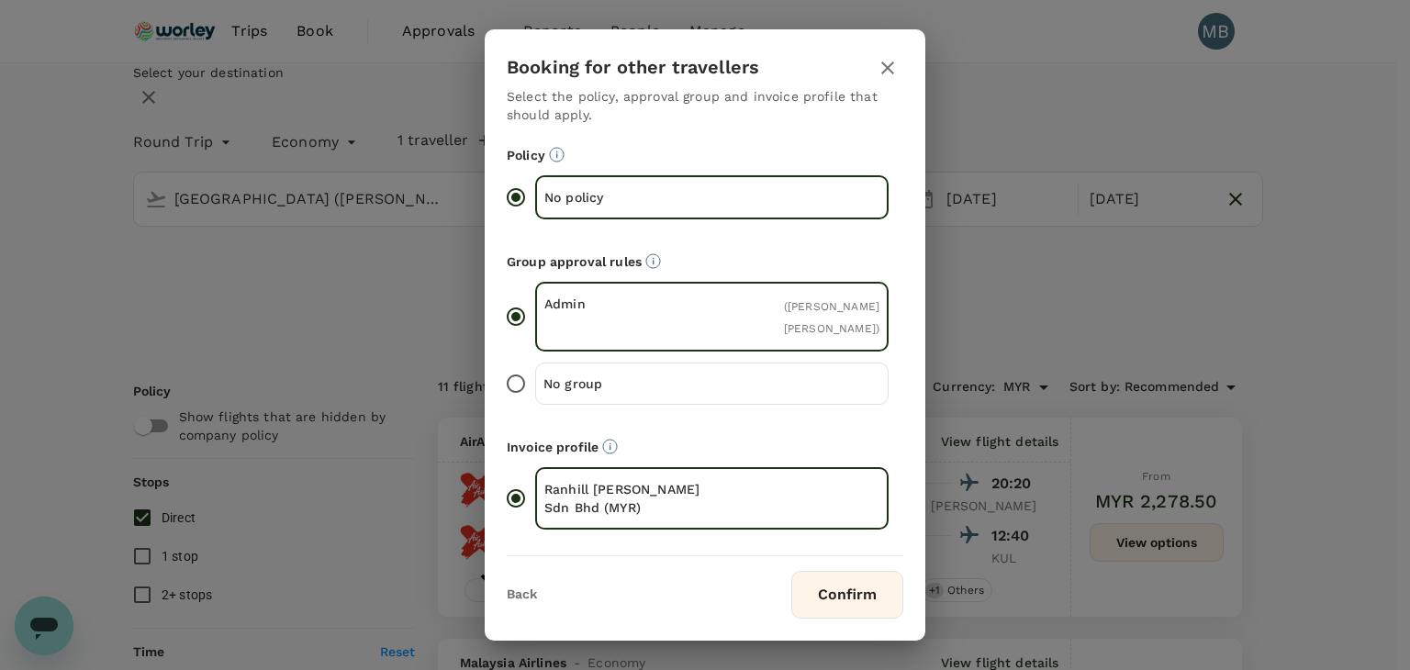
click at [897, 585] on button "Confirm" at bounding box center [847, 595] width 112 height 48
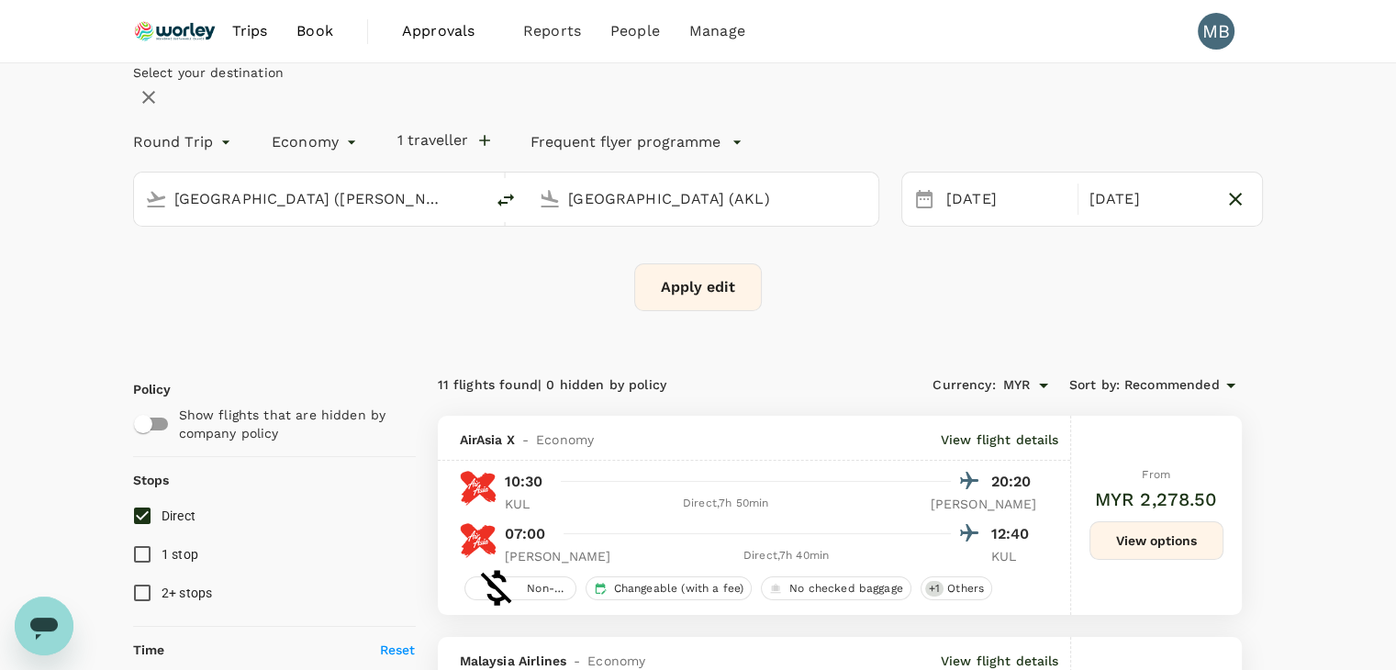
checkbox input "false"
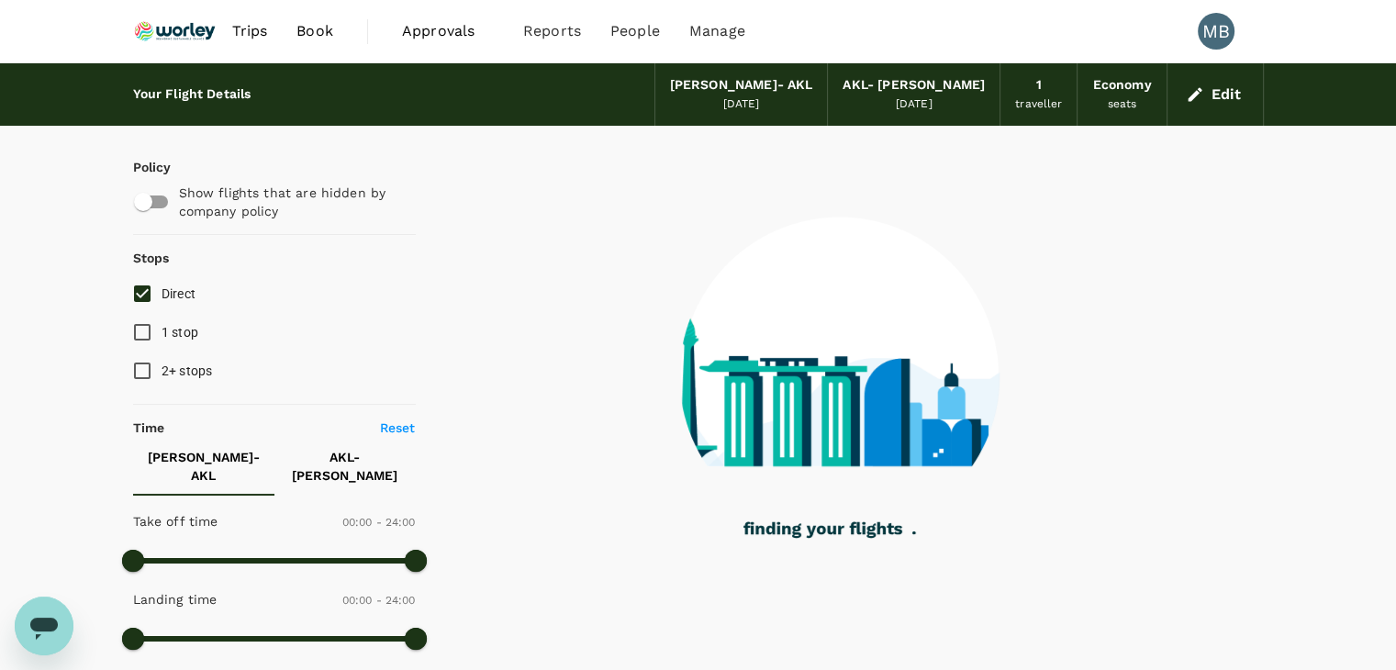
type input "860"
checkbox input "true"
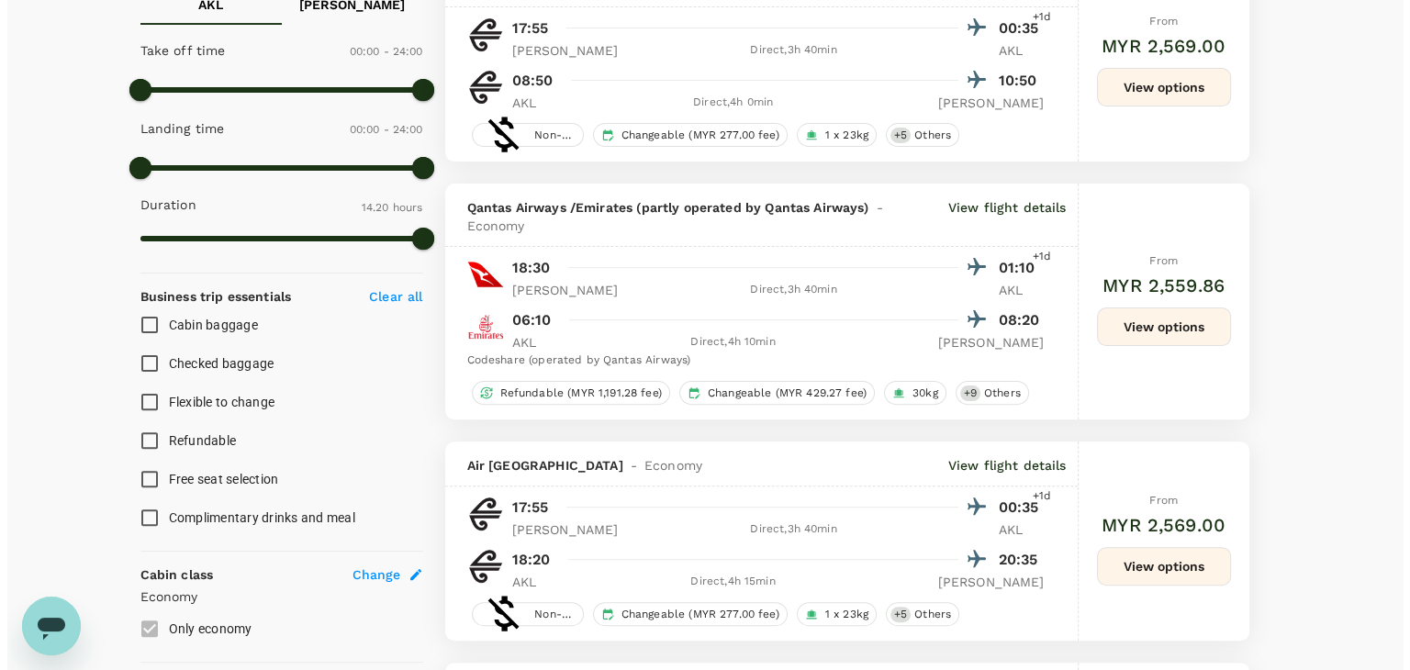
scroll to position [551, 0]
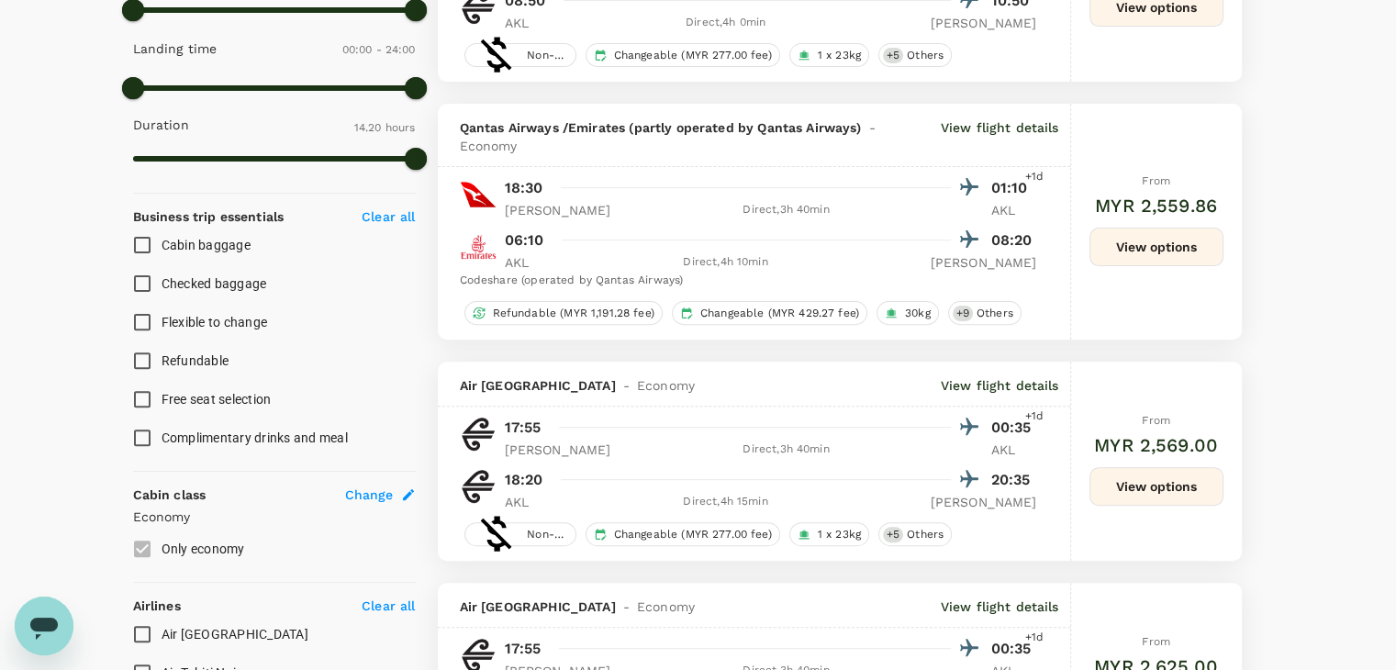
click at [1015, 131] on p "View flight details" at bounding box center [1000, 136] width 118 height 37
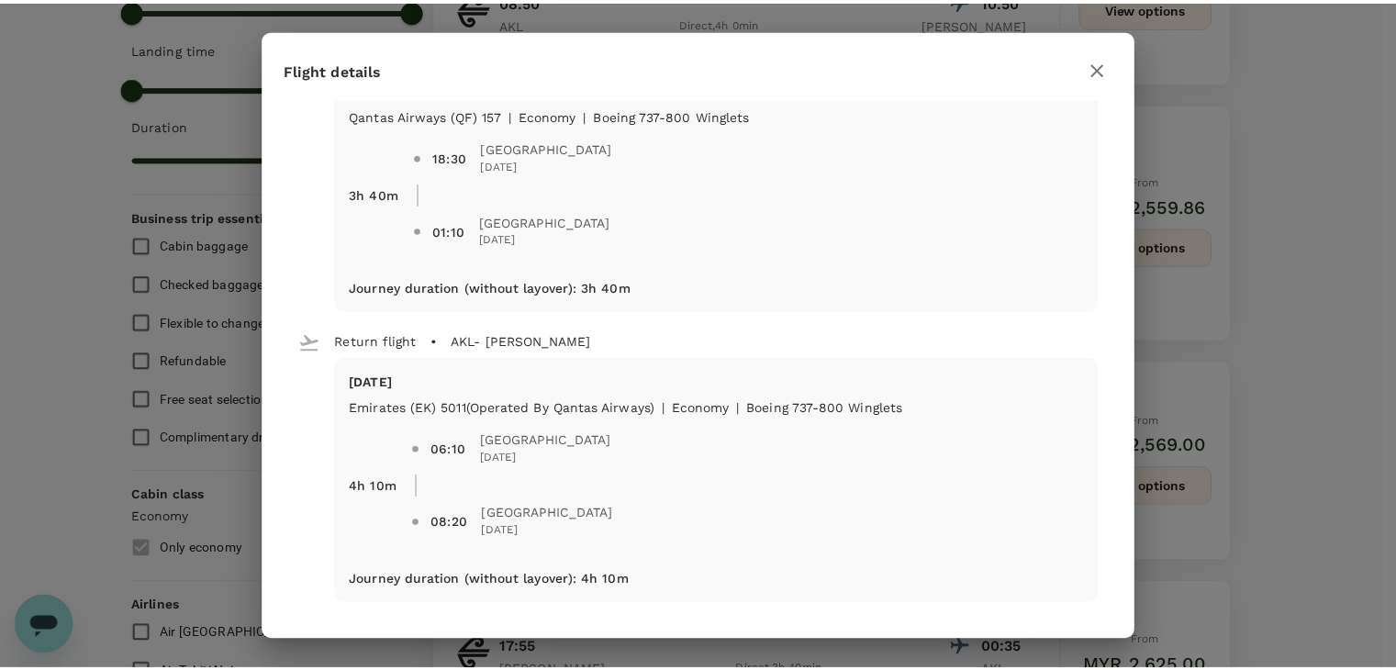
scroll to position [0, 0]
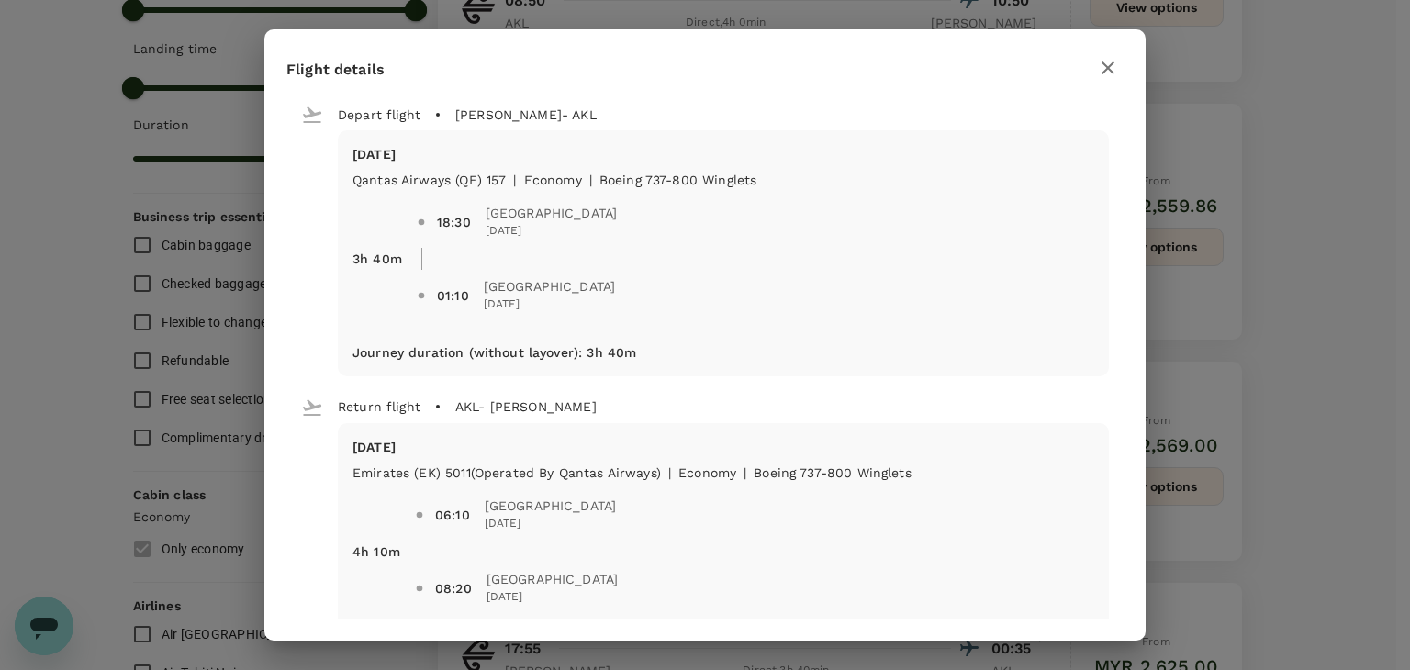
click at [1110, 53] on button "button" at bounding box center [1107, 67] width 31 height 31
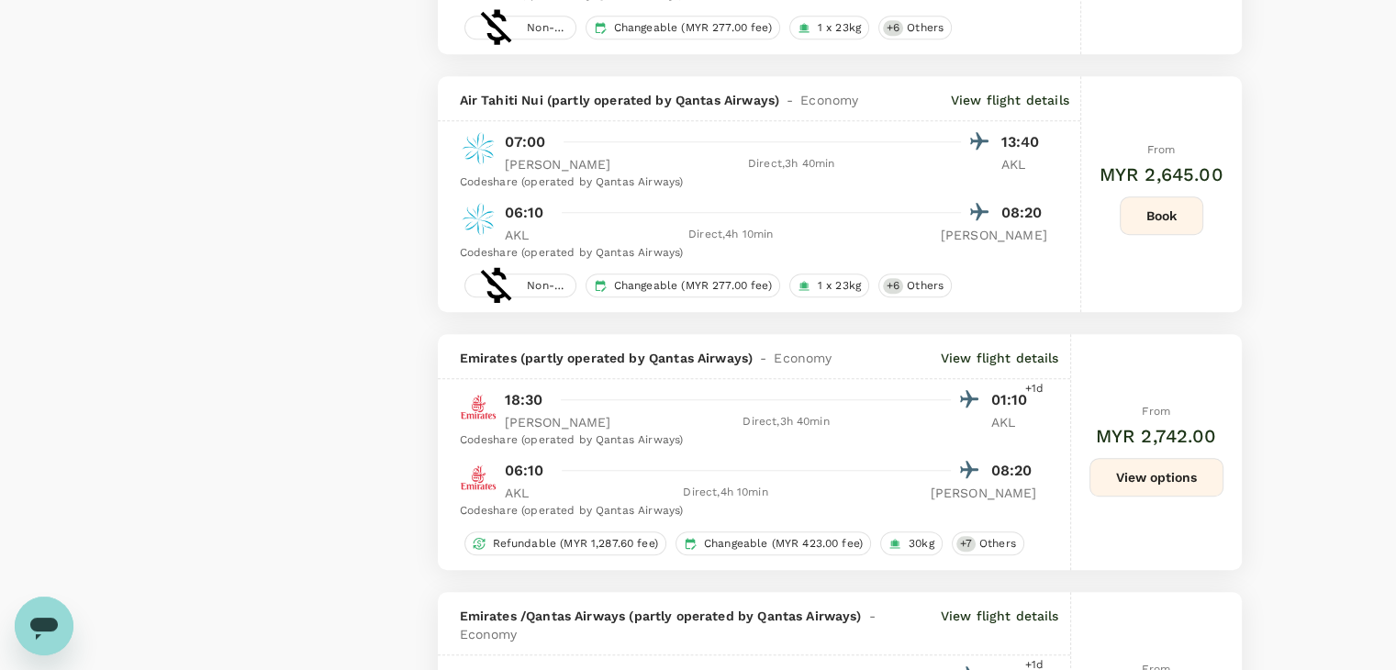
scroll to position [1560, 0]
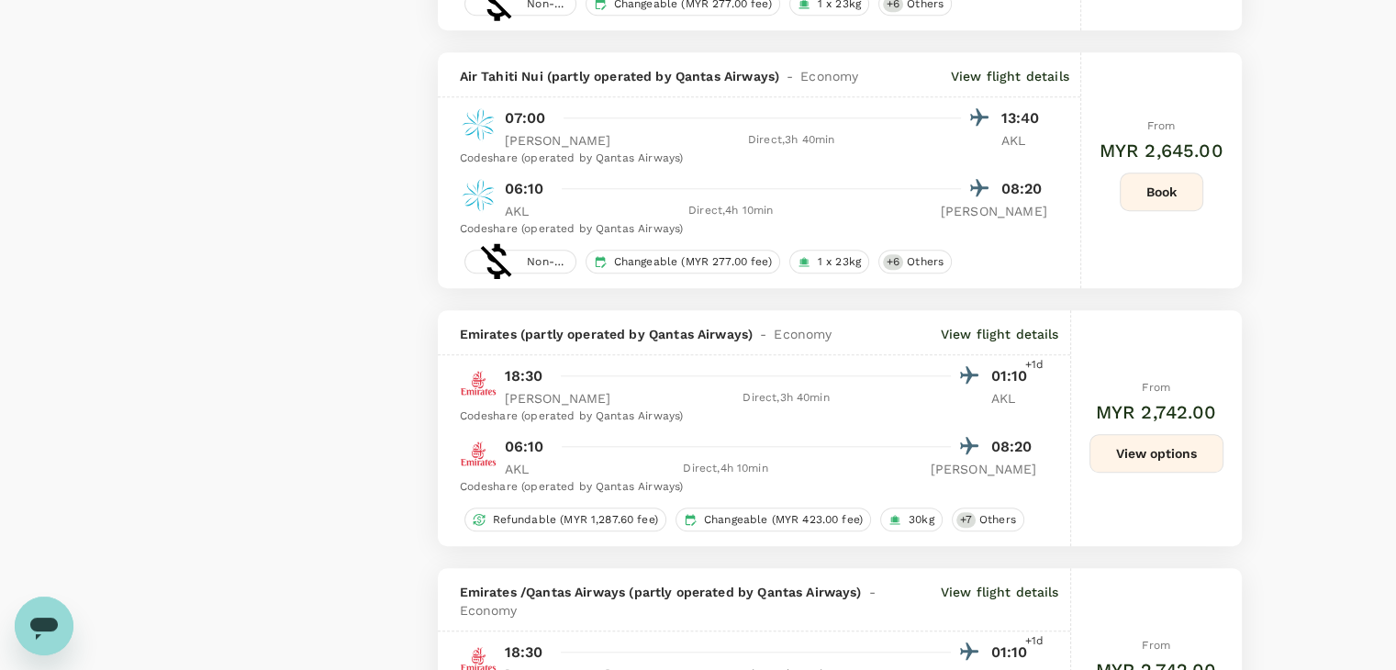
click at [984, 339] on p "View flight details" at bounding box center [1000, 334] width 118 height 18
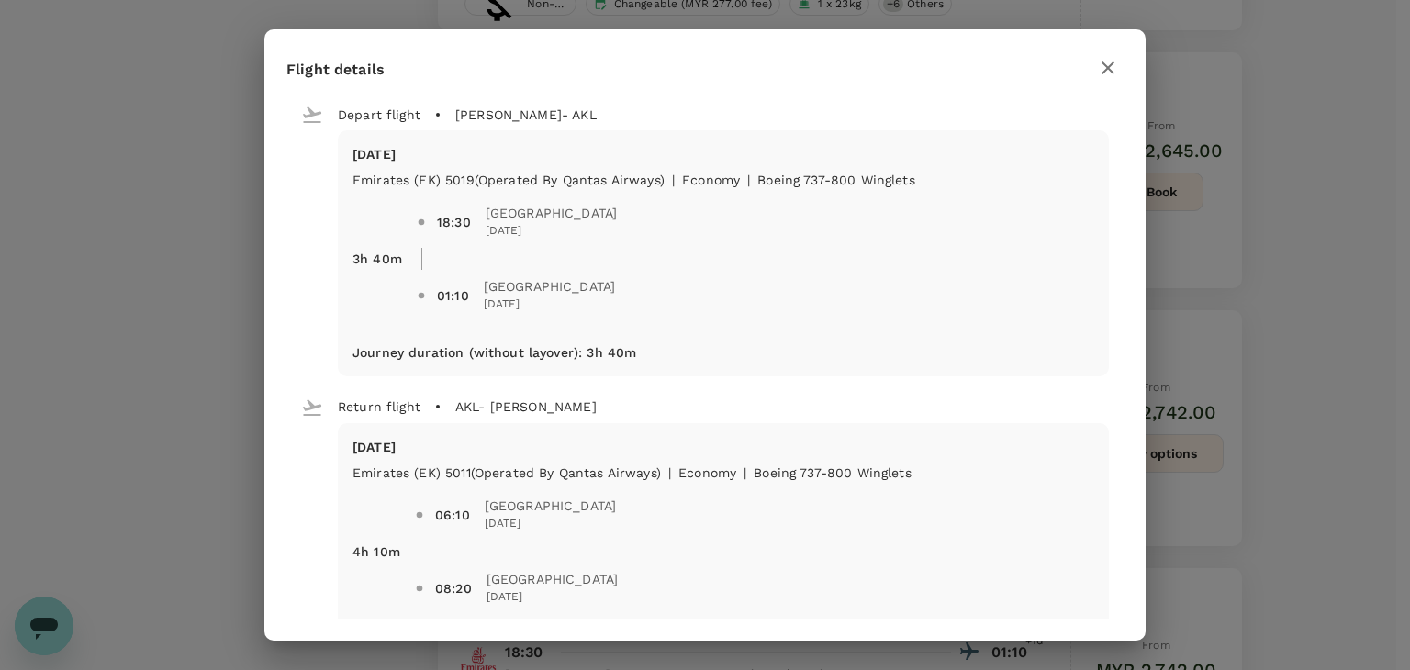
click at [1115, 59] on icon "button" at bounding box center [1108, 68] width 22 height 22
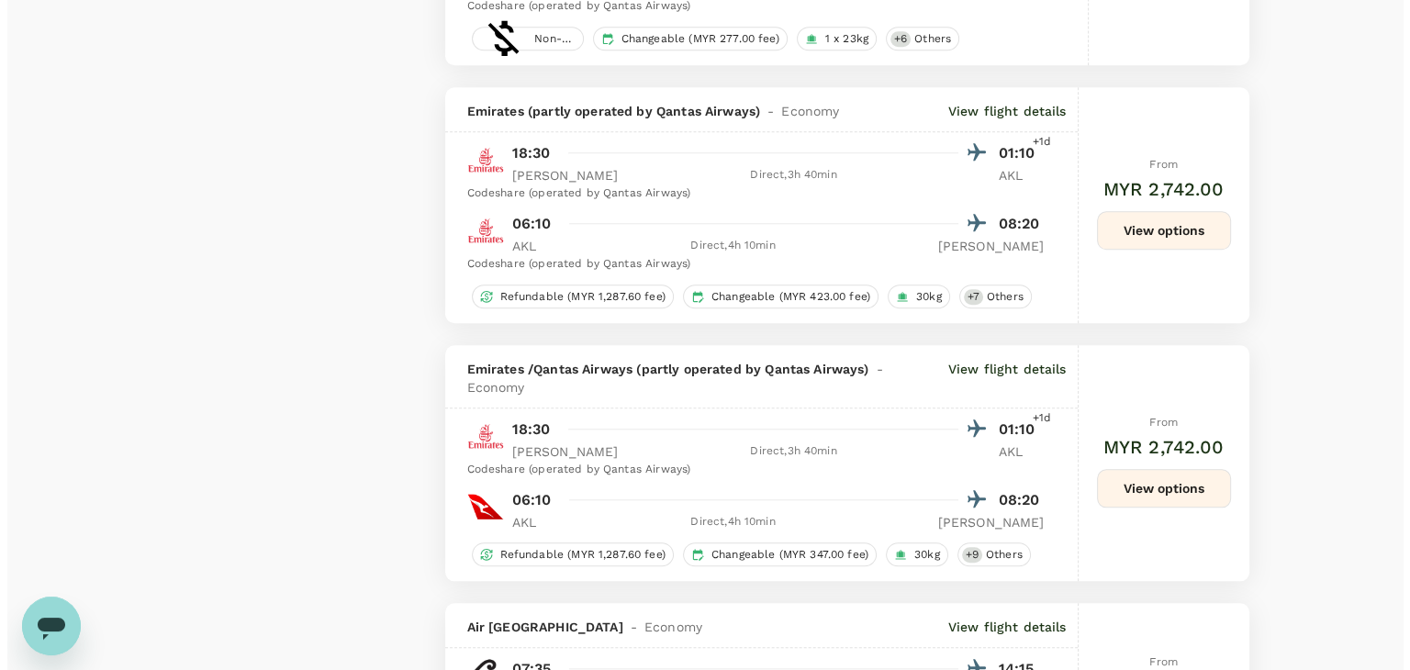
scroll to position [1835, 0]
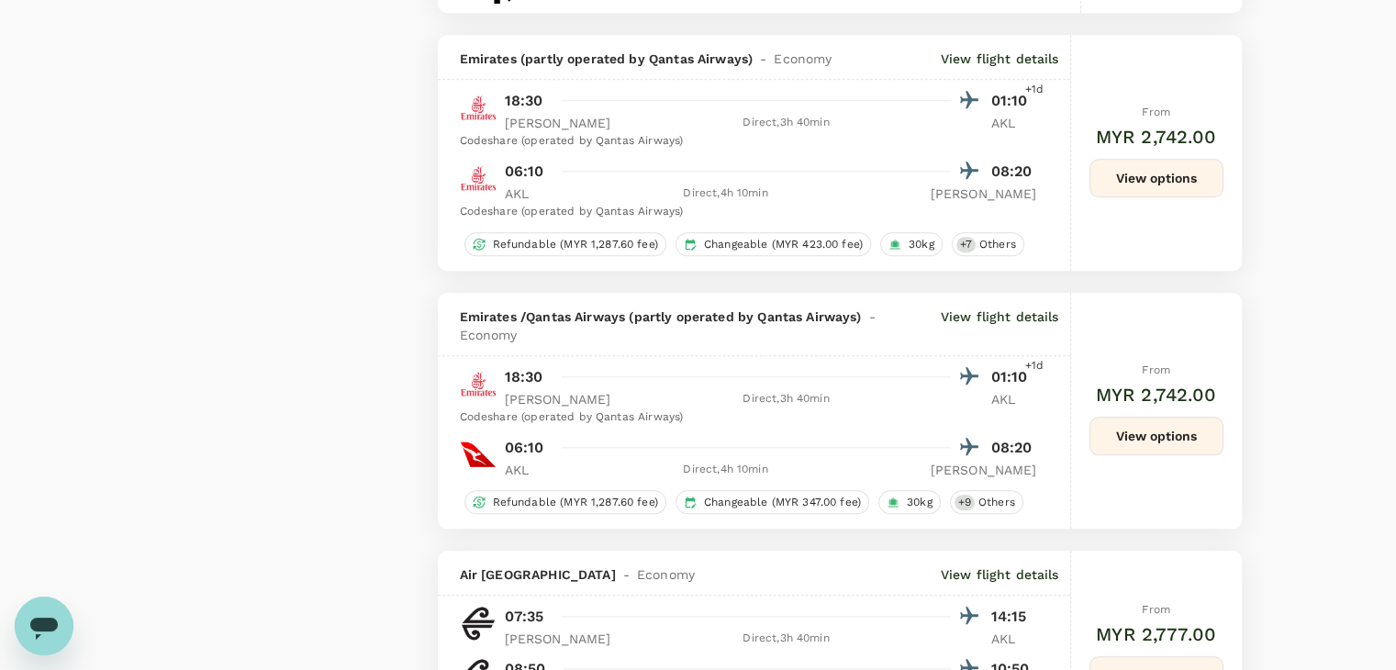
click at [963, 323] on p "View flight details" at bounding box center [1000, 325] width 118 height 37
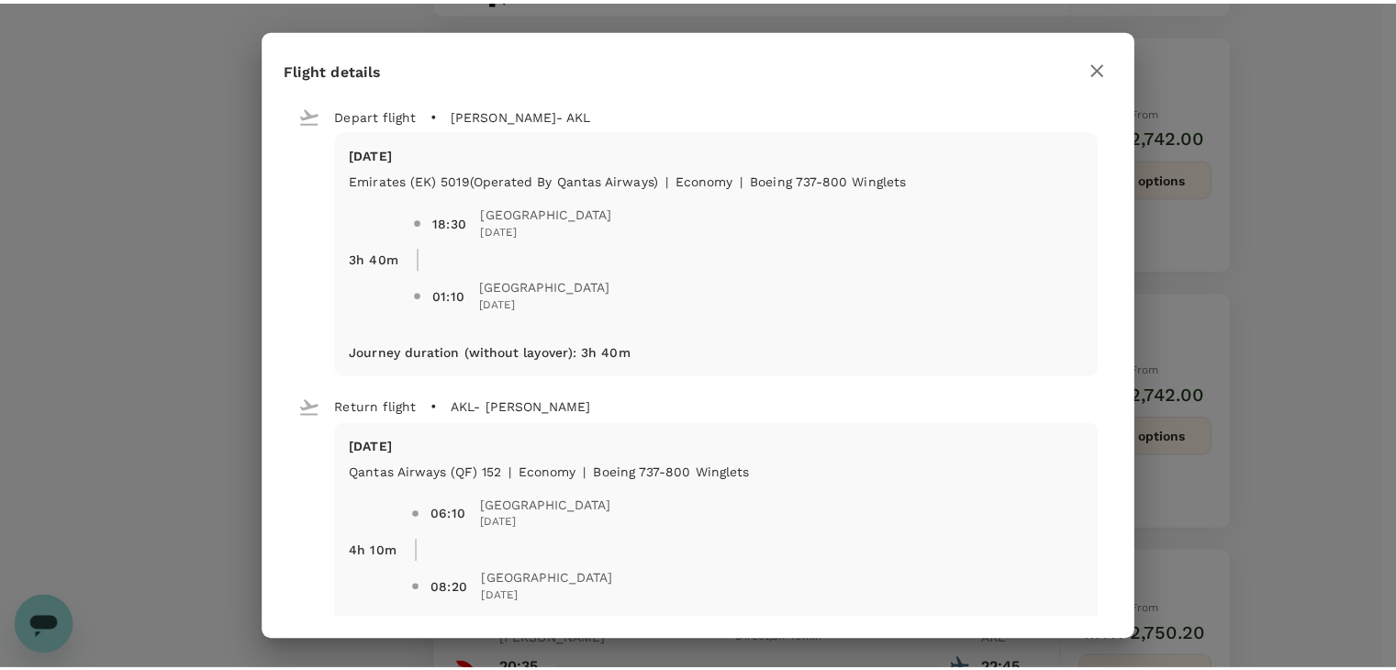
scroll to position [66, 0]
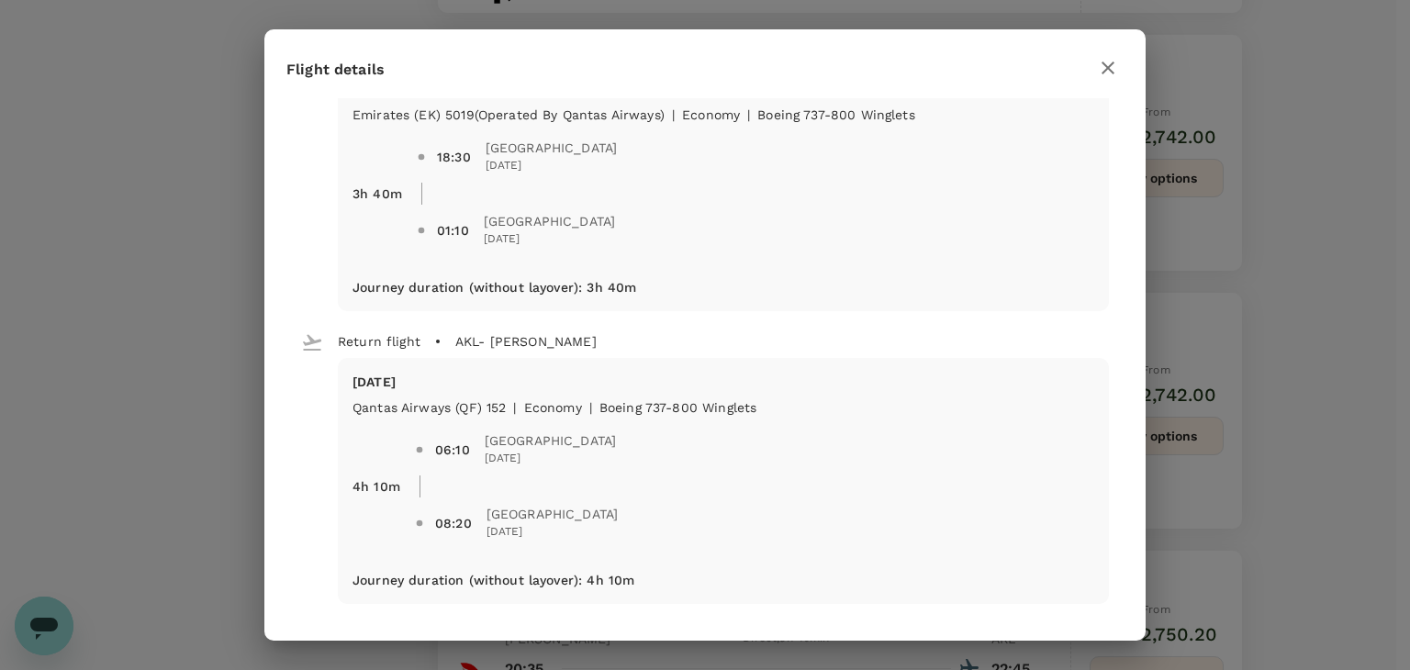
click at [1116, 66] on icon "button" at bounding box center [1108, 68] width 22 height 22
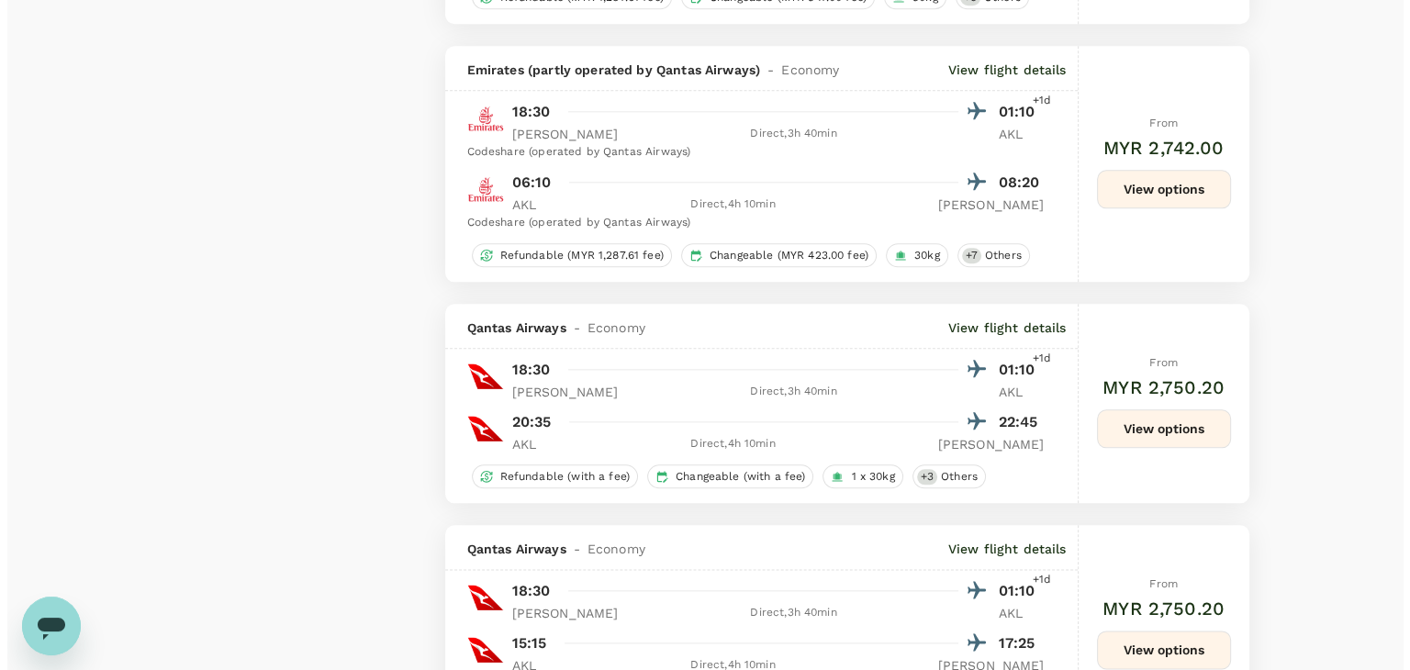
scroll to position [2111, 0]
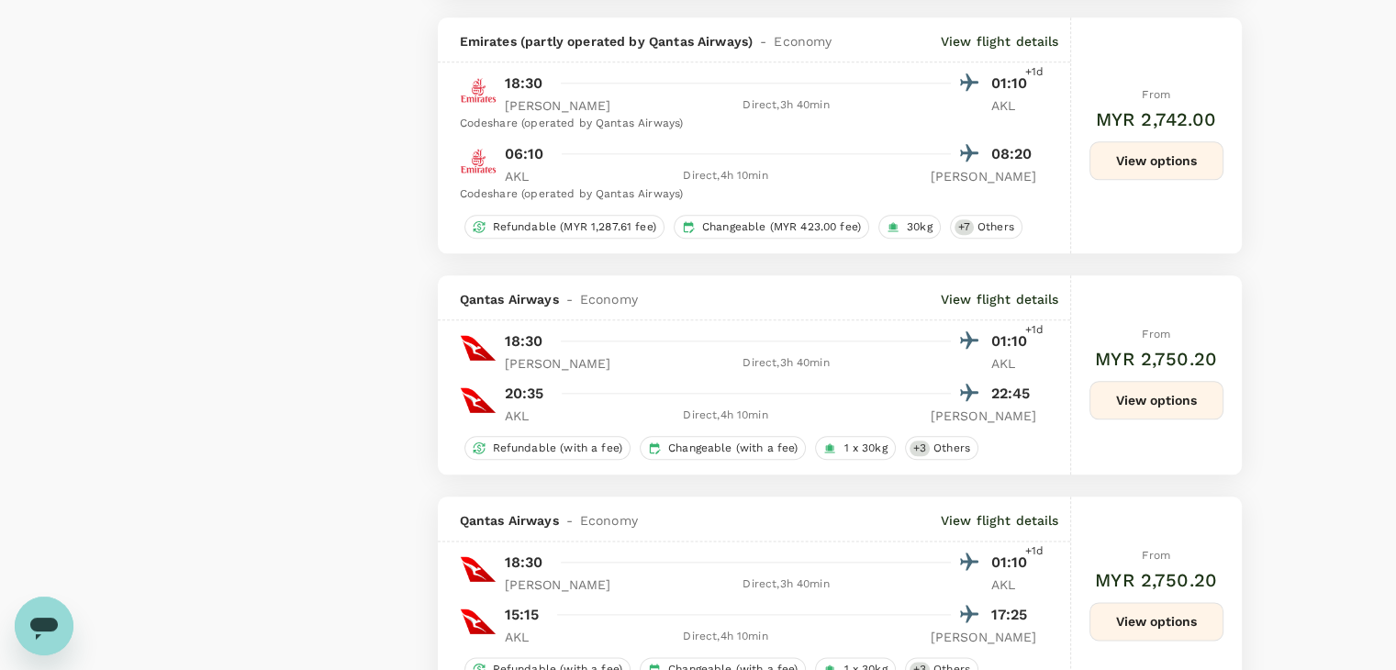
click at [1031, 300] on p "View flight details" at bounding box center [1000, 299] width 118 height 18
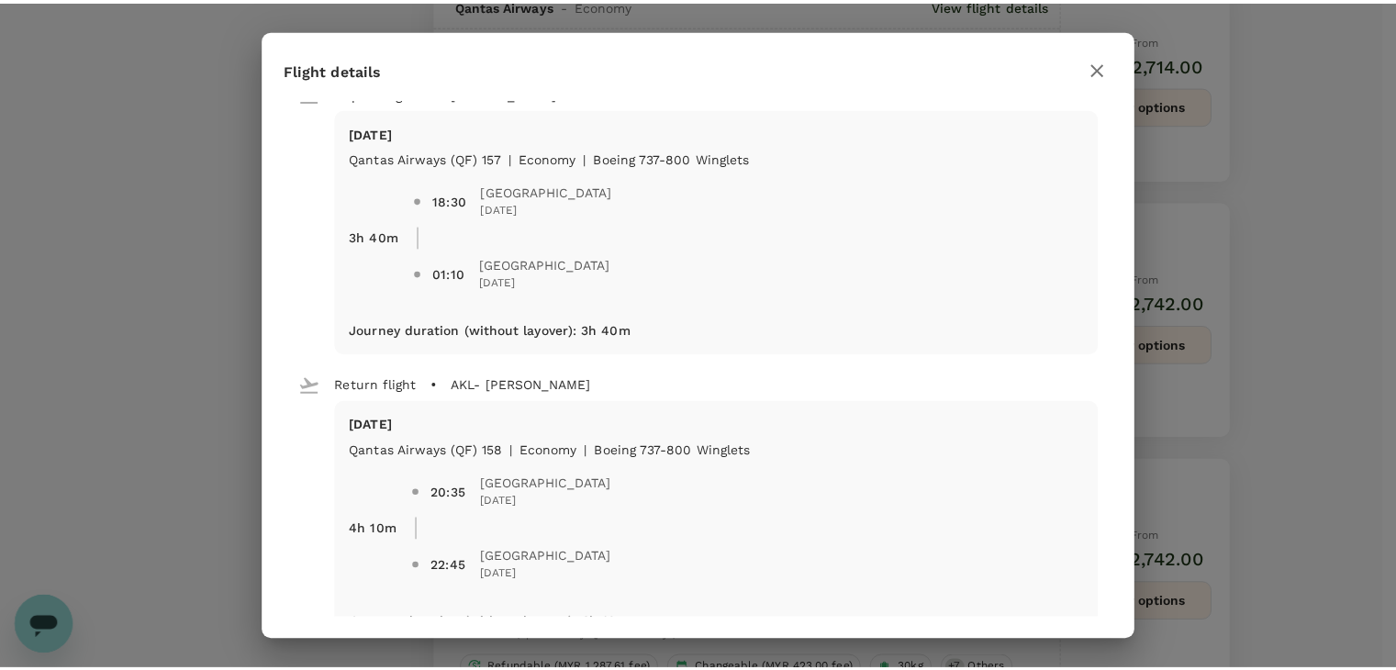
scroll to position [0, 0]
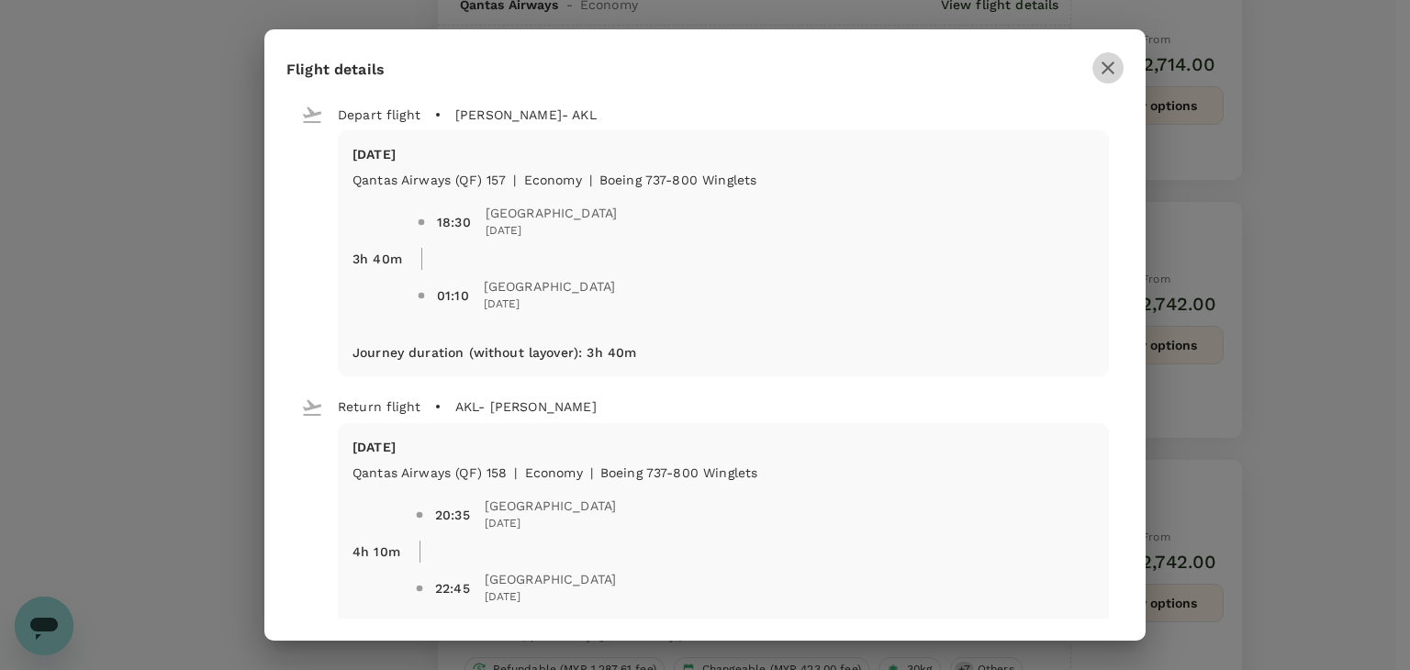
click at [1114, 81] on button "button" at bounding box center [1107, 67] width 31 height 31
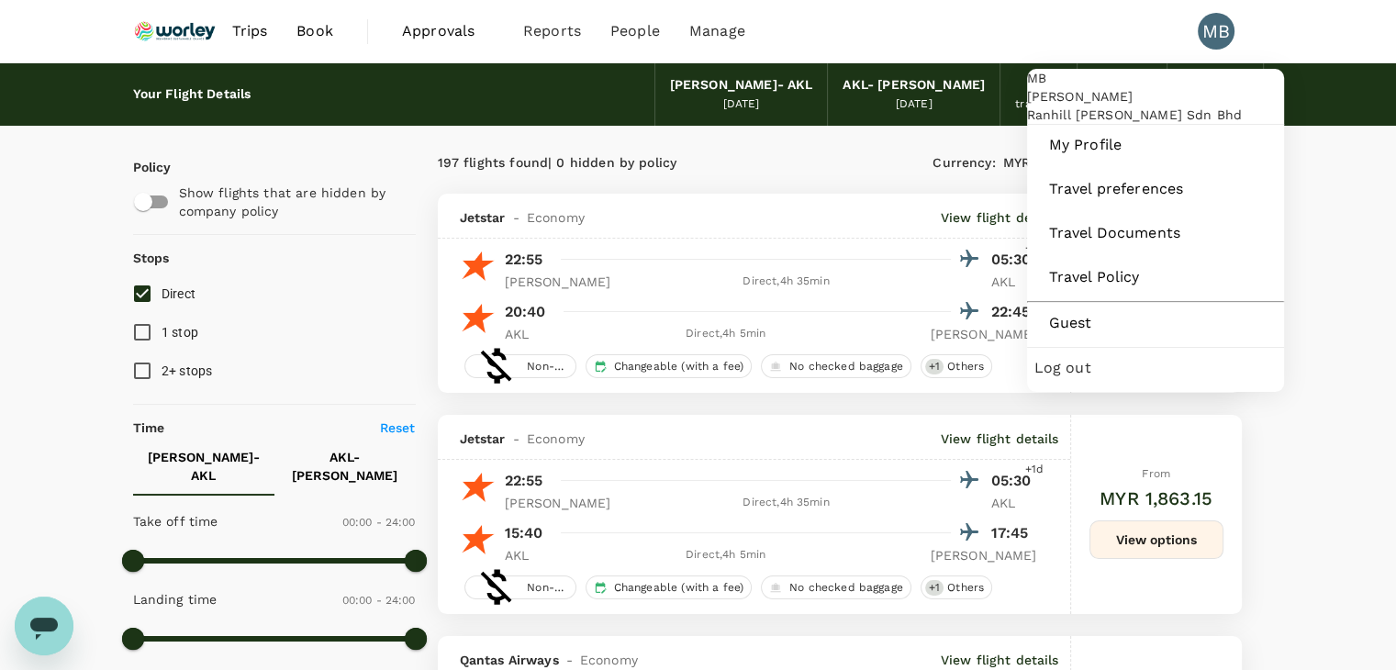
click at [1086, 379] on span "Log out" at bounding box center [1155, 368] width 242 height 22
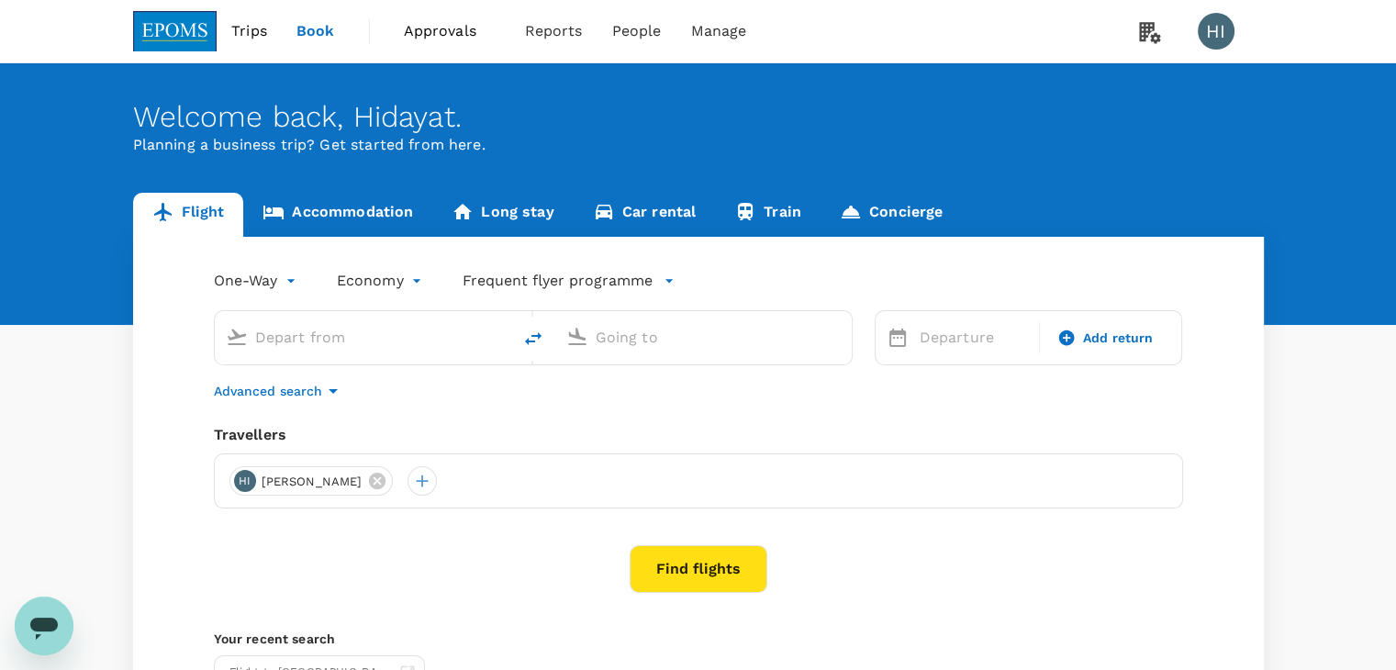
type input "[PERSON_NAME] (JHB)"
type input "Kuala Lumpur Intl ([GEOGRAPHIC_DATA])"
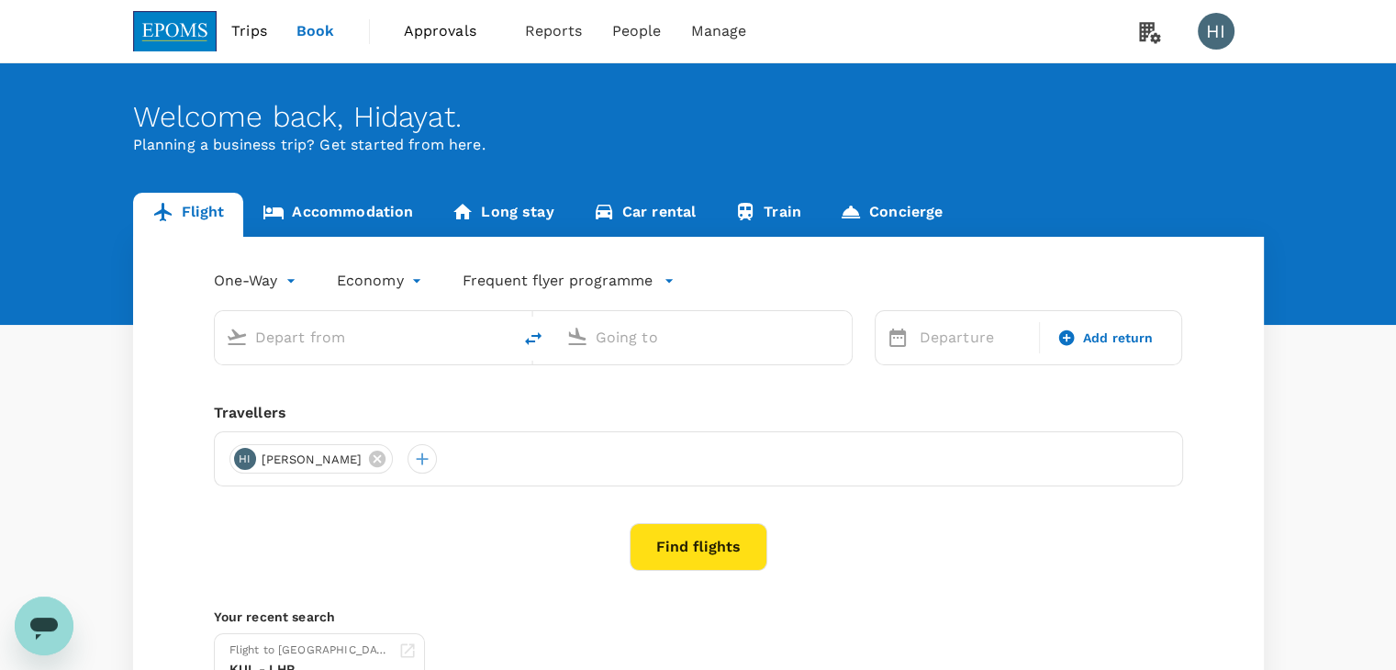
type input "[PERSON_NAME] (JHB)"
type input "Kuala Lumpur Intl ([GEOGRAPHIC_DATA])"
